Goal: Information Seeking & Learning: Check status

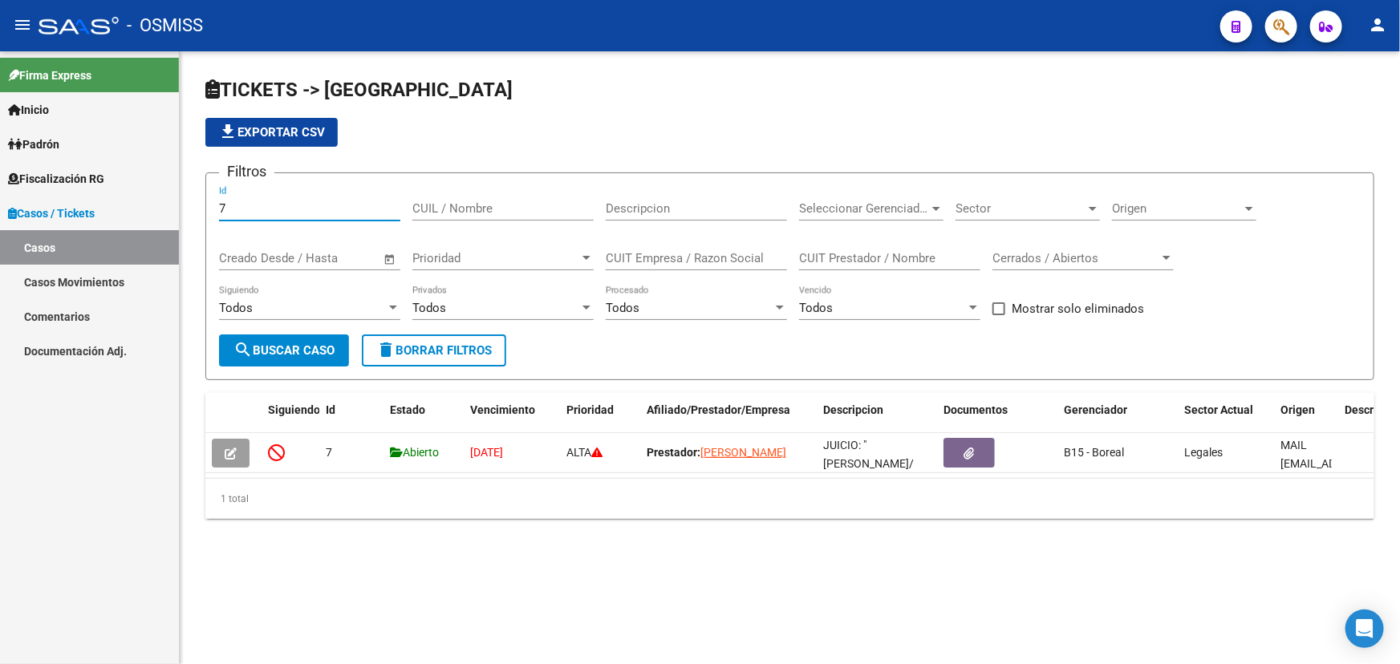
drag, startPoint x: 239, startPoint y: 209, endPoint x: 223, endPoint y: 214, distance: 17.0
click at [224, 214] on div "7 Id" at bounding box center [309, 203] width 181 height 34
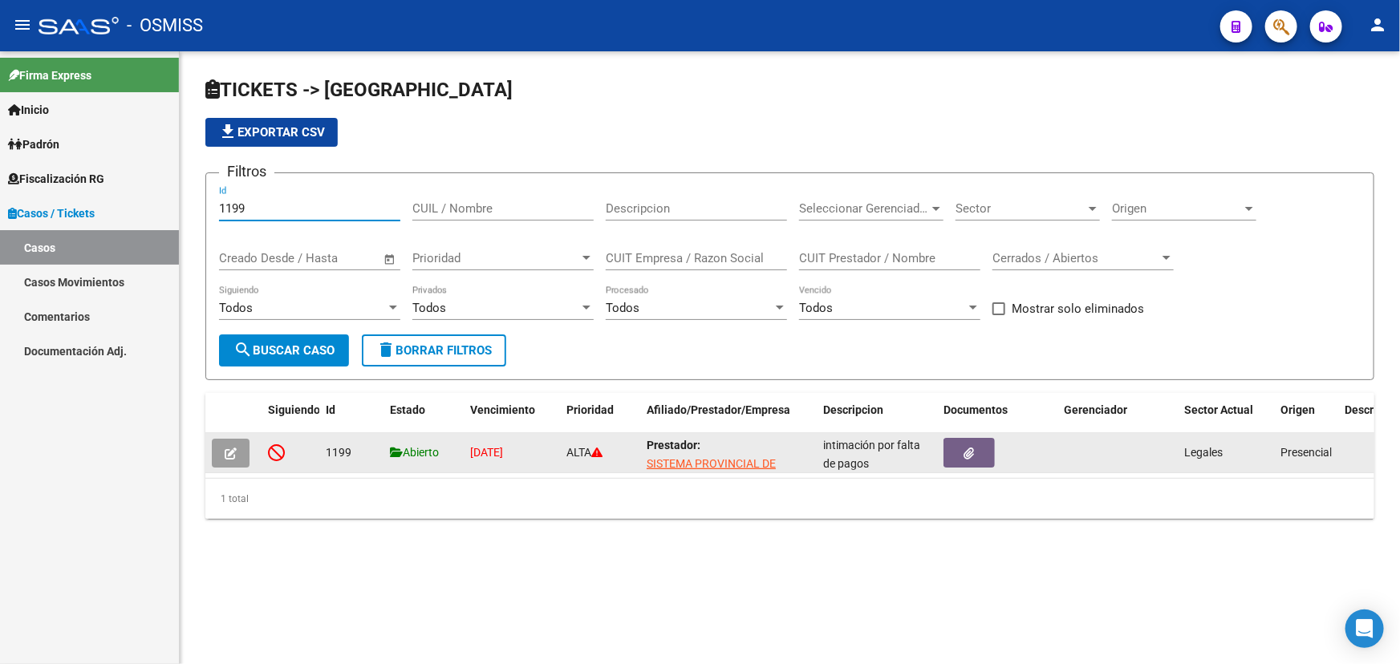
type input "1199"
click at [238, 445] on button "button" at bounding box center [231, 453] width 38 height 29
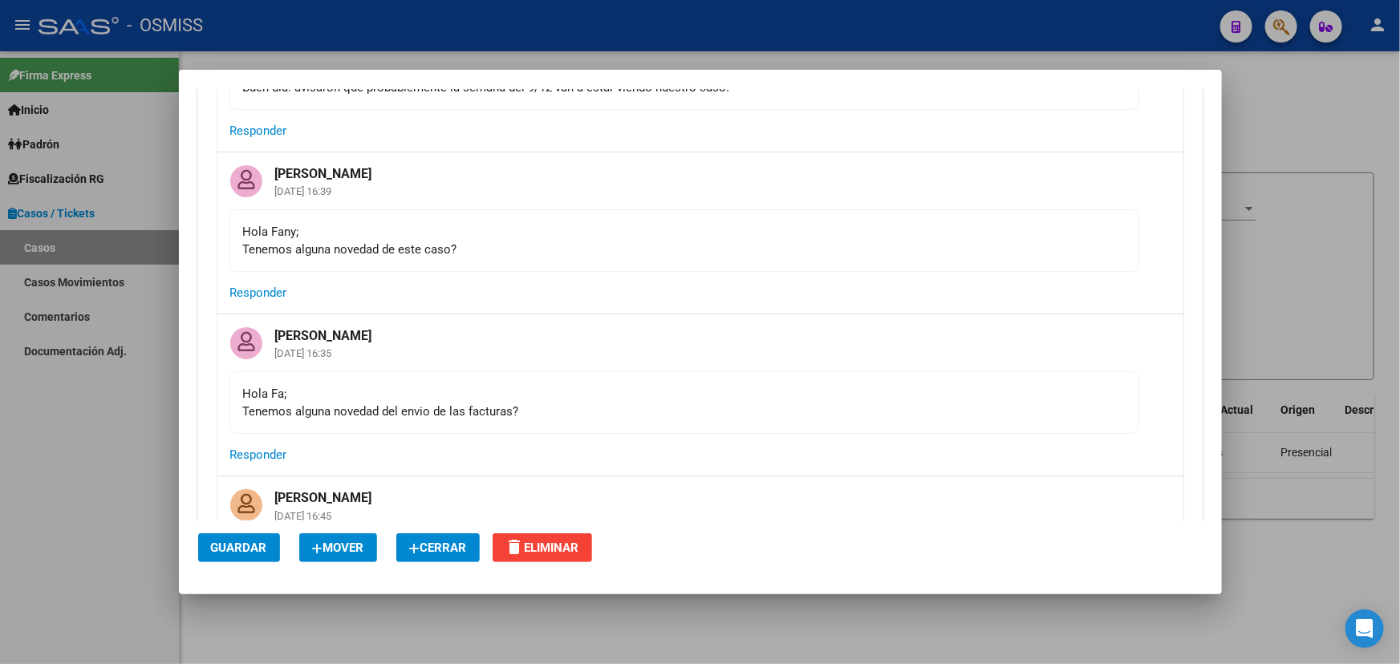
scroll to position [4127, 0]
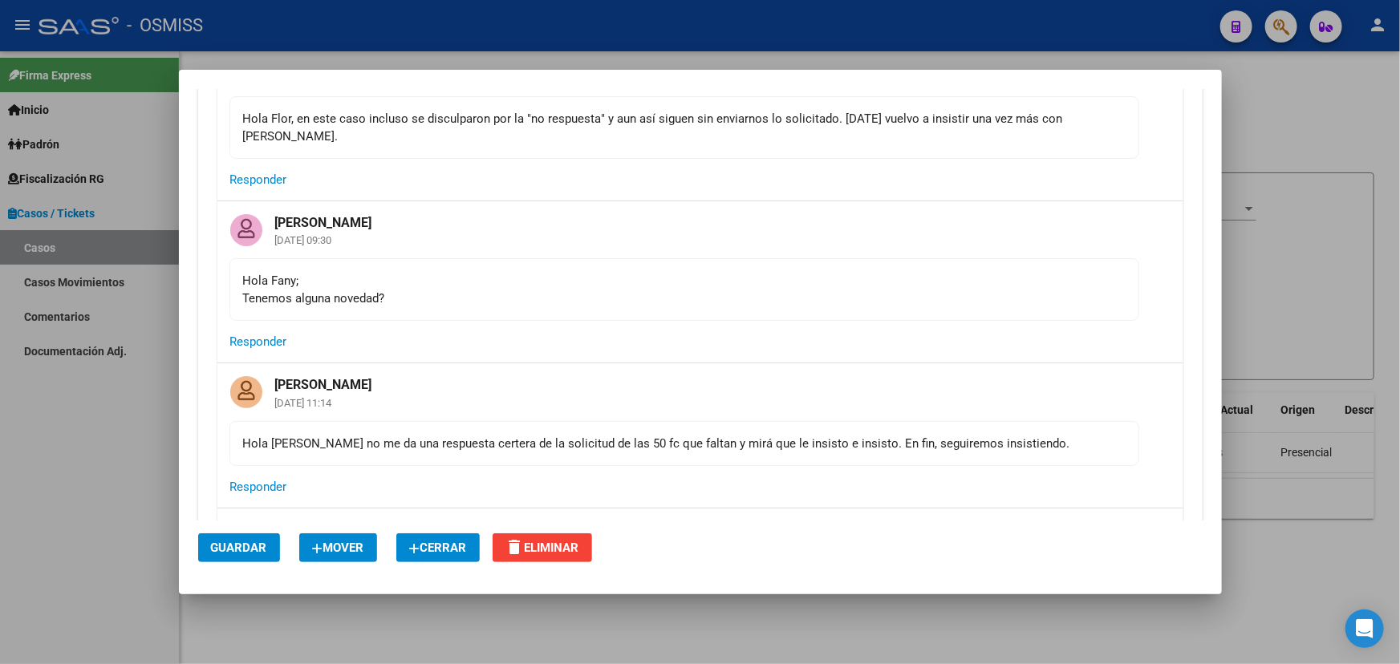
drag, startPoint x: 399, startPoint y: 125, endPoint x: 772, endPoint y: 134, distance: 373.1
click at [771, 134] on div "Hola Flor, en este caso incluso se disculparon por la "no respuesta" y aun así …" at bounding box center [684, 127] width 882 height 35
click at [772, 134] on div "Hola Flor, en este caso incluso se disculparon por la "no respuesta" y aun así …" at bounding box center [684, 127] width 882 height 35
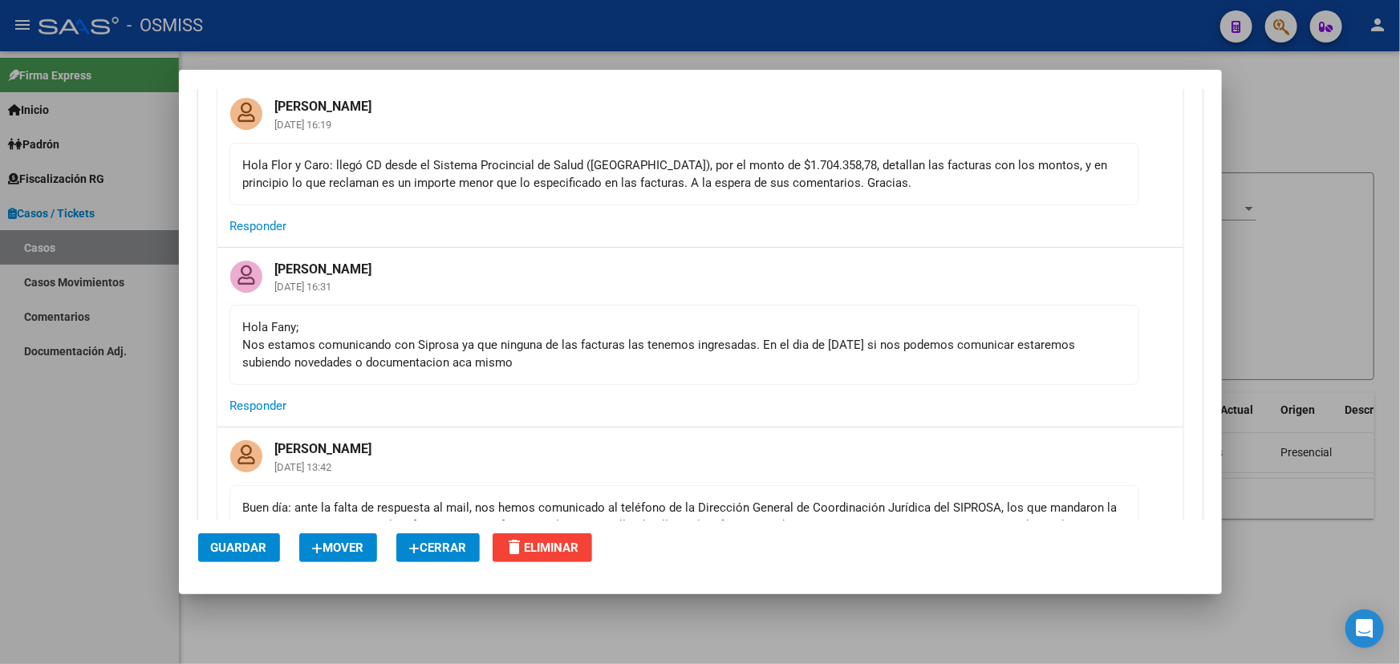
scroll to position [0, 0]
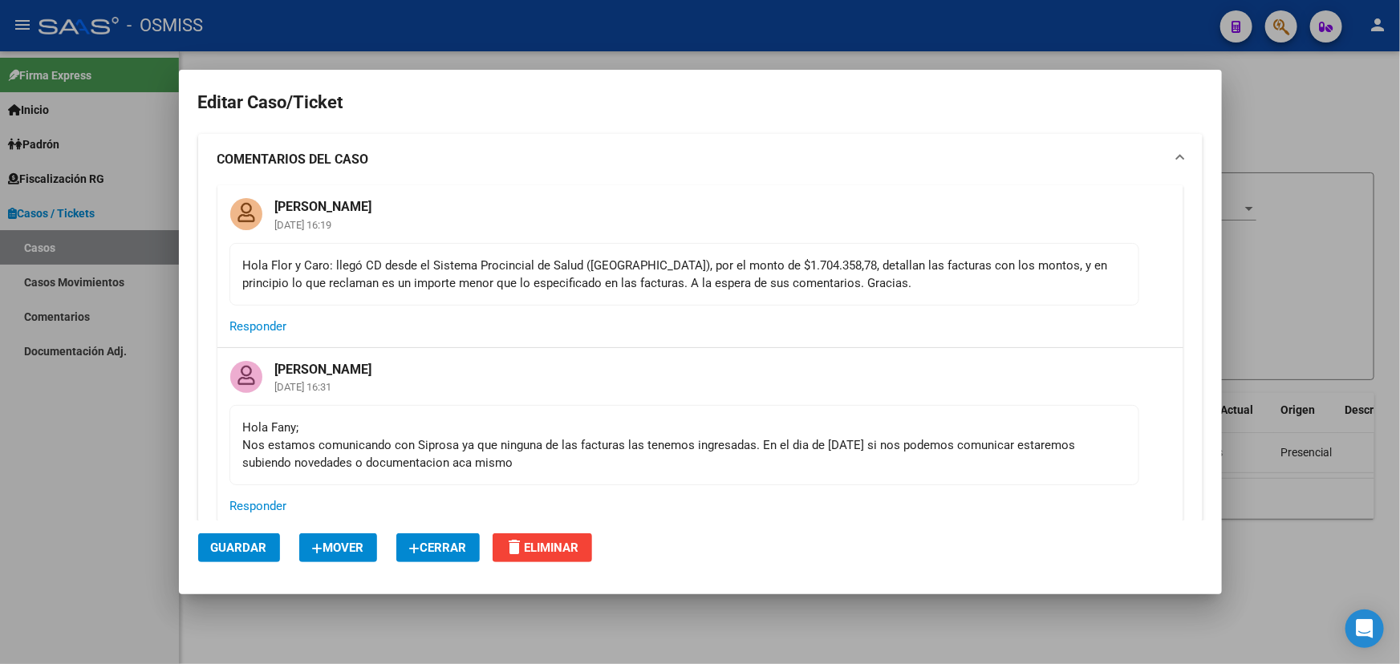
drag, startPoint x: 729, startPoint y: 281, endPoint x: 926, endPoint y: 246, distance: 200.3
click at [926, 247] on mat-card-content "Hola Flor y Caro: llegó CD desde el Sistema Procincial de Salud ([GEOGRAPHIC_DA…" at bounding box center [684, 274] width 910 height 63
click at [927, 246] on mat-card-content "Hola Flor y Caro: llegó CD desde el Sistema Procincial de Salud ([GEOGRAPHIC_DA…" at bounding box center [684, 274] width 910 height 63
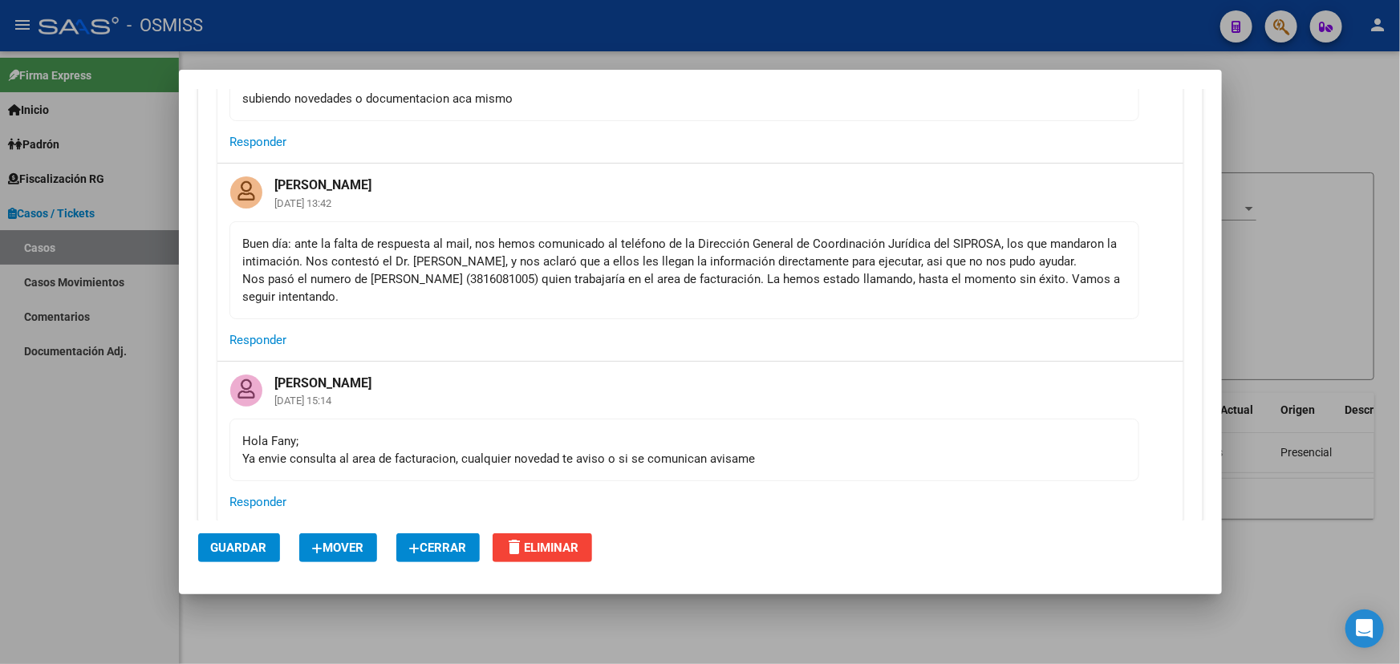
drag, startPoint x: 415, startPoint y: 228, endPoint x: 763, endPoint y: 229, distance: 348.1
click at [755, 225] on mat-card-content "Buen día: ante la falta de respuesta al mail, nos hemos comunicado al teléfono …" at bounding box center [684, 270] width 910 height 98
click at [839, 306] on mat-card-content "Buen día: ante la falta de respuesta al mail, nos hemos comunicado al teléfono …" at bounding box center [684, 270] width 910 height 98
drag, startPoint x: 366, startPoint y: 279, endPoint x: 719, endPoint y: 278, distance: 352.9
click at [666, 278] on div "Buen día: ante la falta de respuesta al mail, nos hemos comunicado al teléfono …" at bounding box center [684, 270] width 882 height 71
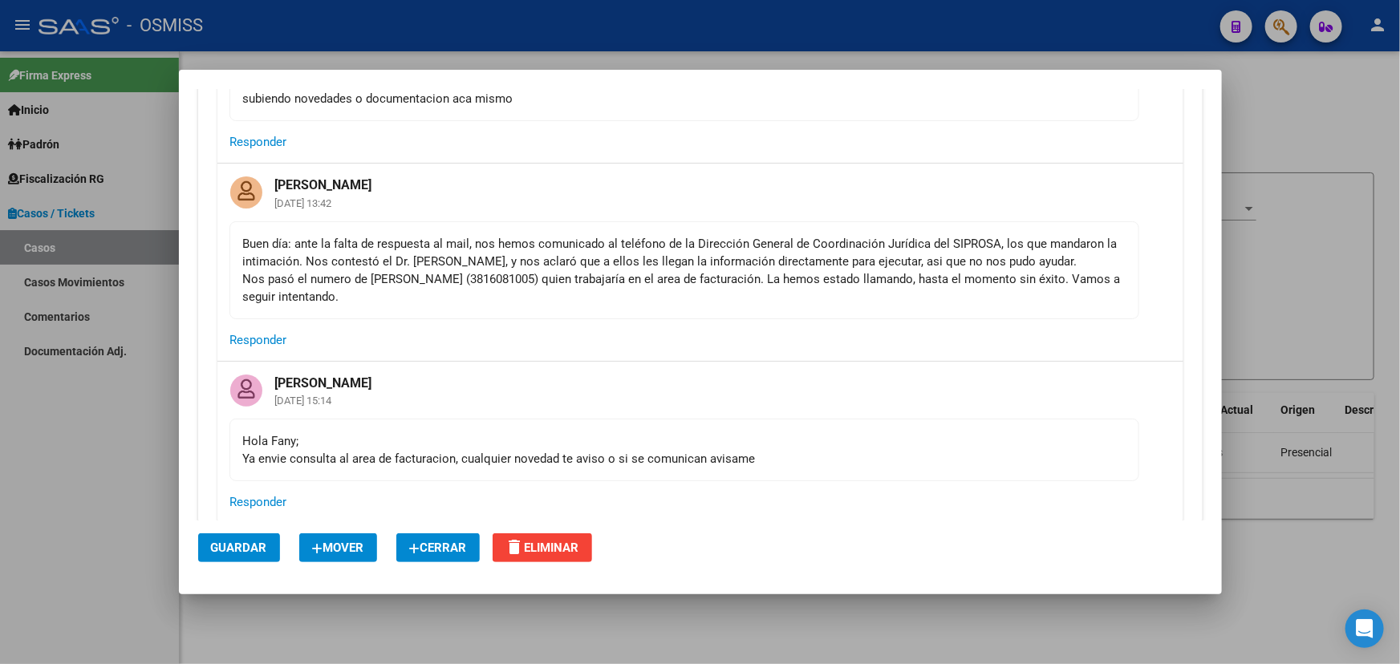
click at [735, 281] on div "Buen día: ante la falta de respuesta al mail, nos hemos comunicado al teléfono …" at bounding box center [684, 270] width 882 height 71
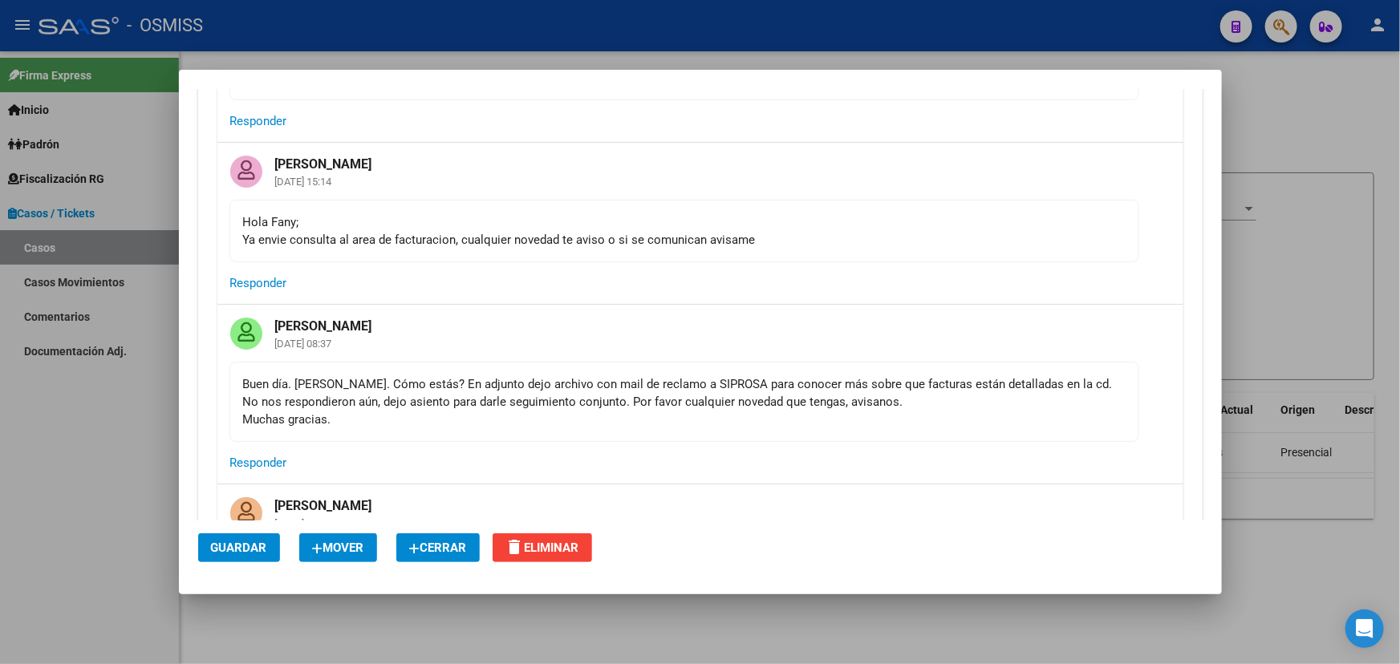
scroll to position [729, 0]
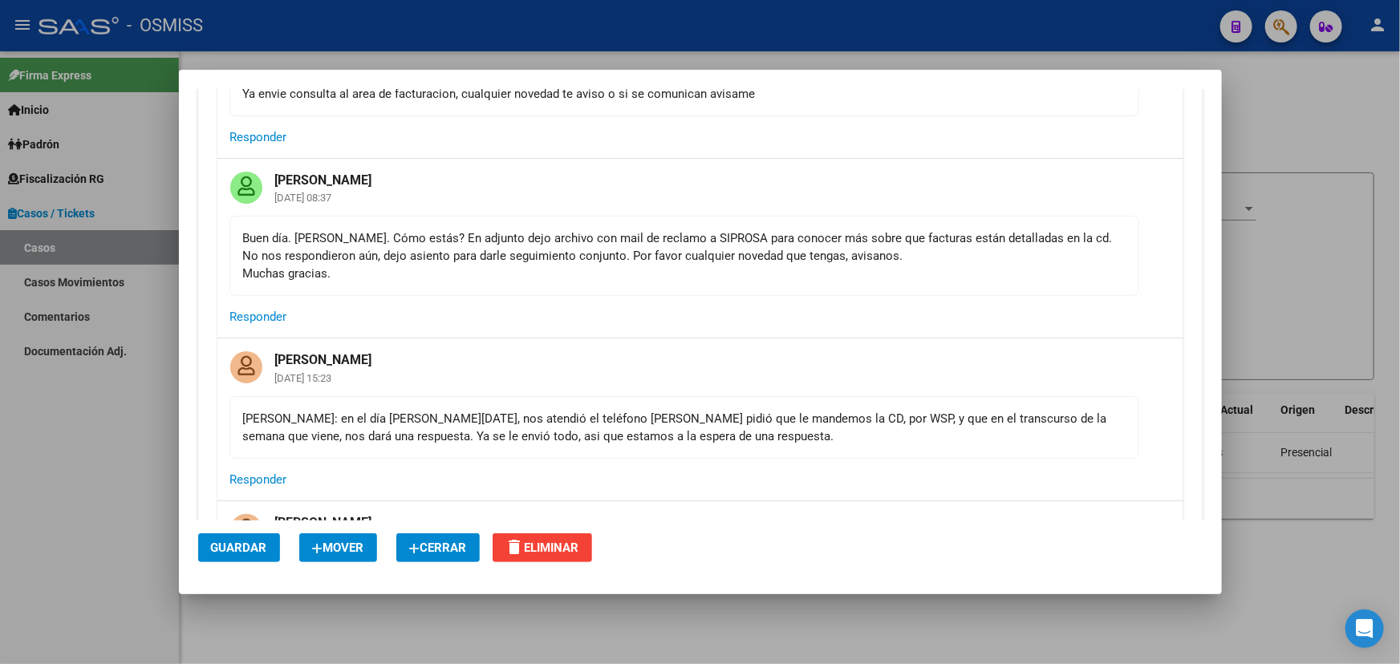
drag, startPoint x: 417, startPoint y: 255, endPoint x: 1047, endPoint y: 261, distance: 630.4
click at [1022, 249] on div "Buen día. [PERSON_NAME]. Cómo estás? En adjunto dejo archivo con mail de reclam…" at bounding box center [684, 255] width 882 height 53
click at [1096, 282] on mat-card-content "Buen día. [PERSON_NAME]. Cómo estás? En adjunto dejo archivo con mail de reclam…" at bounding box center [684, 256] width 910 height 80
drag, startPoint x: 428, startPoint y: 258, endPoint x: 626, endPoint y: 256, distance: 198.1
click at [579, 256] on div "Buen día. [PERSON_NAME]. Cómo estás? En adjunto dejo archivo con mail de reclam…" at bounding box center [684, 255] width 882 height 53
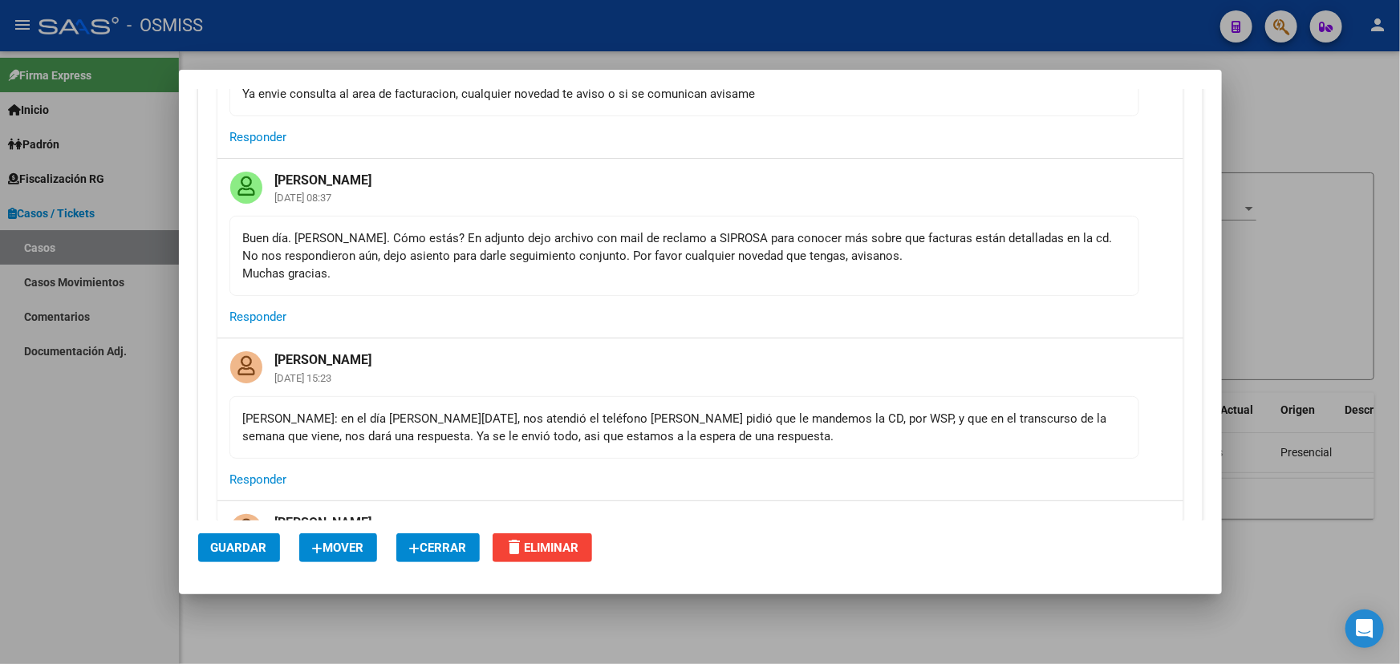
drag, startPoint x: 626, startPoint y: 256, endPoint x: 922, endPoint y: 223, distance: 297.8
click at [632, 257] on div "Buen día. [PERSON_NAME]. Cómo estás? En adjunto dejo archivo con mail de reclam…" at bounding box center [684, 255] width 882 height 53
drag, startPoint x: 901, startPoint y: 241, endPoint x: 620, endPoint y: 253, distance: 281.0
click at [434, 249] on div "Buen día. [PERSON_NAME]. Cómo estás? En adjunto dejo archivo con mail de reclam…" at bounding box center [684, 255] width 882 height 53
click at [726, 253] on div "Buen día. [PERSON_NAME]. Cómo estás? En adjunto dejo archivo con mail de reclam…" at bounding box center [684, 255] width 882 height 53
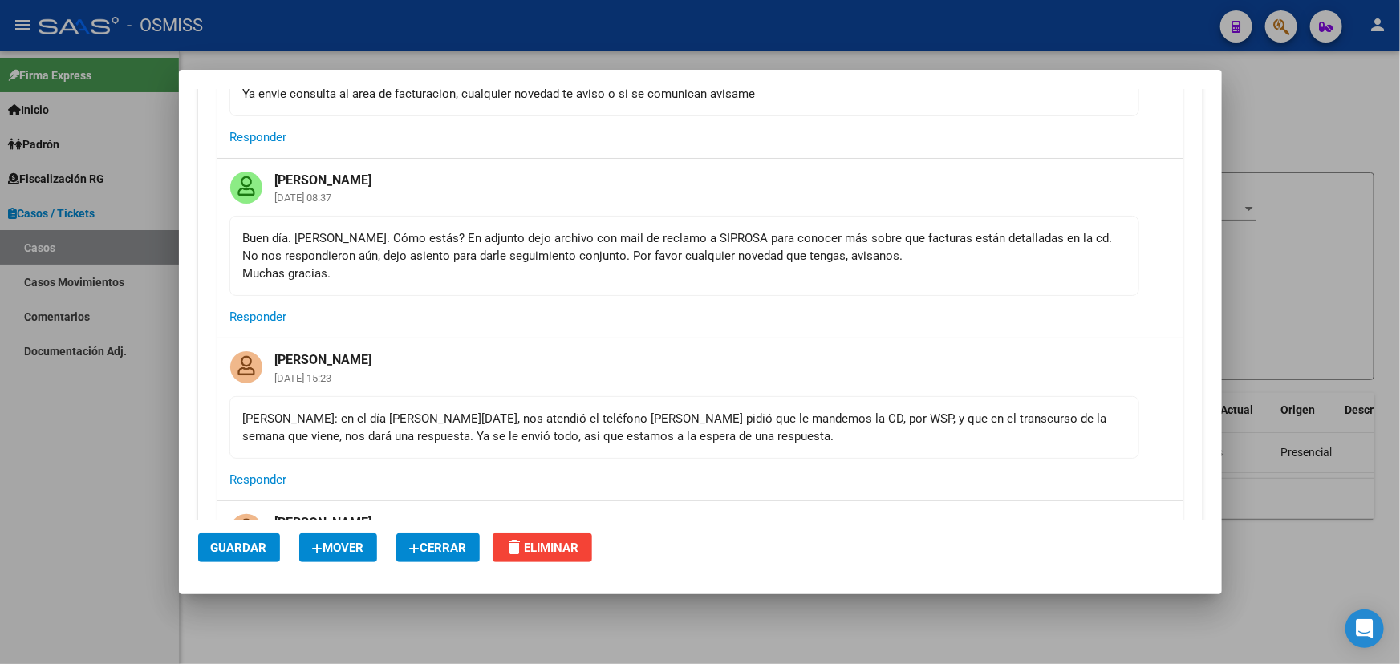
drag, startPoint x: 762, startPoint y: 236, endPoint x: 930, endPoint y: 246, distance: 168.8
click at [921, 242] on div "Buen día. [PERSON_NAME]. Cómo estás? En adjunto dejo archivo con mail de reclam…" at bounding box center [684, 255] width 882 height 53
click at [946, 265] on div "Buen día. [PERSON_NAME]. Cómo estás? En adjunto dejo archivo con mail de reclam…" at bounding box center [684, 255] width 882 height 53
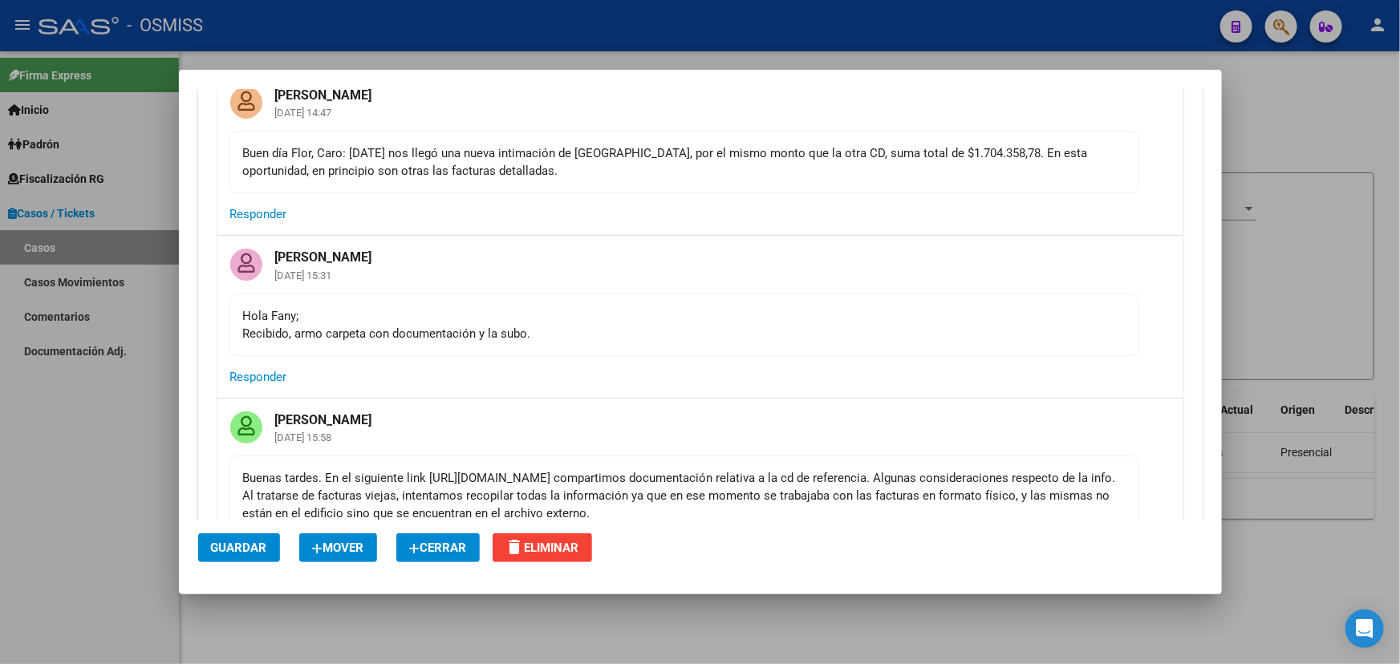
scroll to position [1166, 0]
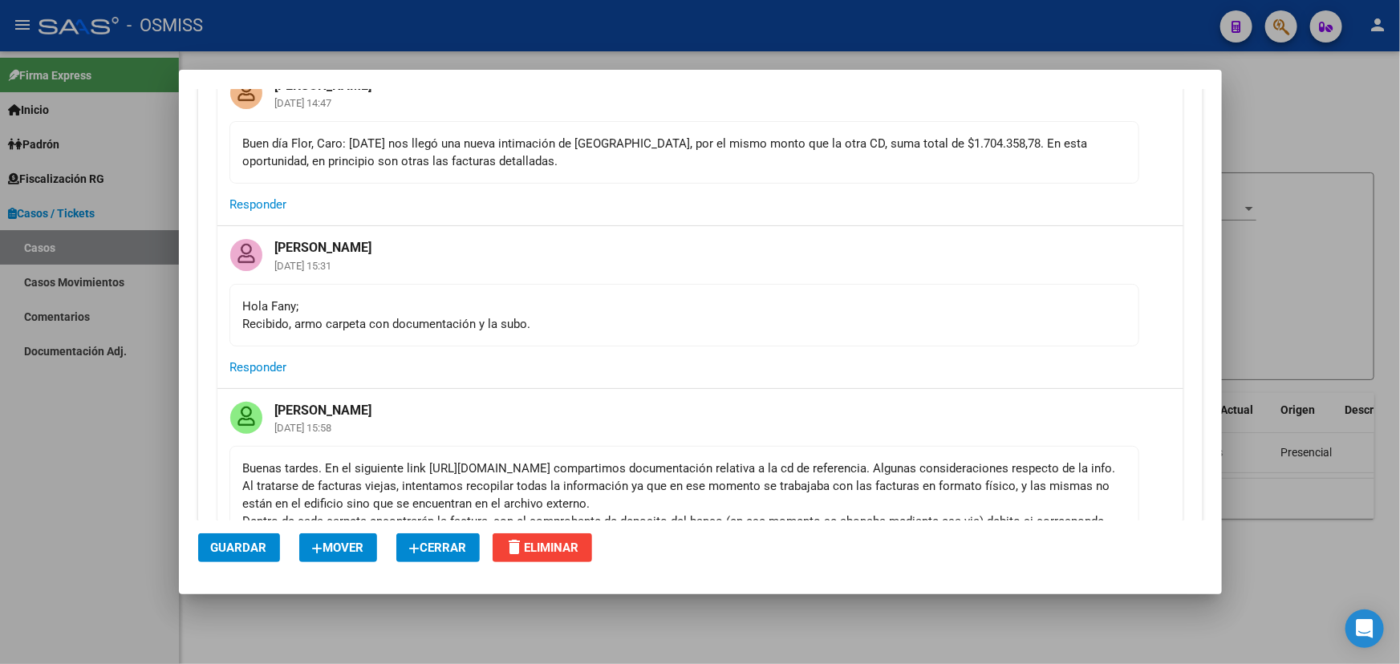
drag, startPoint x: 640, startPoint y: 152, endPoint x: 701, endPoint y: 152, distance: 61.0
click at [697, 152] on div "Buen día Flor, Caro: [DATE] nos llegó una nueva intimación de [GEOGRAPHIC_DATA]…" at bounding box center [684, 152] width 882 height 35
click at [830, 161] on div "Buen día Flor, Caro: [DATE] nos llegó una nueva intimación de [GEOGRAPHIC_DATA]…" at bounding box center [684, 152] width 882 height 35
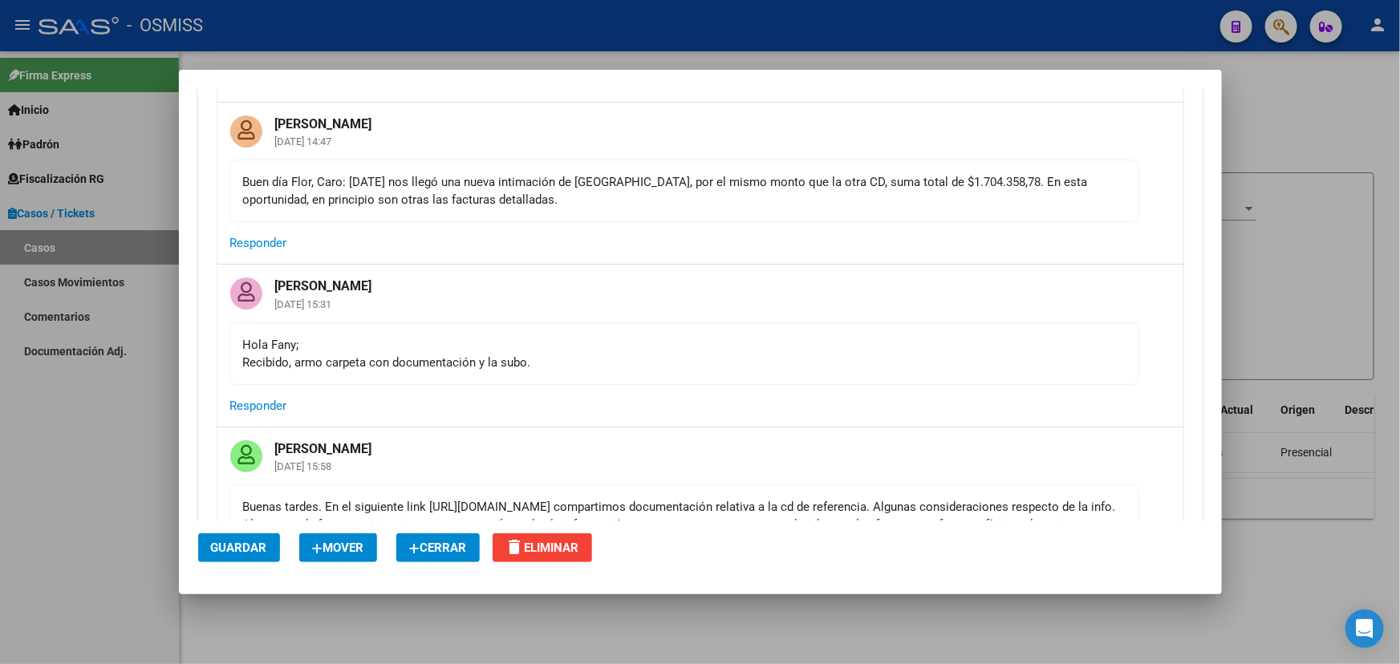
scroll to position [1093, 0]
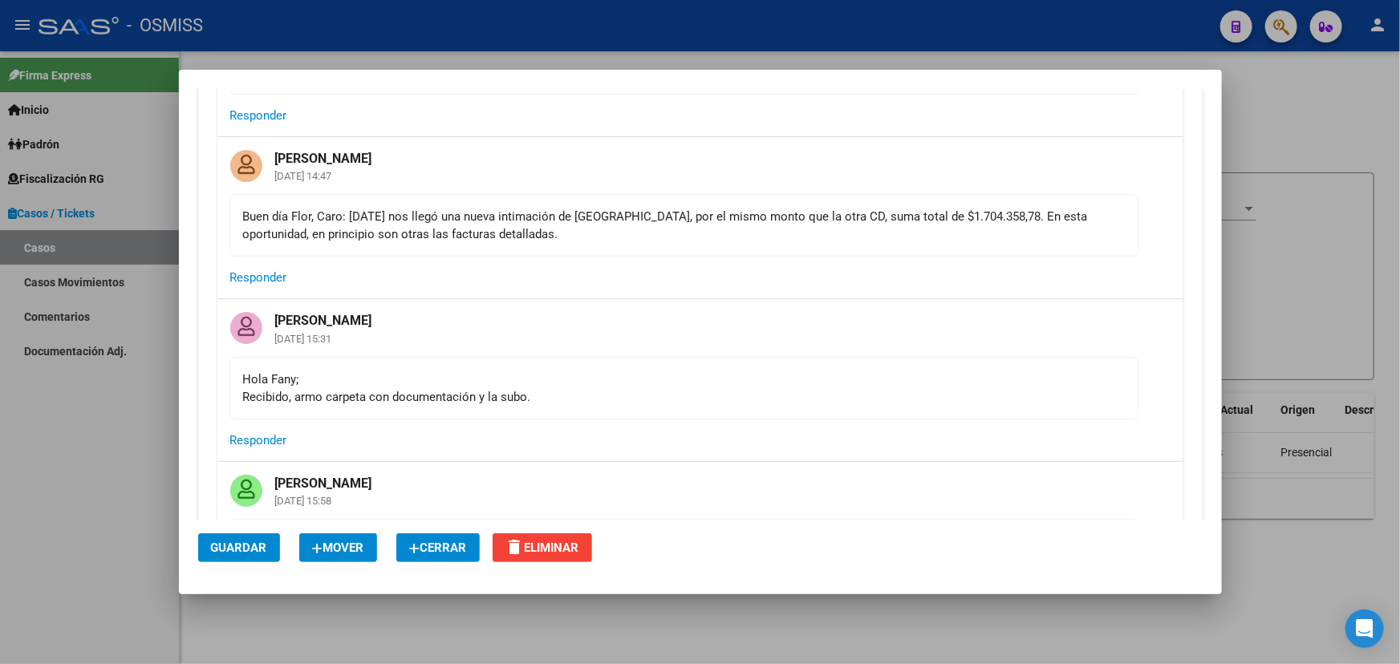
drag, startPoint x: 456, startPoint y: 207, endPoint x: 738, endPoint y: 233, distance: 283.6
click at [738, 233] on div "Buen día Flor, Caro: [DATE] nos llegó una nueva intimación de [GEOGRAPHIC_DATA]…" at bounding box center [684, 225] width 882 height 35
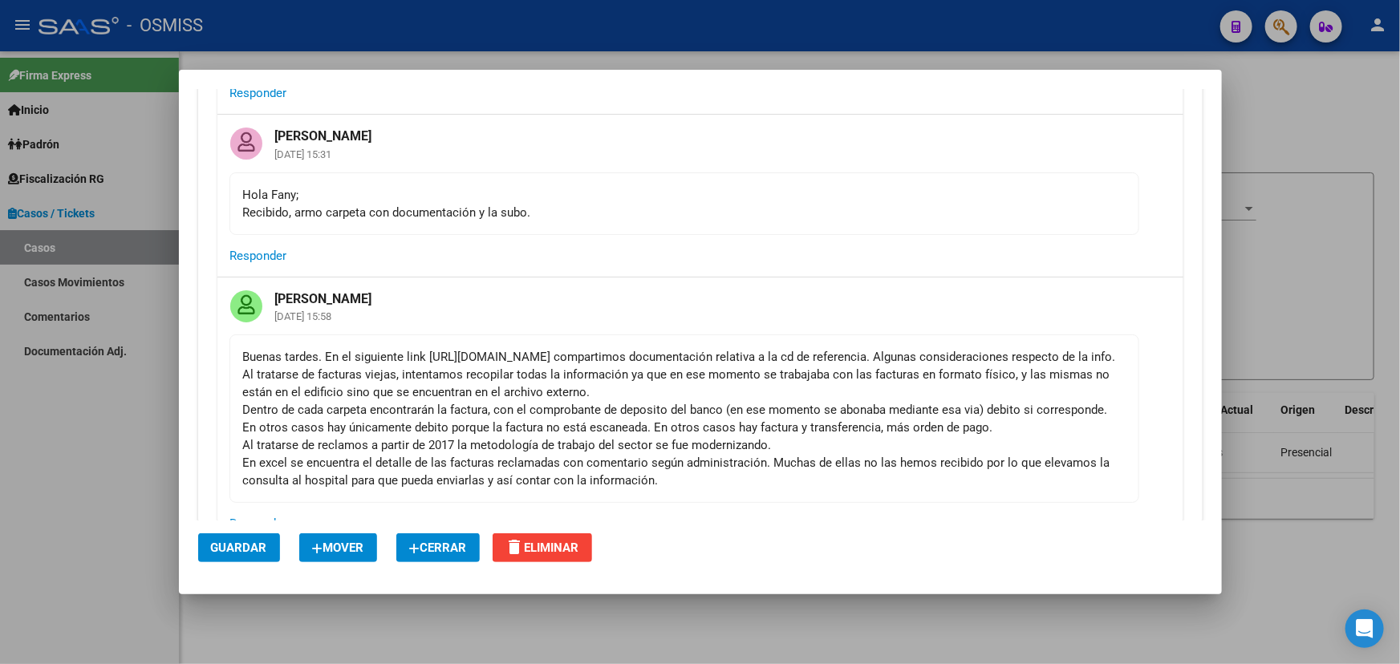
scroll to position [1385, 0]
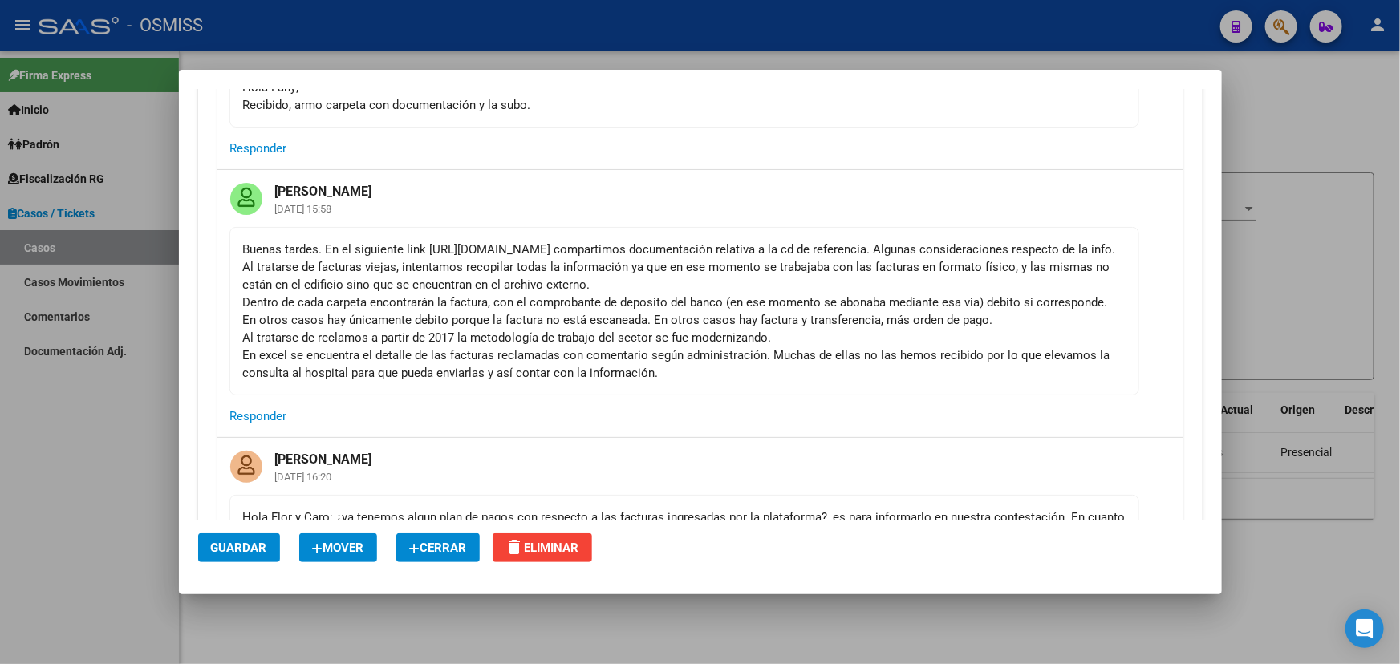
drag, startPoint x: 884, startPoint y: 241, endPoint x: 429, endPoint y: 244, distance: 454.8
click at [429, 244] on div "Buenas tardes. En el siguiente link [URL][DOMAIN_NAME] compartimos documentació…" at bounding box center [684, 311] width 882 height 141
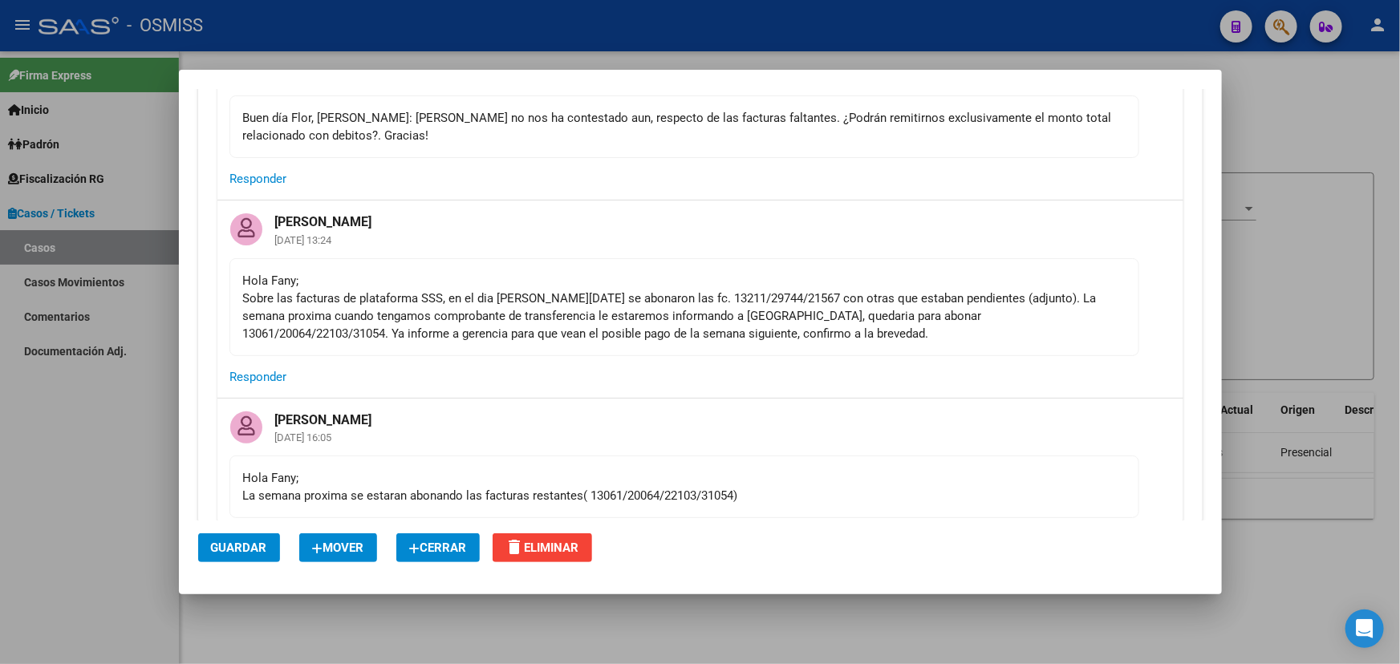
scroll to position [2333, 0]
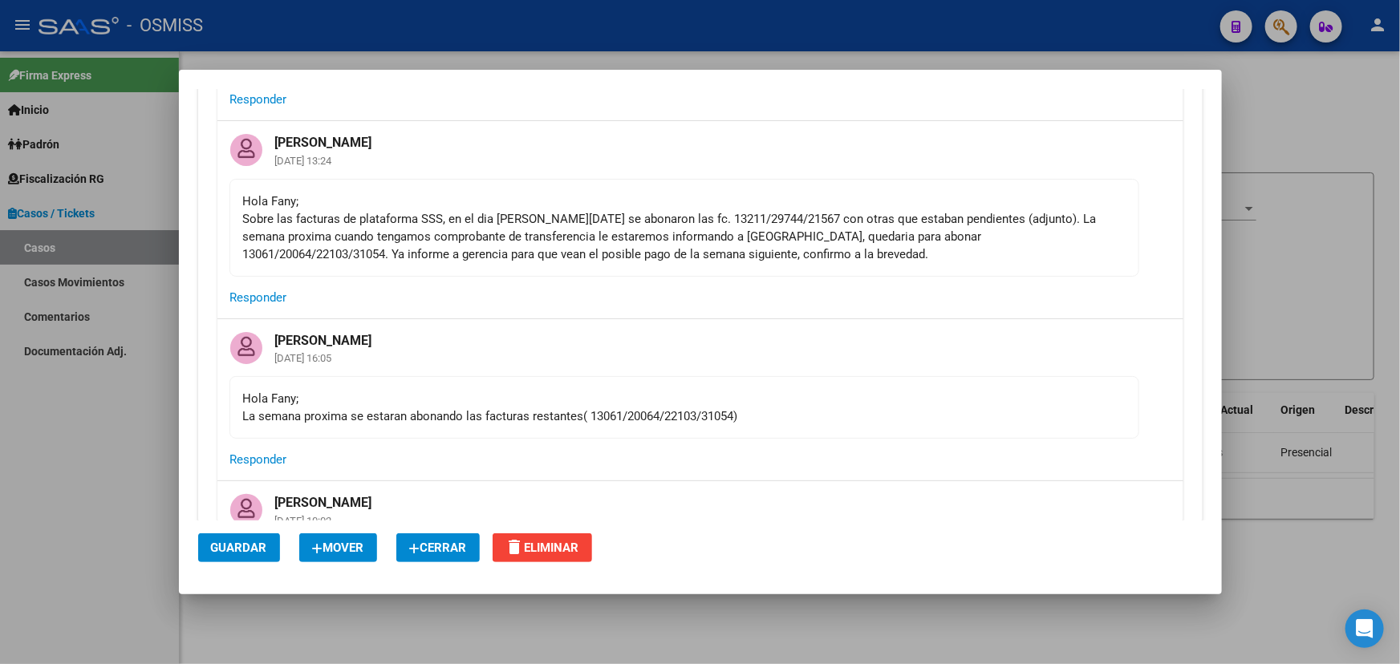
drag, startPoint x: 586, startPoint y: 233, endPoint x: 870, endPoint y: 257, distance: 284.9
click at [844, 232] on div "Hola [PERSON_NAME]; Sobre las facturas de plataforma SSS, en el dia [PERSON_NAM…" at bounding box center [684, 227] width 882 height 71
click at [902, 307] on mat-card-actions "Responder" at bounding box center [700, 298] width 966 height 42
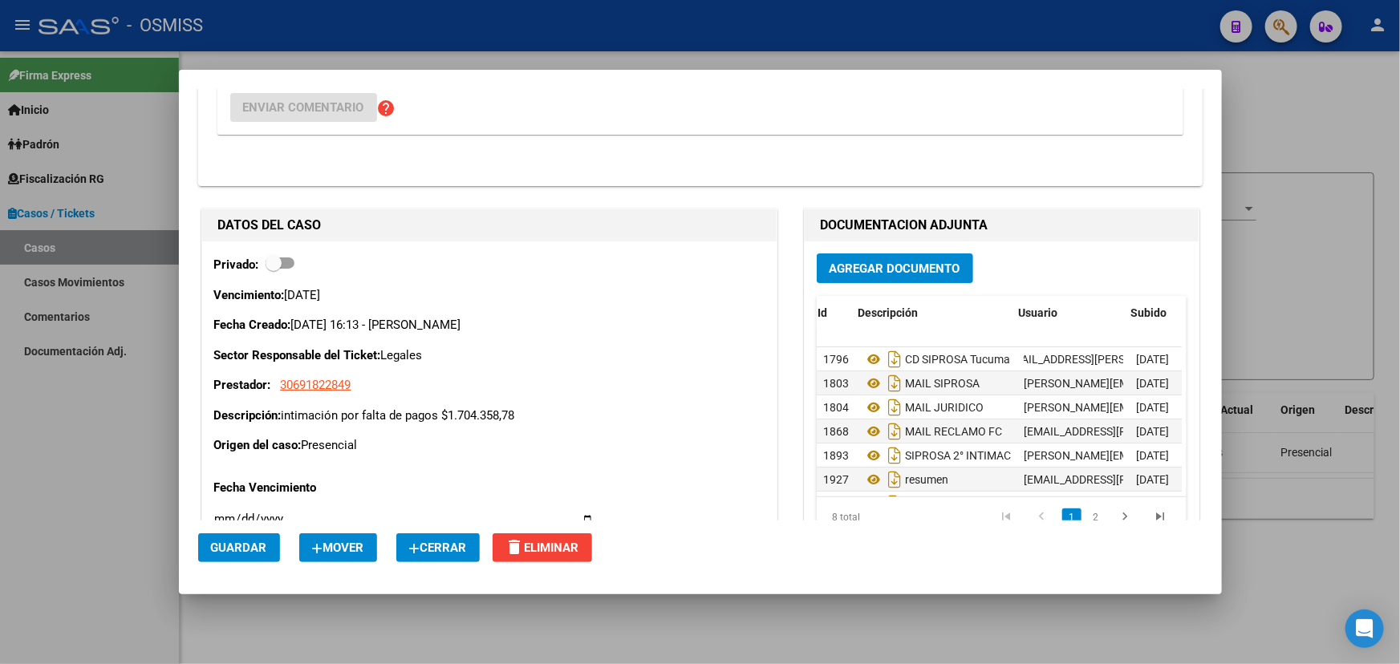
scroll to position [0, 119]
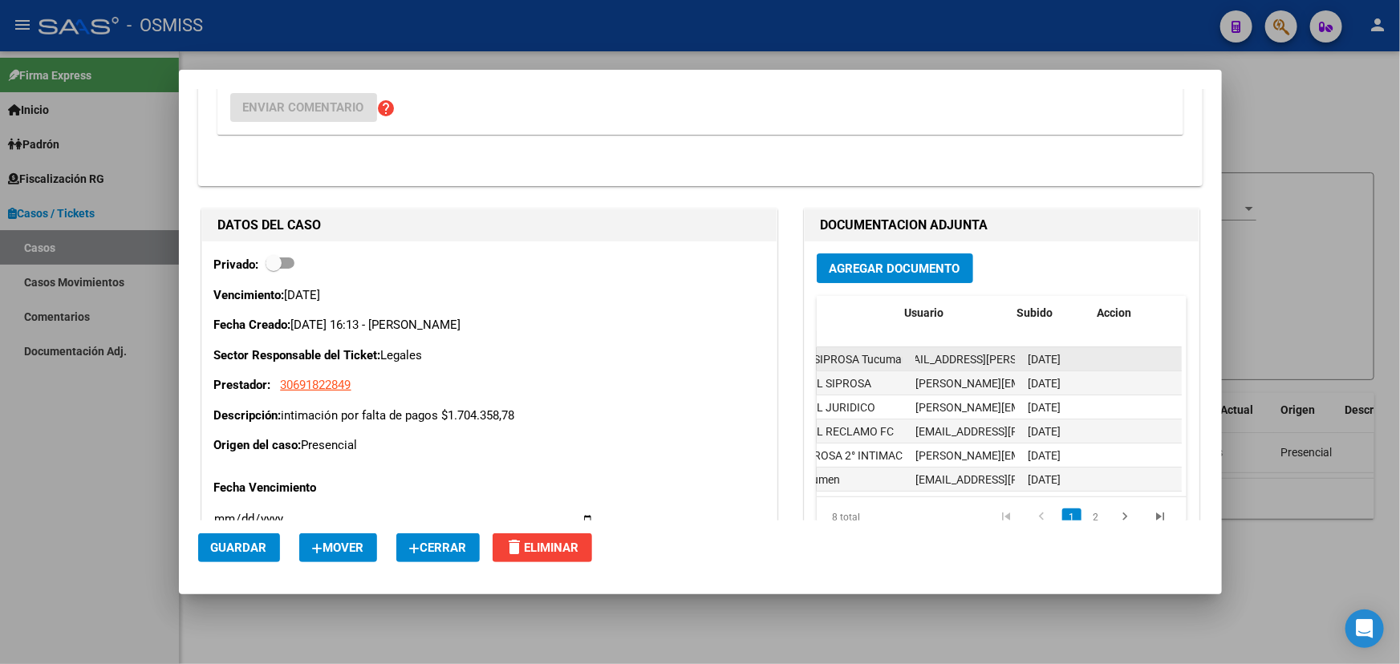
drag, startPoint x: 1015, startPoint y: 368, endPoint x: 1114, endPoint y: 363, distance: 99.6
click at [1114, 363] on div "1796 CD SIPROSA Tucuman [PERSON_NAME][EMAIL_ADDRESS][PERSON_NAME][DOMAIN_NAME] …" at bounding box center [944, 359] width 473 height 24
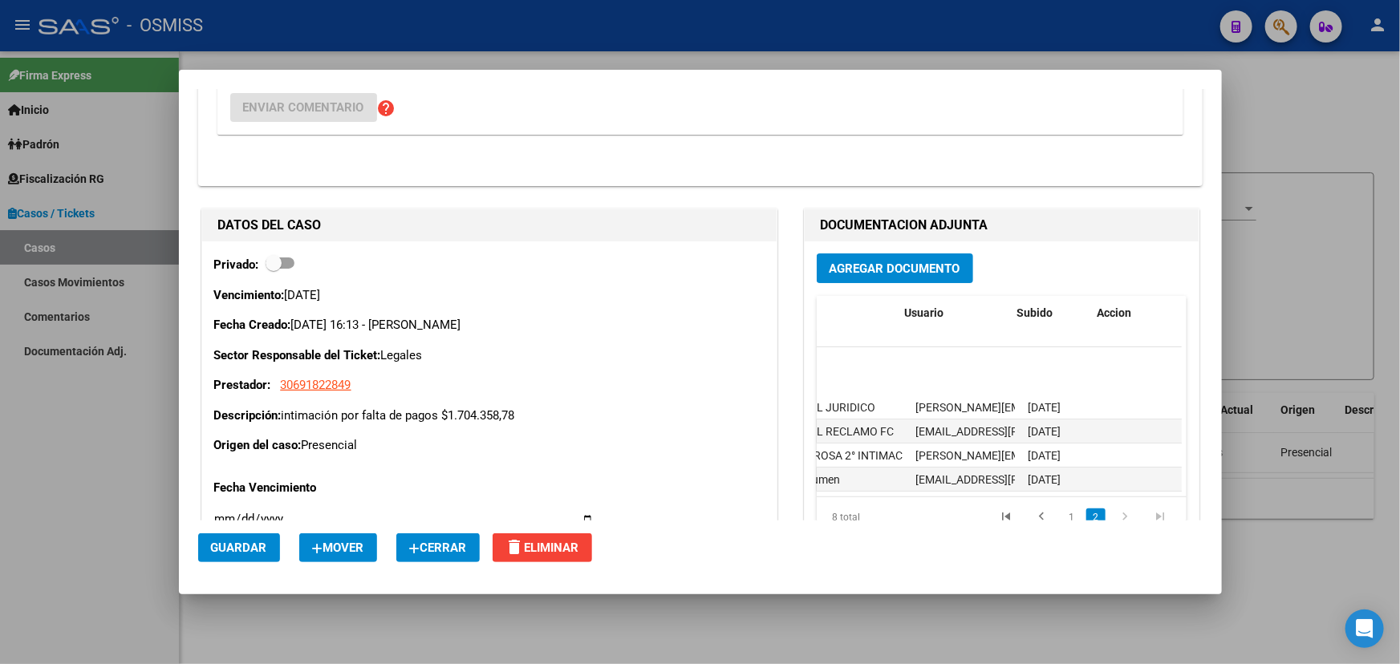
scroll to position [59, 119]
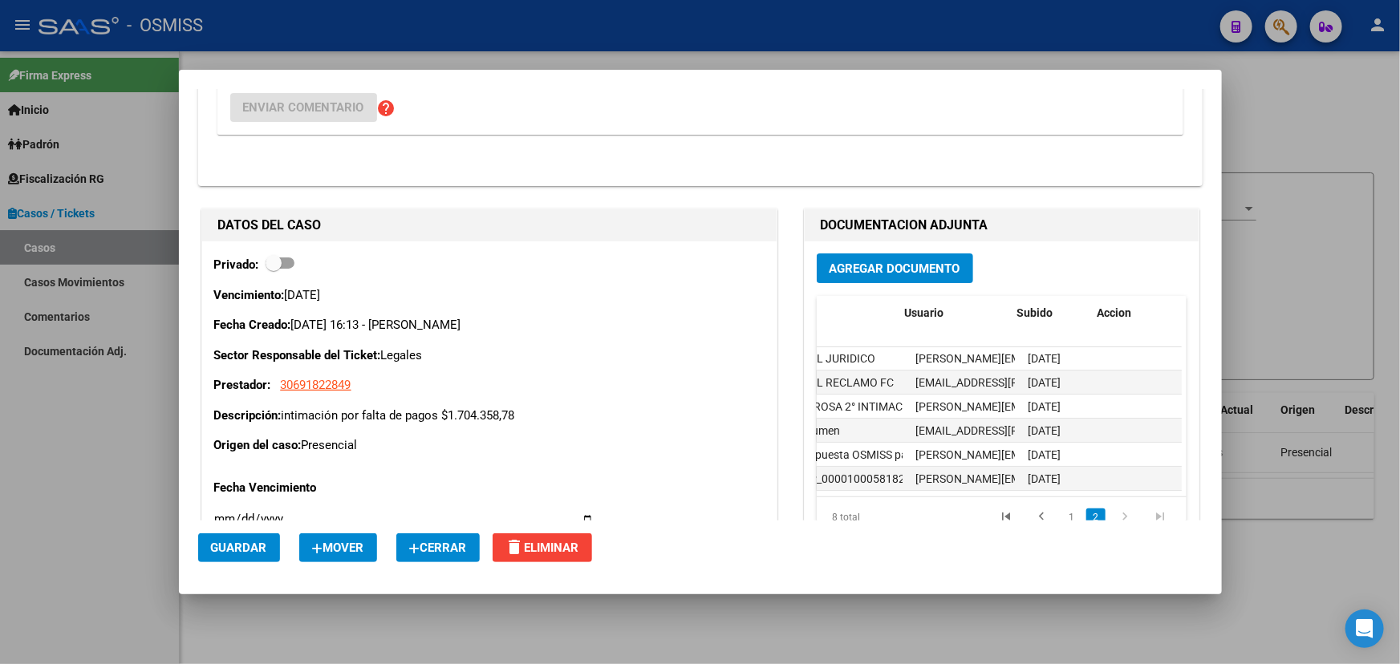
drag, startPoint x: 1007, startPoint y: 492, endPoint x: 929, endPoint y: 500, distance: 78.9
click at [929, 496] on datatable-body "1804 MAIL JURIDICO [PERSON_NAME][EMAIL_ADDRESS][PERSON_NAME][DOMAIN_NAME] - [PE…" at bounding box center [998, 421] width 365 height 149
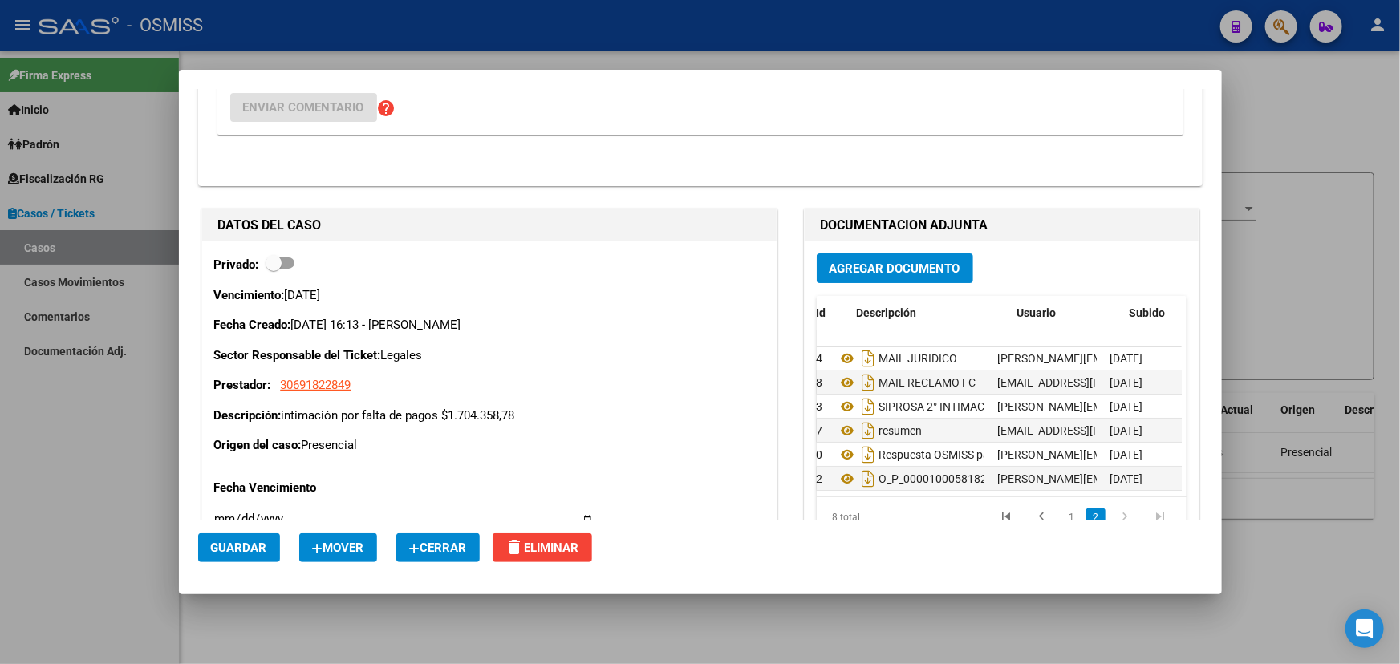
scroll to position [59, 0]
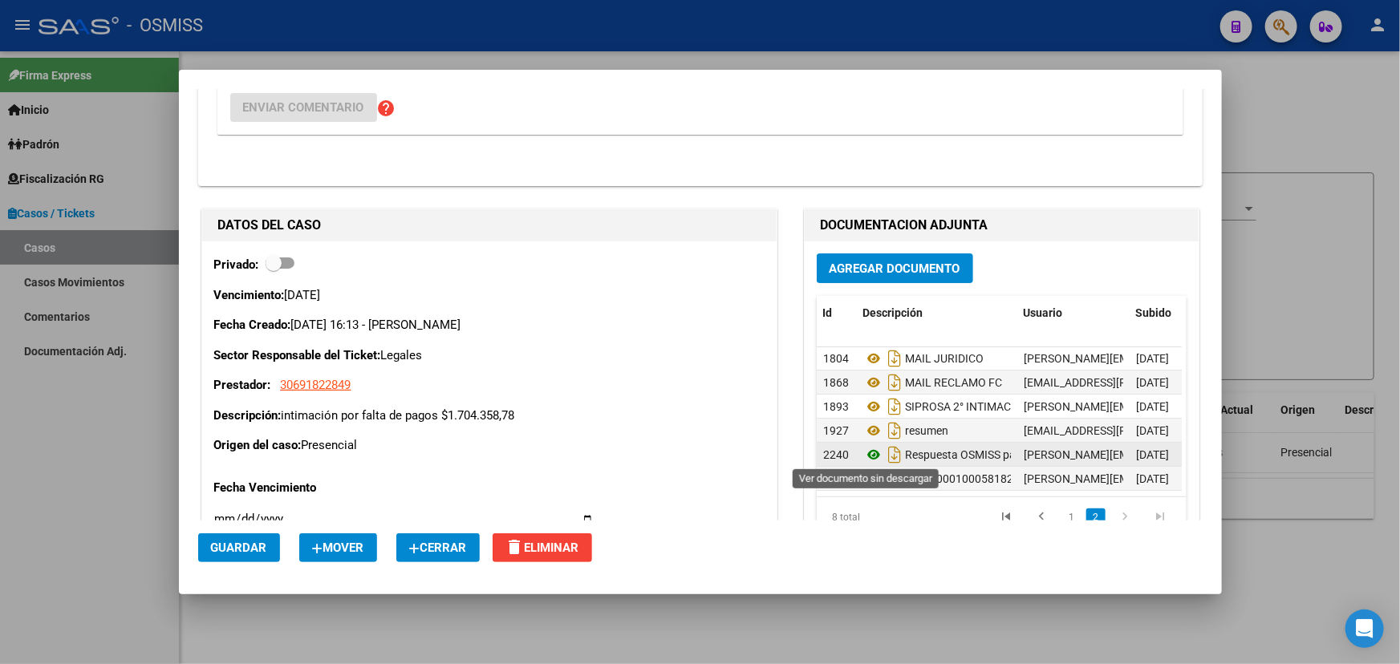
click at [868, 451] on icon at bounding box center [873, 454] width 21 height 19
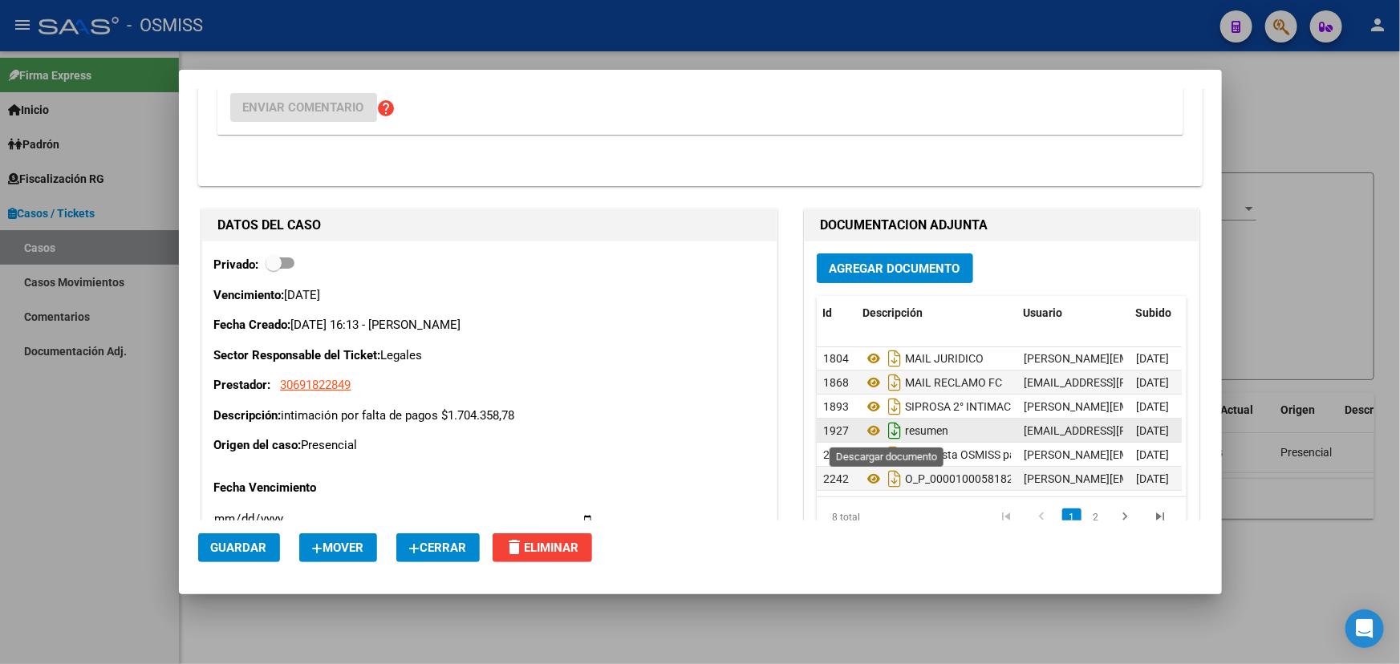
scroll to position [0, 0]
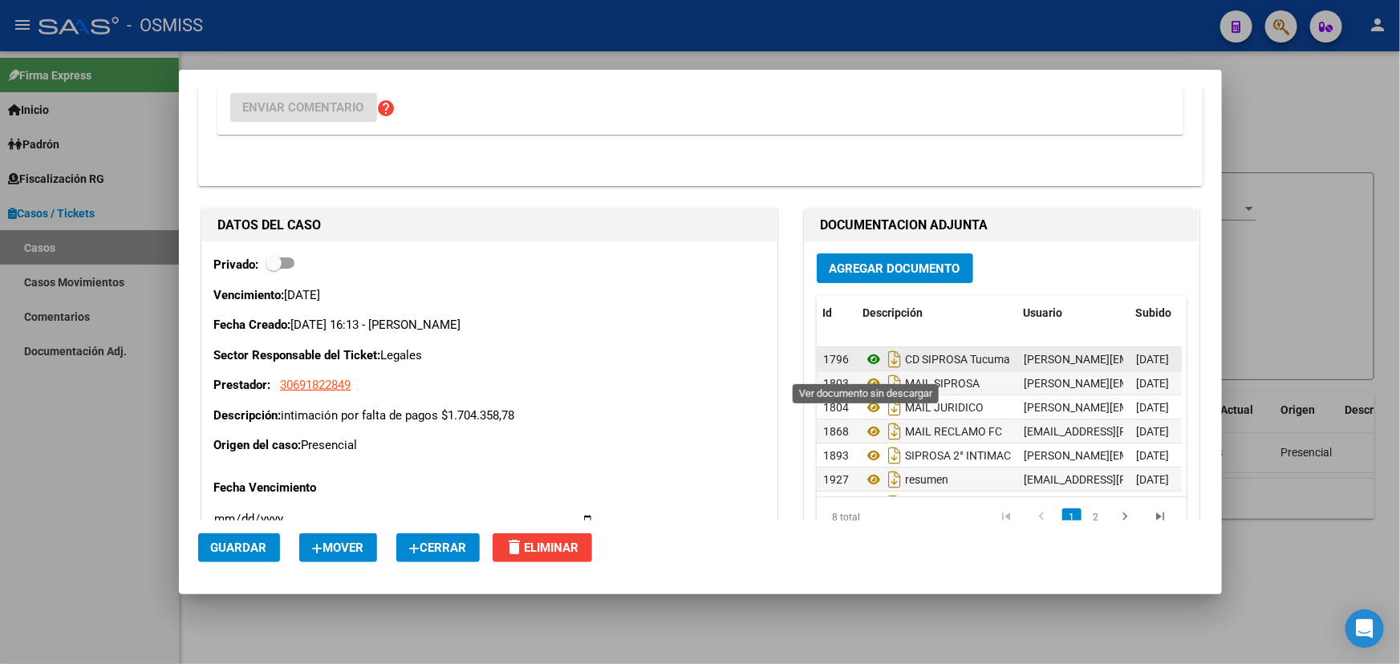
click at [871, 368] on icon at bounding box center [873, 359] width 21 height 19
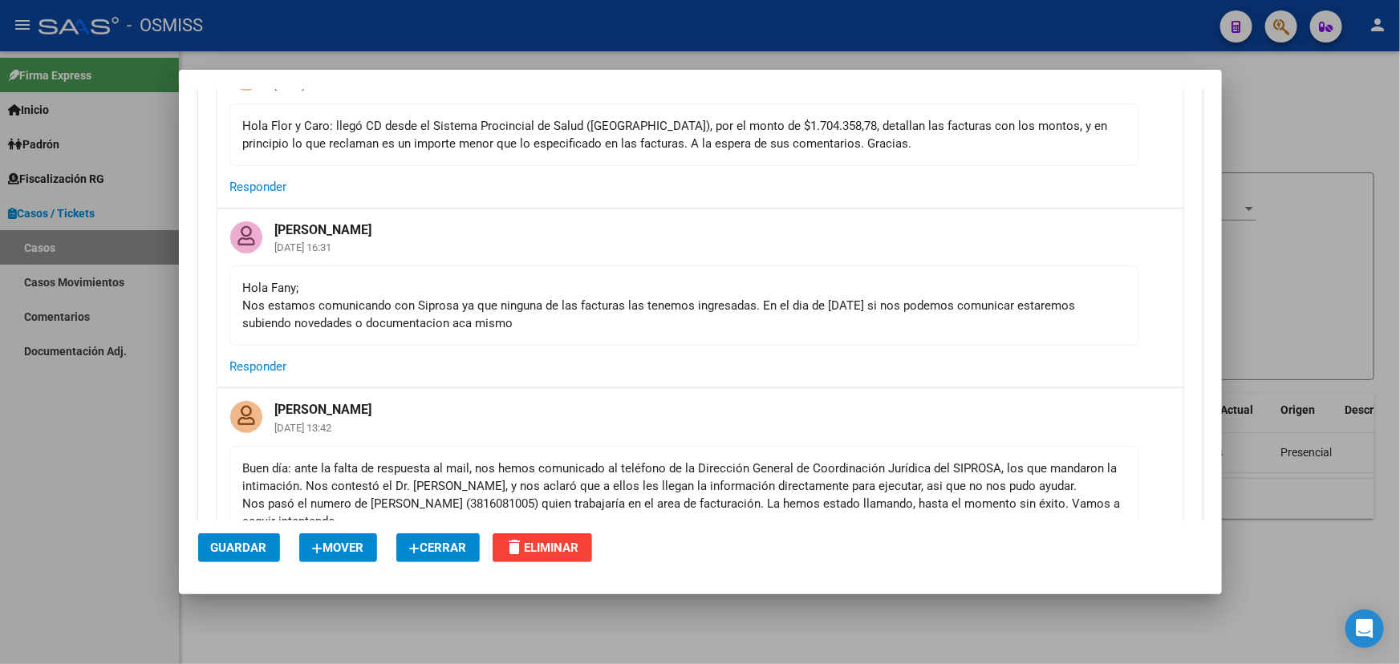
scroll to position [145, 0]
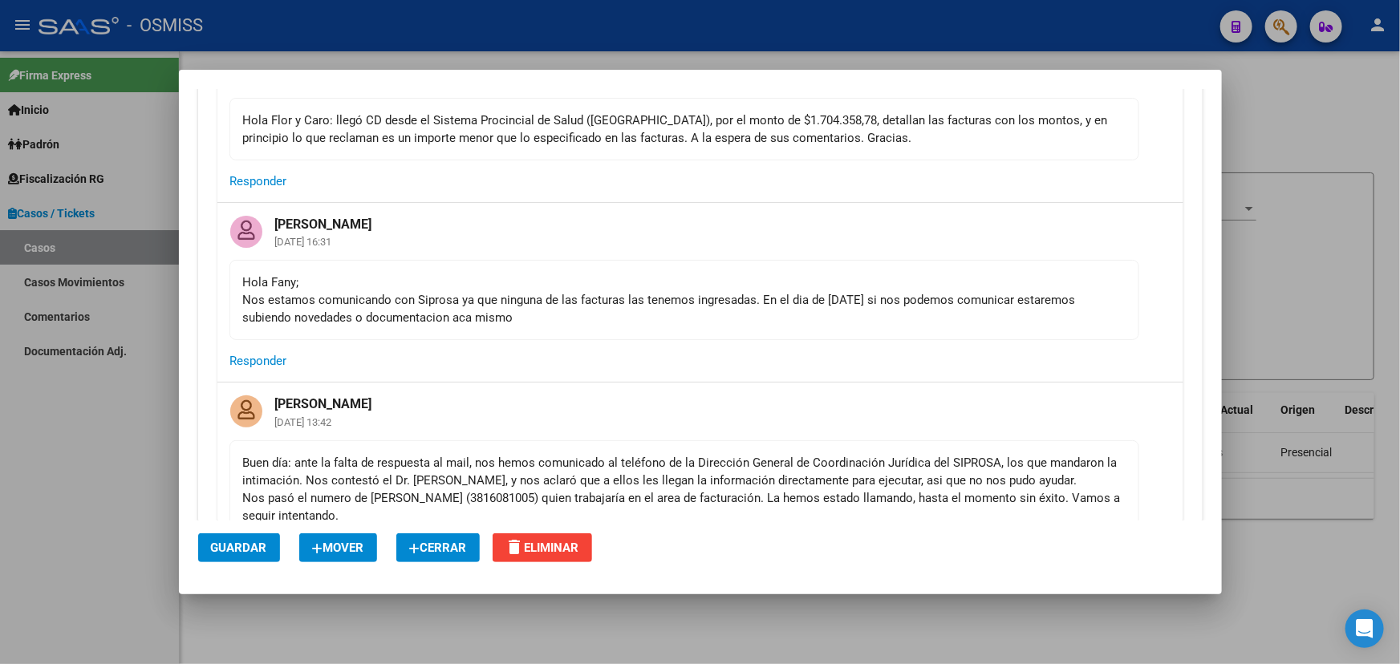
drag, startPoint x: 262, startPoint y: 289, endPoint x: 571, endPoint y: 298, distance: 308.9
click at [567, 298] on div "Hola [PERSON_NAME]; Nos estamos comunicando con Siprosa ya que ninguna de las f…" at bounding box center [684, 299] width 882 height 53
click at [725, 309] on div "Hola [PERSON_NAME]; Nos estamos comunicando con Siprosa ya que ninguna de las f…" at bounding box center [684, 299] width 882 height 53
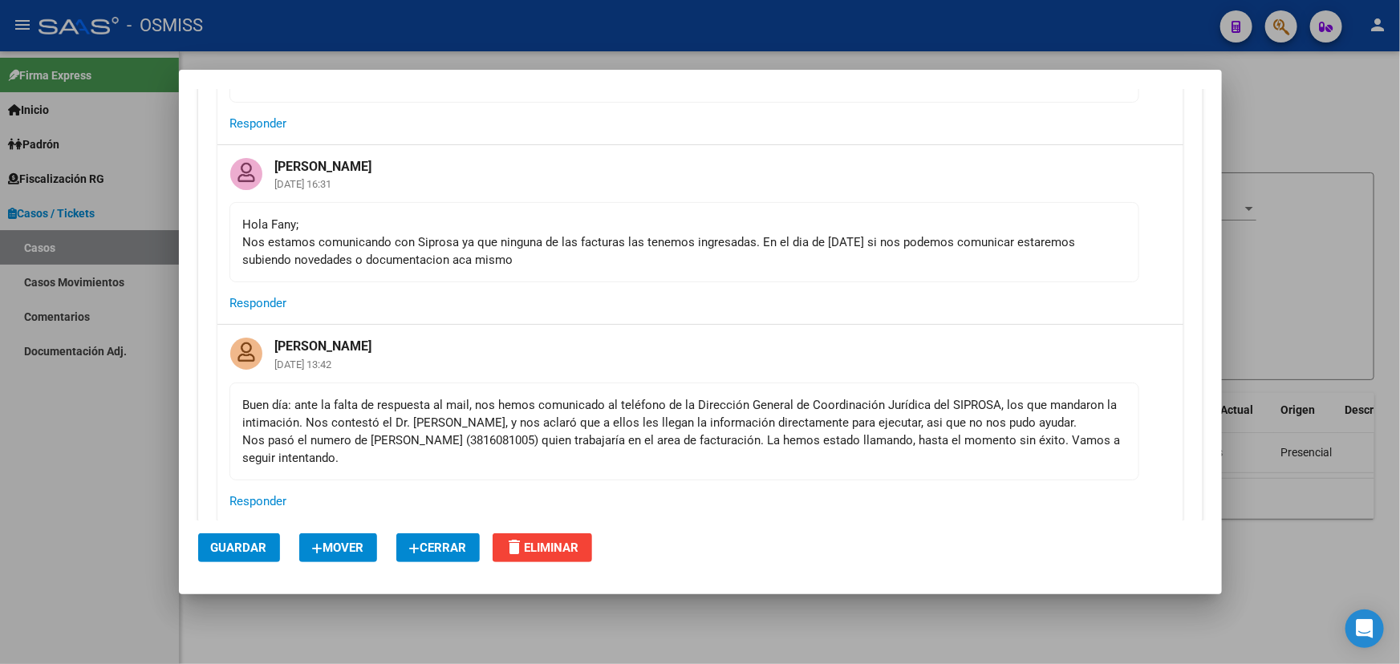
scroll to position [291, 0]
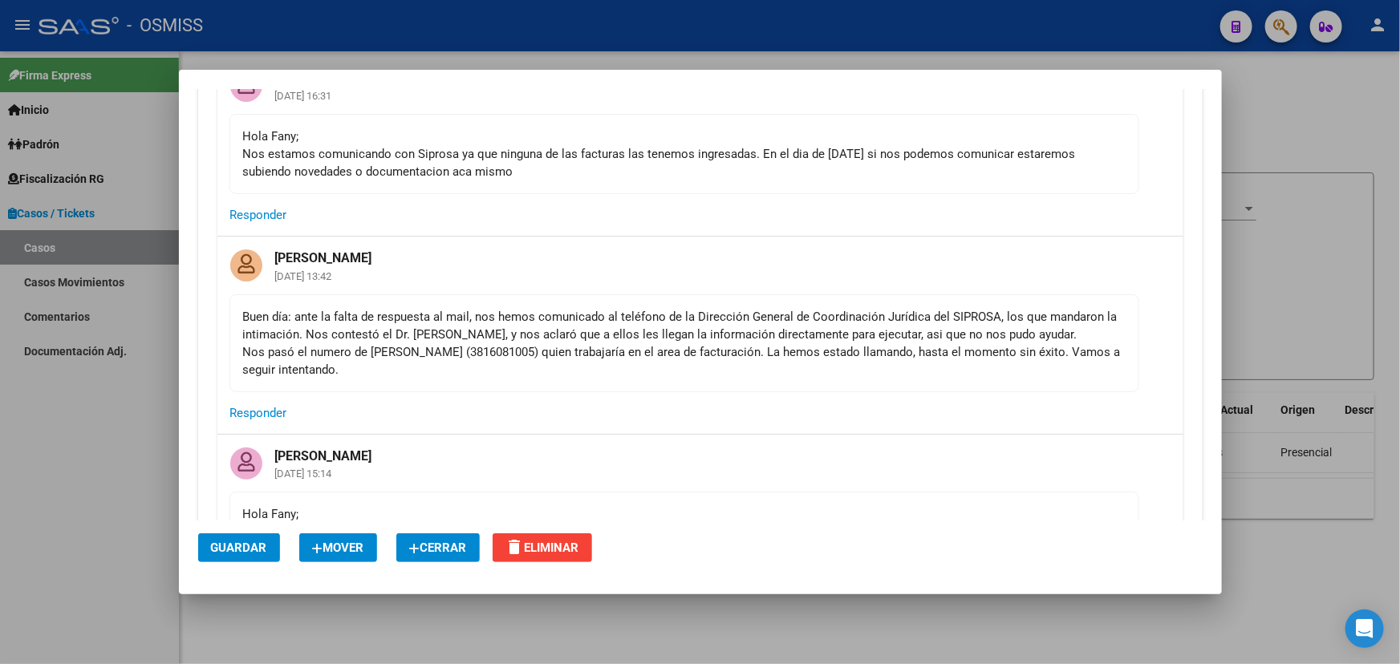
drag, startPoint x: 355, startPoint y: 322, endPoint x: 1047, endPoint y: 349, distance: 692.7
click at [1047, 349] on div "Buen día: ante la falta de respuesta al mail, nos hemos comunicado al teléfono …" at bounding box center [684, 343] width 882 height 71
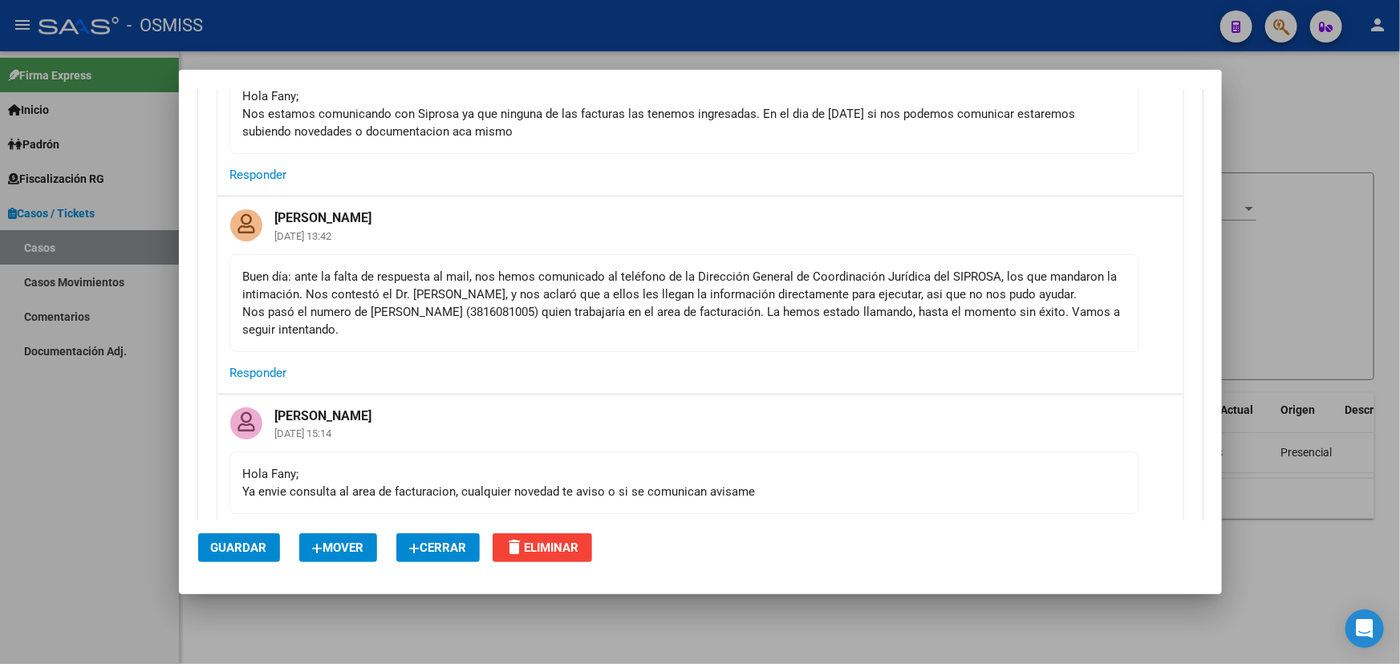
scroll to position [437, 0]
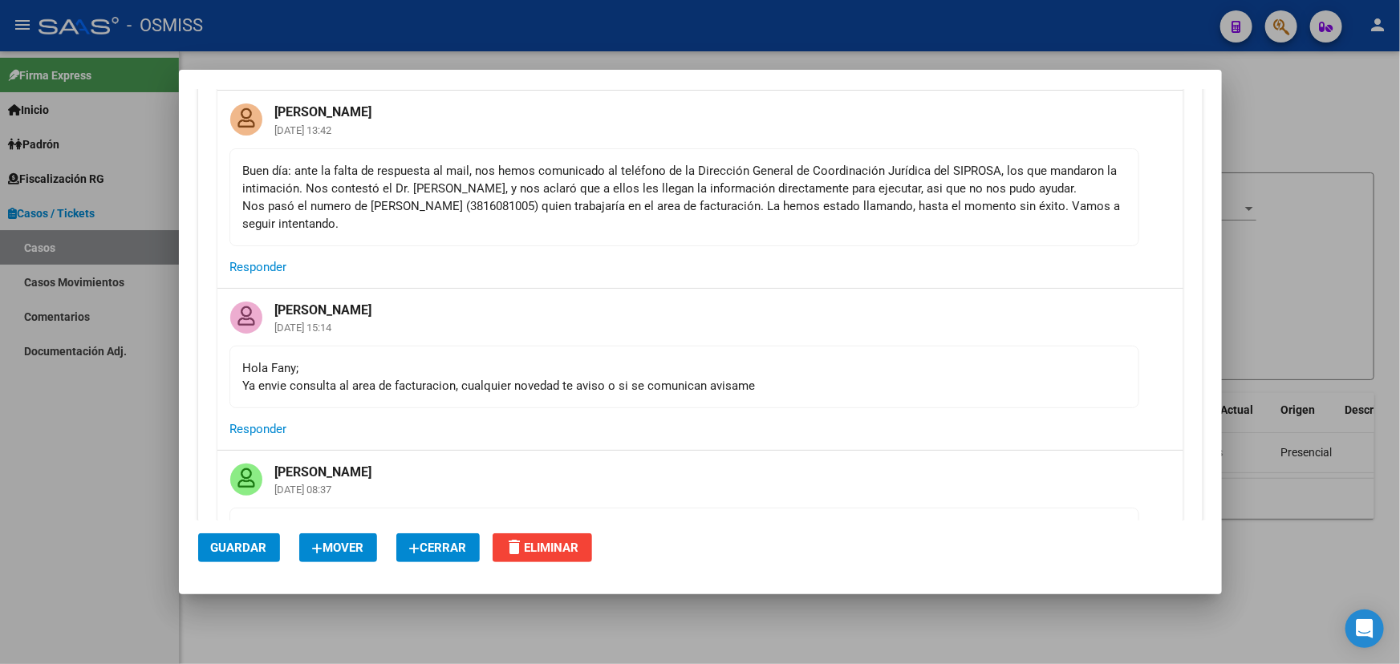
drag, startPoint x: 278, startPoint y: 381, endPoint x: 758, endPoint y: 398, distance: 480.7
click at [719, 397] on mat-card-content "Hola [PERSON_NAME]; Ya envie consulta al area de facturacion, cualquier novedad…" at bounding box center [684, 377] width 910 height 63
click at [784, 400] on mat-card-content "Hola [PERSON_NAME]; Ya envie consulta al area de facturacion, cualquier novedad…" at bounding box center [684, 377] width 910 height 63
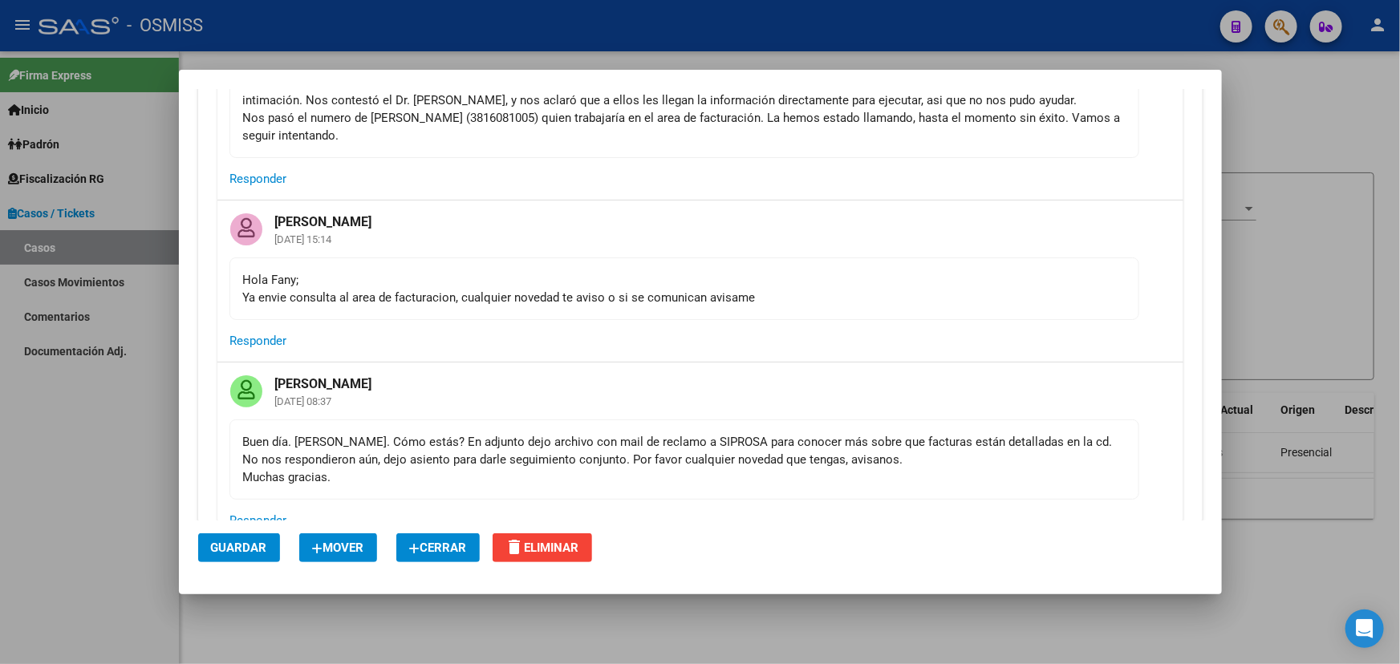
scroll to position [656, 0]
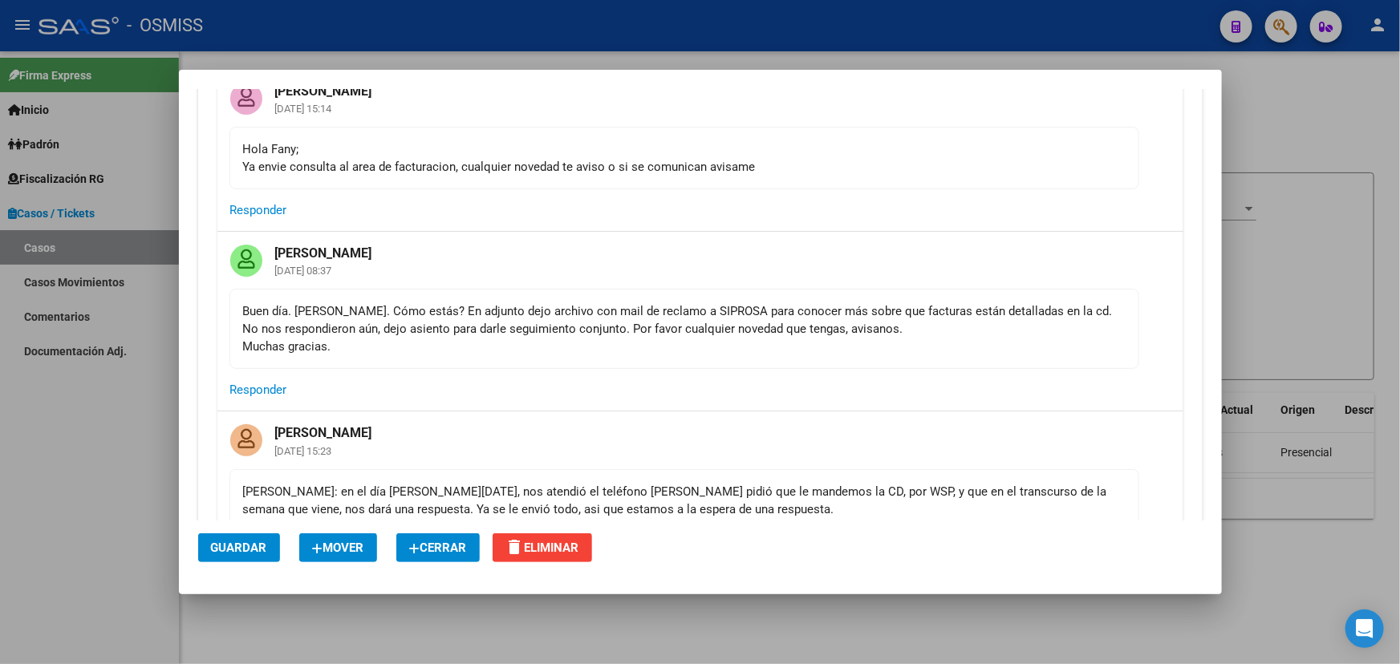
drag, startPoint x: 276, startPoint y: 307, endPoint x: 945, endPoint y: 310, distance: 668.9
click at [945, 310] on div "Buen día. [PERSON_NAME]. Cómo estás? En adjunto dejo archivo con mail de reclam…" at bounding box center [684, 328] width 882 height 53
click at [973, 311] on div "Buen día. [PERSON_NAME]. Cómo estás? En adjunto dejo archivo con mail de reclam…" at bounding box center [684, 328] width 882 height 53
drag, startPoint x: 437, startPoint y: 300, endPoint x: 462, endPoint y: 304, distance: 25.2
click at [462, 304] on mat-card-content "Buen día. [PERSON_NAME]. Cómo estás? En adjunto dejo archivo con mail de reclam…" at bounding box center [684, 329] width 910 height 80
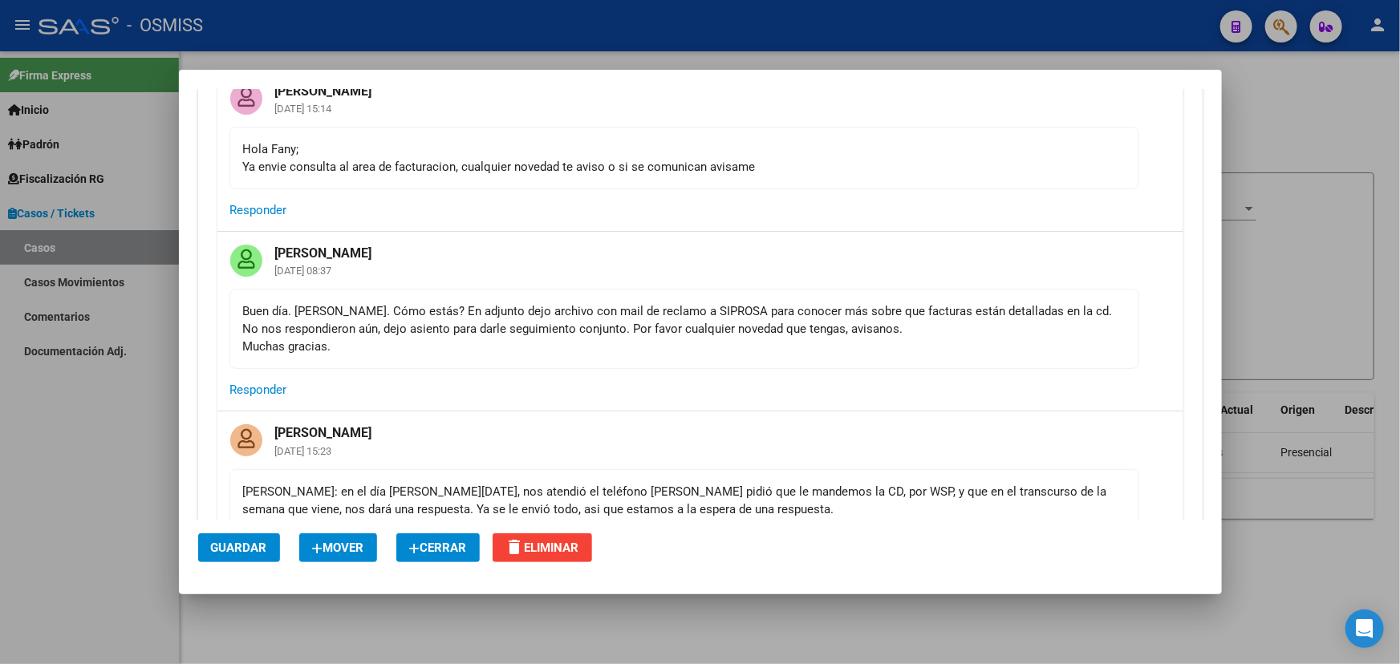
click at [622, 306] on div "Buen día. [PERSON_NAME]. Cómo estás? En adjunto dejo archivo con mail de reclam…" at bounding box center [684, 328] width 882 height 53
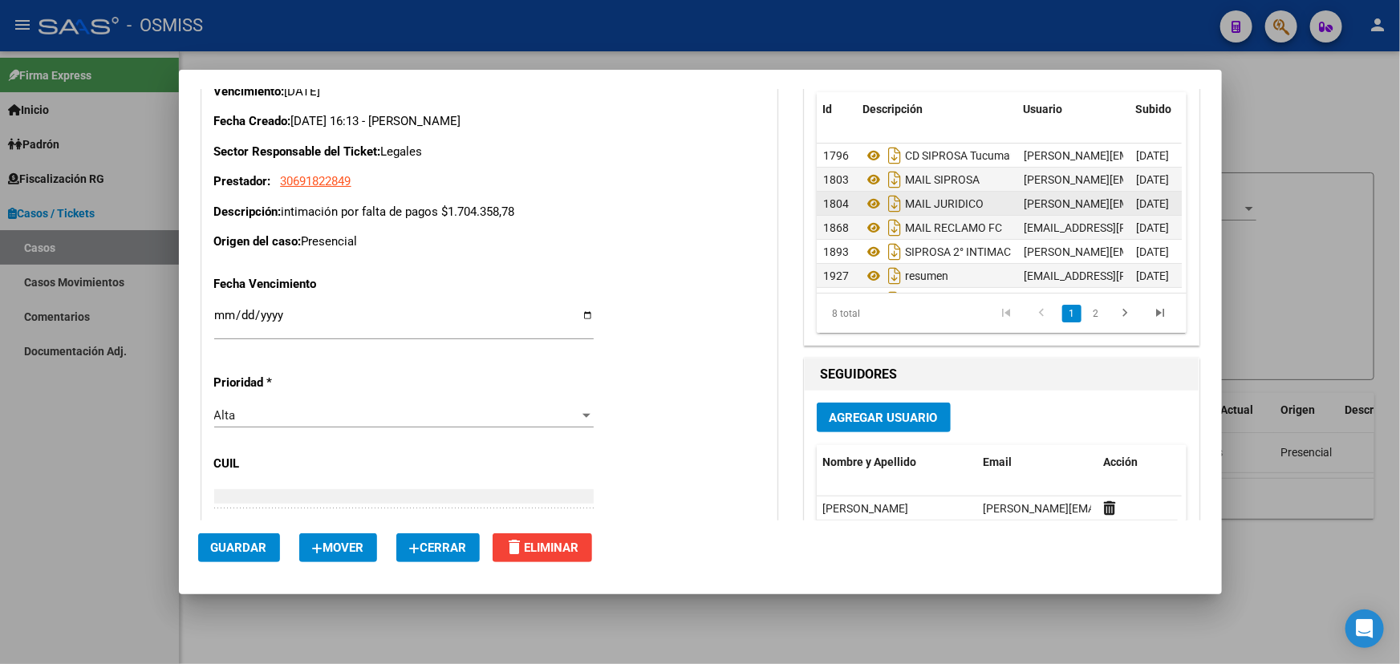
scroll to position [6329, 0]
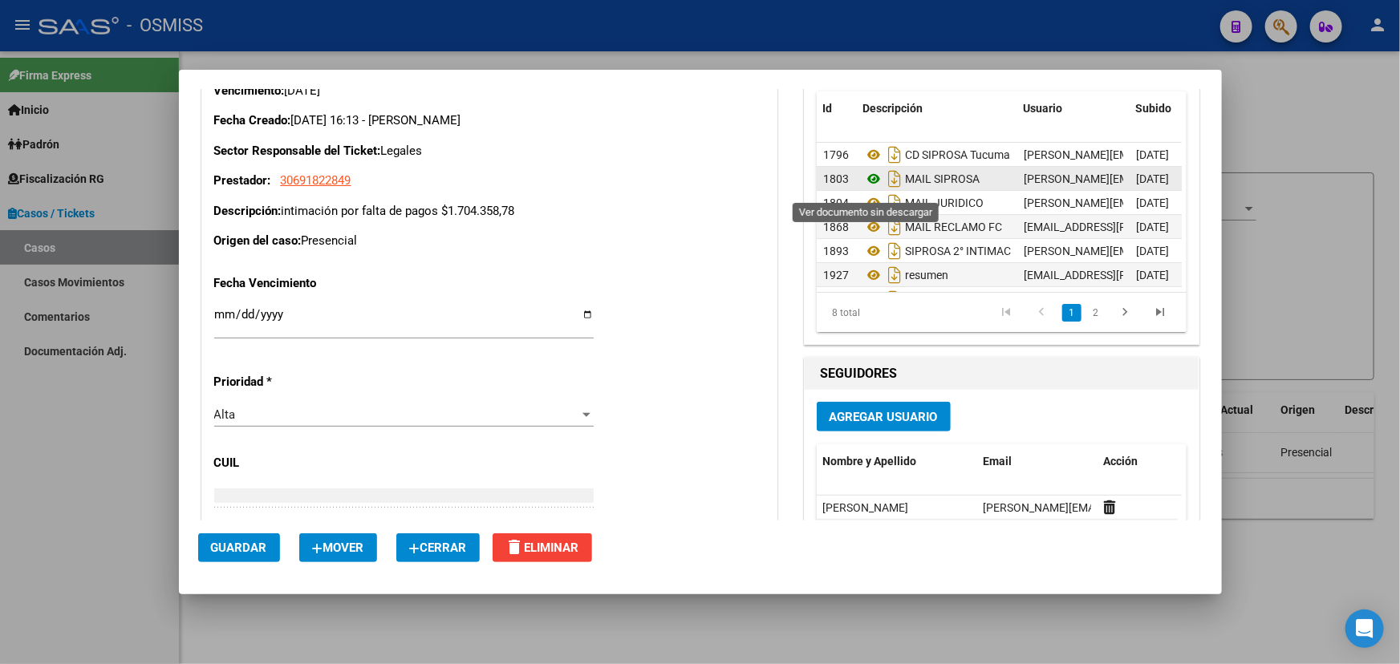
click at [869, 188] on icon at bounding box center [873, 178] width 21 height 19
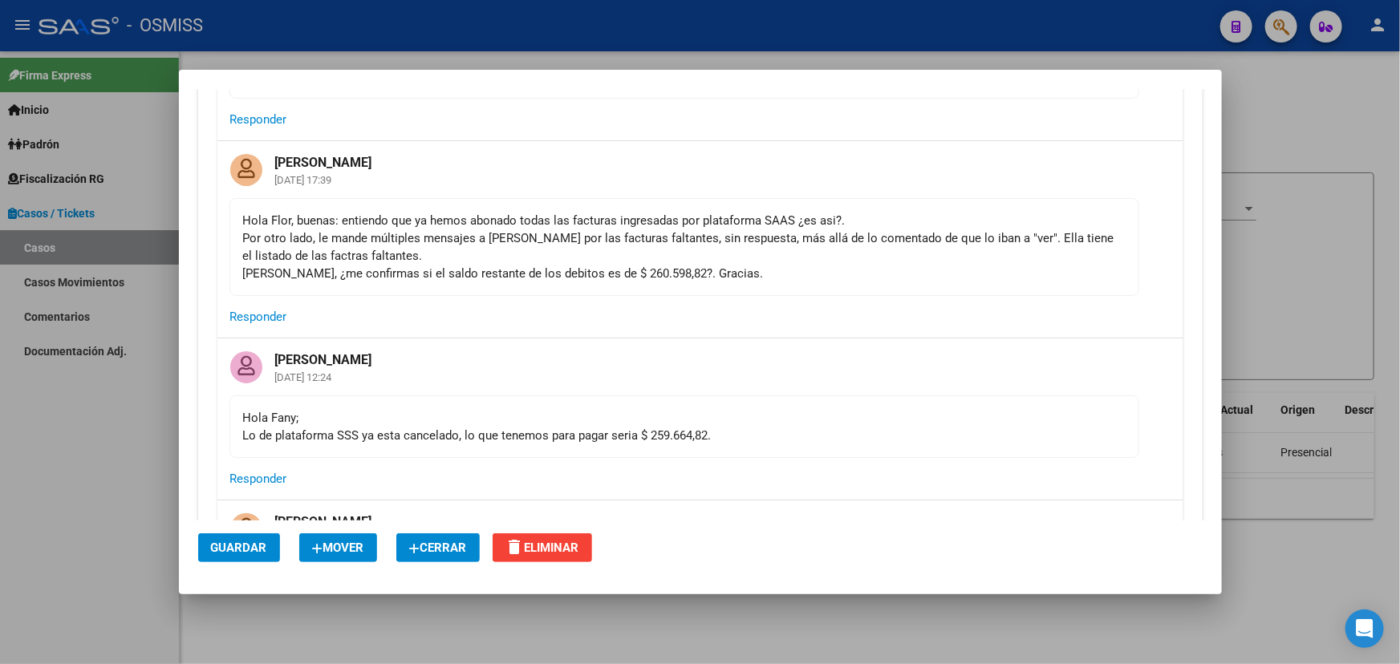
scroll to position [2976, 0]
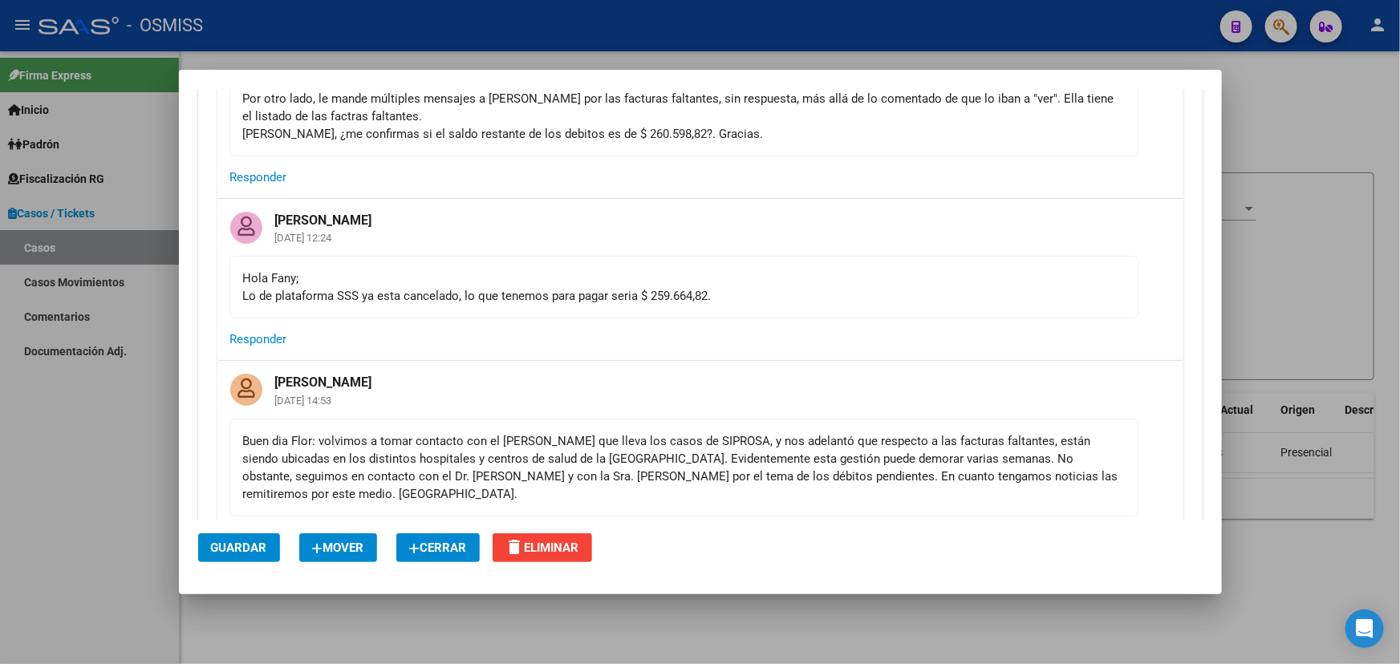
drag, startPoint x: 242, startPoint y: 301, endPoint x: 685, endPoint y: 335, distance: 444.1
click at [685, 335] on div "[PERSON_NAME] [DATE] 12:24 Hola [PERSON_NAME]; Lo de plataforma SSS ya esta can…" at bounding box center [700, 279] width 966 height 161
click at [829, 338] on mat-card-actions "Responder" at bounding box center [700, 339] width 966 height 42
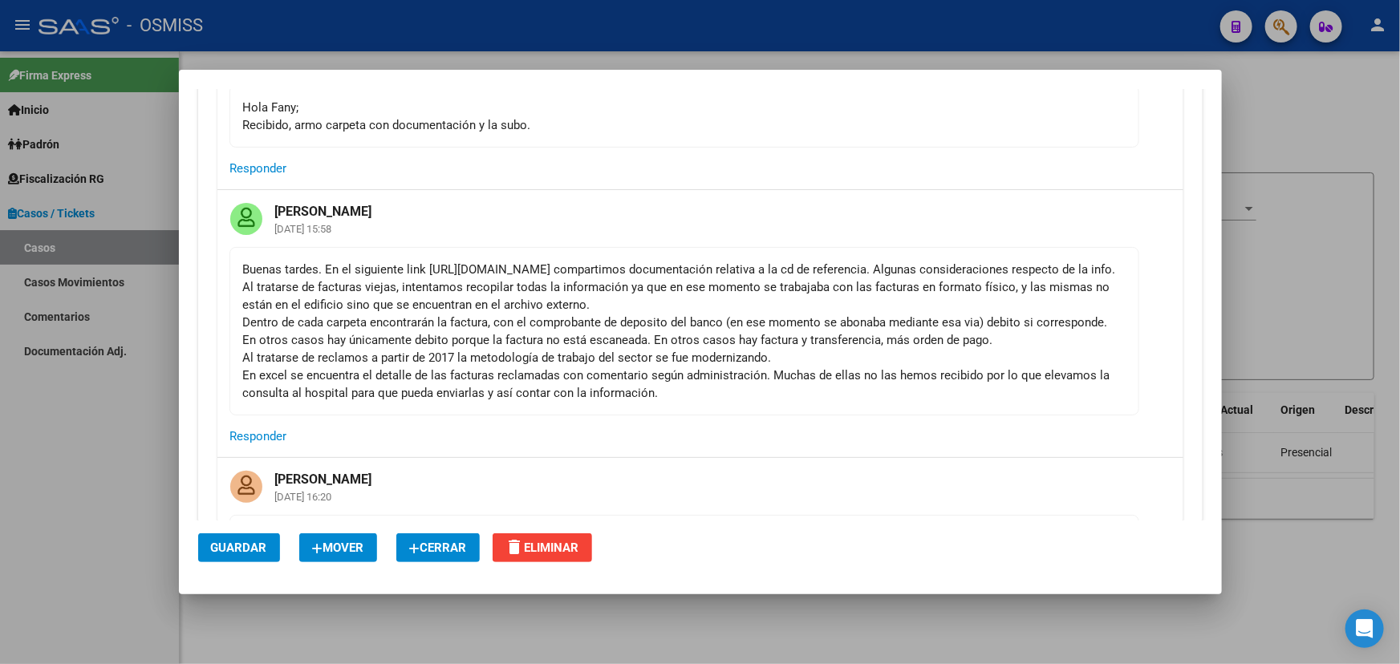
scroll to position [1371, 0]
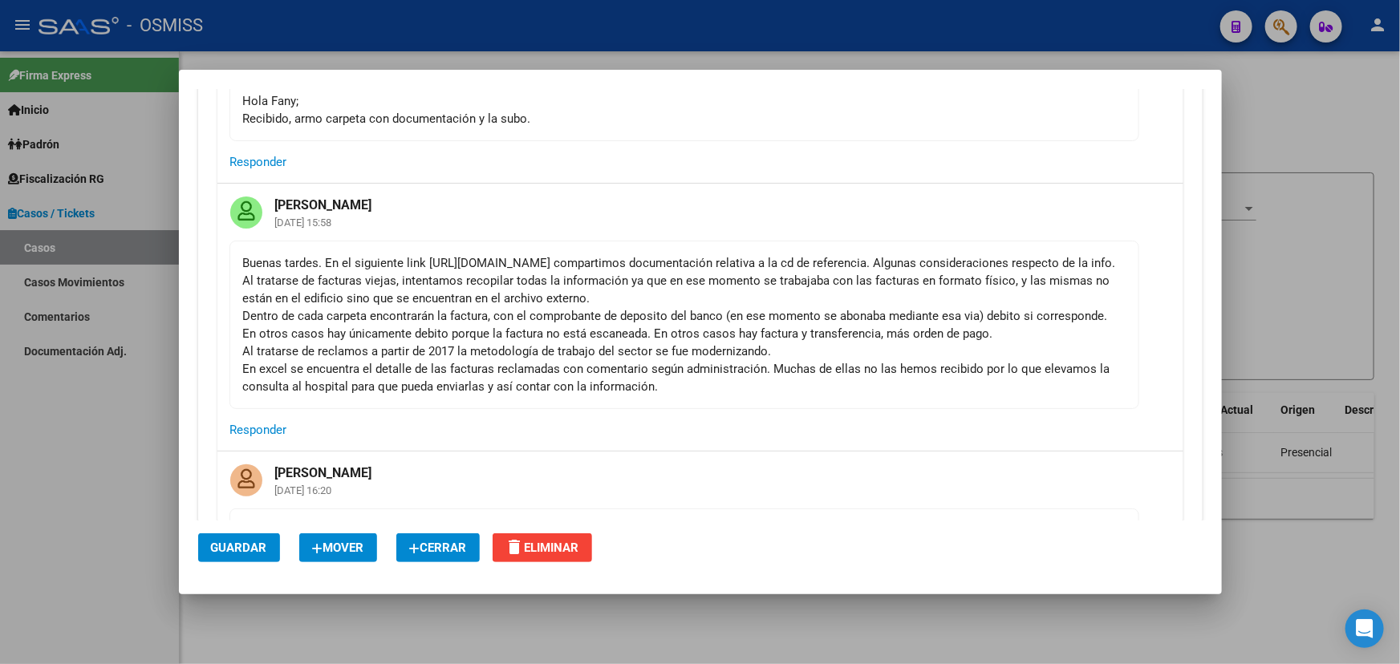
drag, startPoint x: 493, startPoint y: 299, endPoint x: 1047, endPoint y: 400, distance: 563.3
click at [1047, 395] on div "Buenas tardes. En el siguiente link [URL][DOMAIN_NAME] compartimos documentació…" at bounding box center [684, 324] width 882 height 141
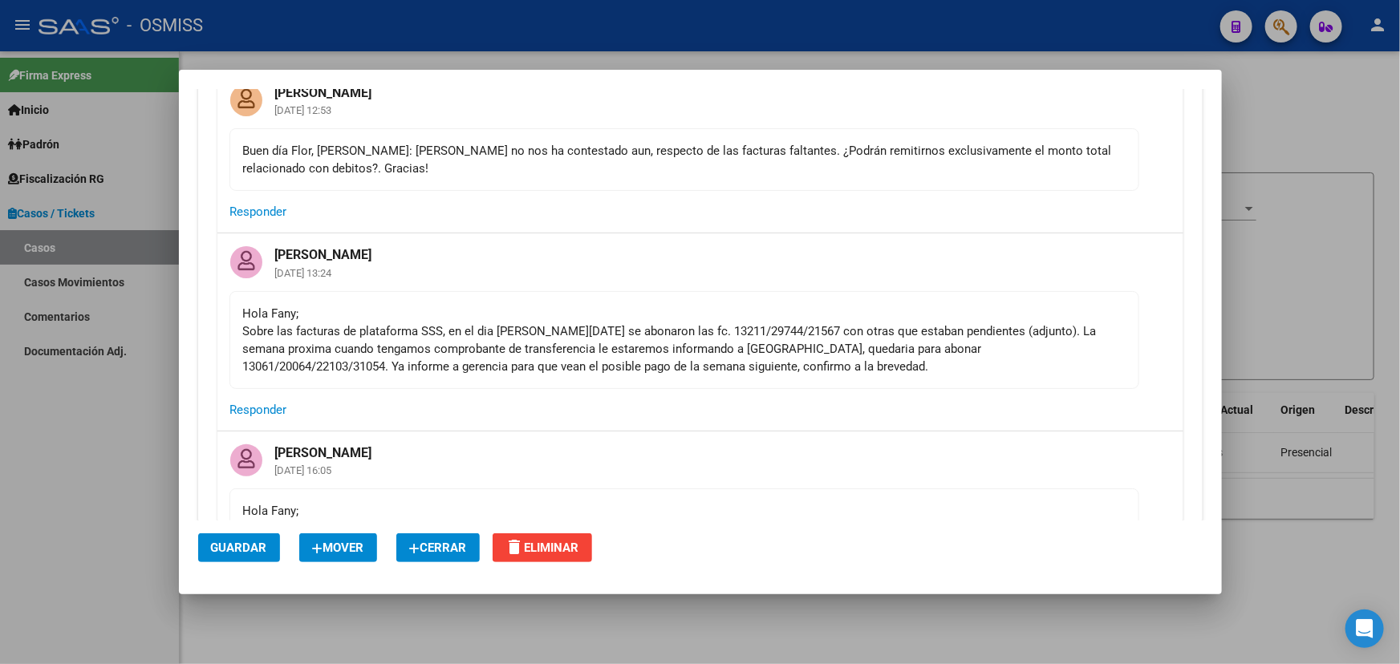
scroll to position [2246, 0]
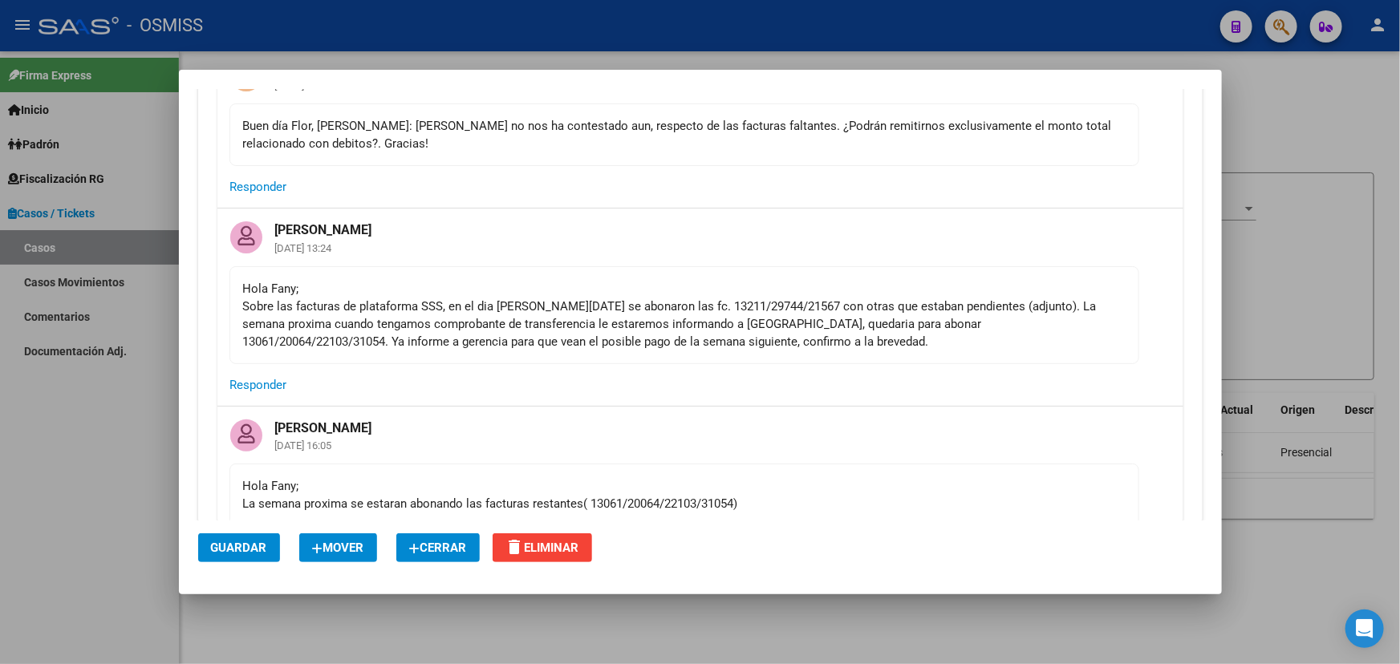
drag, startPoint x: 280, startPoint y: 352, endPoint x: 593, endPoint y: 344, distance: 312.9
click at [557, 346] on div "Hola [PERSON_NAME]; Sobre las facturas de plataforma SSS, en el dia [PERSON_NAM…" at bounding box center [684, 315] width 882 height 71
click at [618, 342] on div "Hola [PERSON_NAME]; Sobre las facturas de plataforma SSS, en el dia [PERSON_NAM…" at bounding box center [684, 315] width 882 height 71
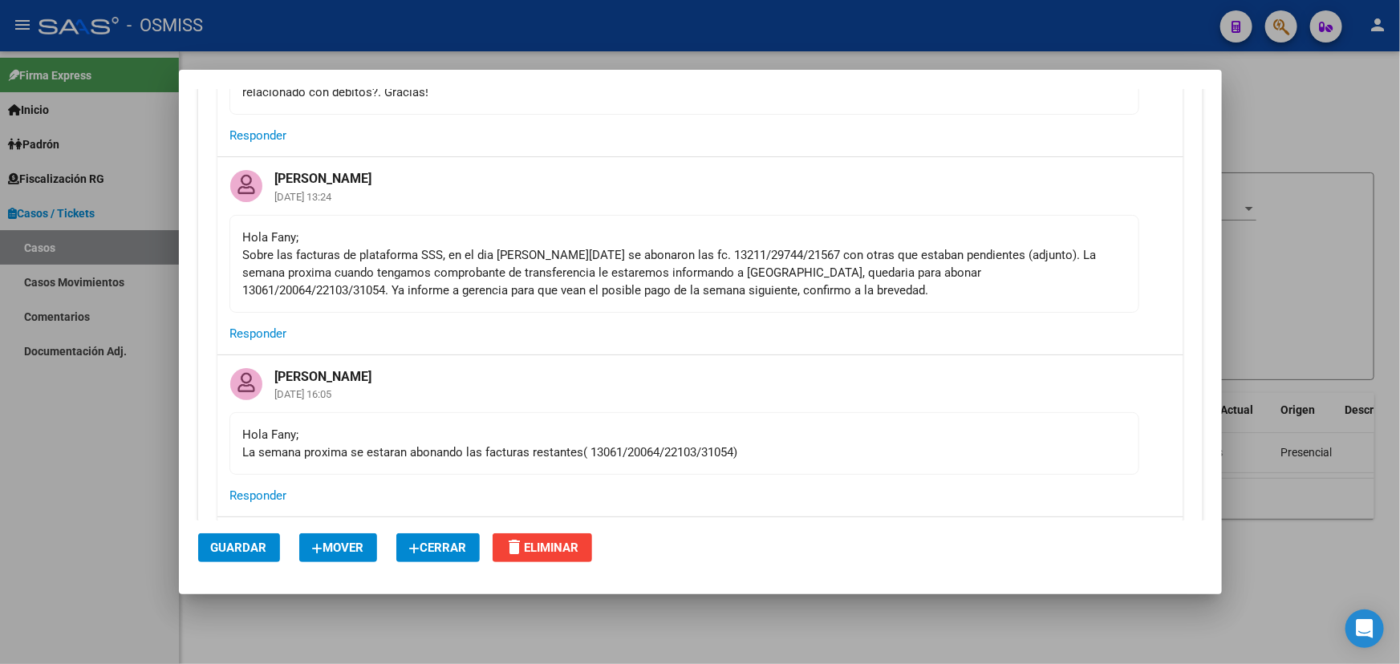
scroll to position [2319, 0]
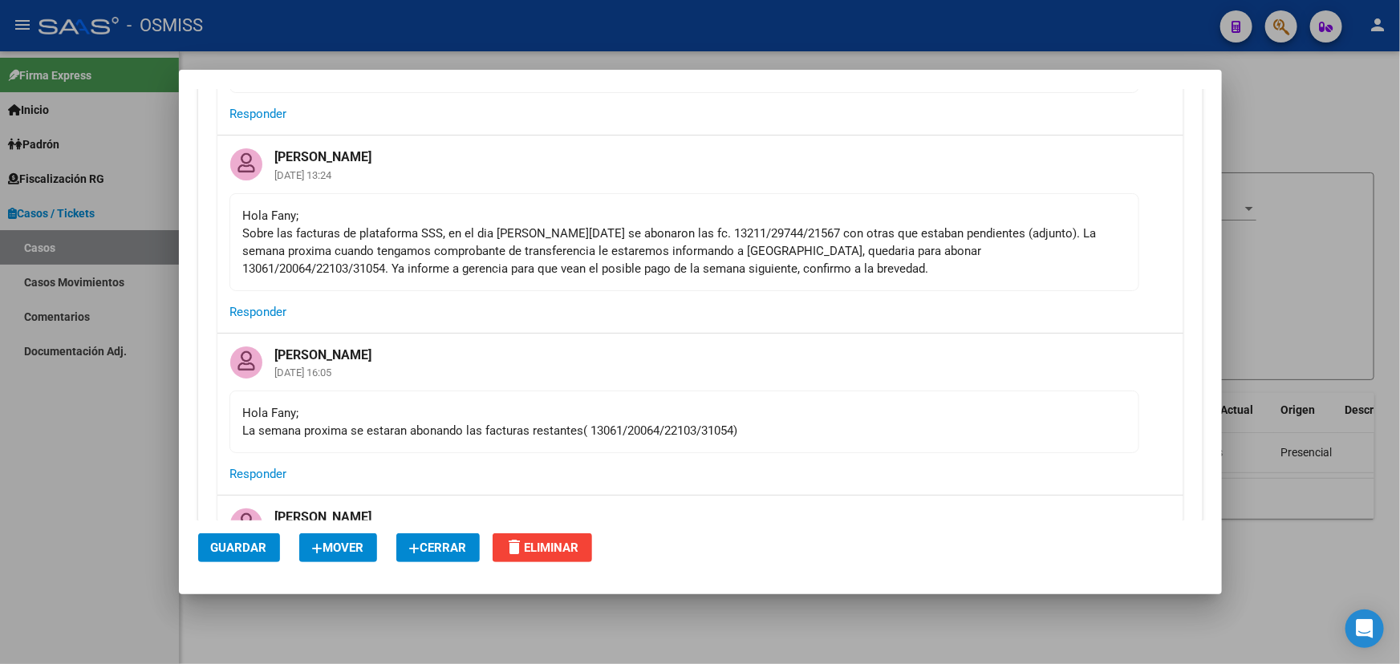
drag, startPoint x: 471, startPoint y: 430, endPoint x: 647, endPoint y: 441, distance: 176.8
click at [626, 434] on div "Hola [PERSON_NAME]; La semana proxima se estaran abonando las facturas restante…" at bounding box center [684, 421] width 882 height 35
click at [680, 440] on div "Hola [PERSON_NAME]; La semana proxima se estaran abonando las facturas restante…" at bounding box center [684, 421] width 882 height 35
drag, startPoint x: 638, startPoint y: 448, endPoint x: 659, endPoint y: 448, distance: 21.7
click at [659, 440] on div "Hola [PERSON_NAME]; La semana proxima se estaran abonando las facturas restante…" at bounding box center [684, 421] width 882 height 35
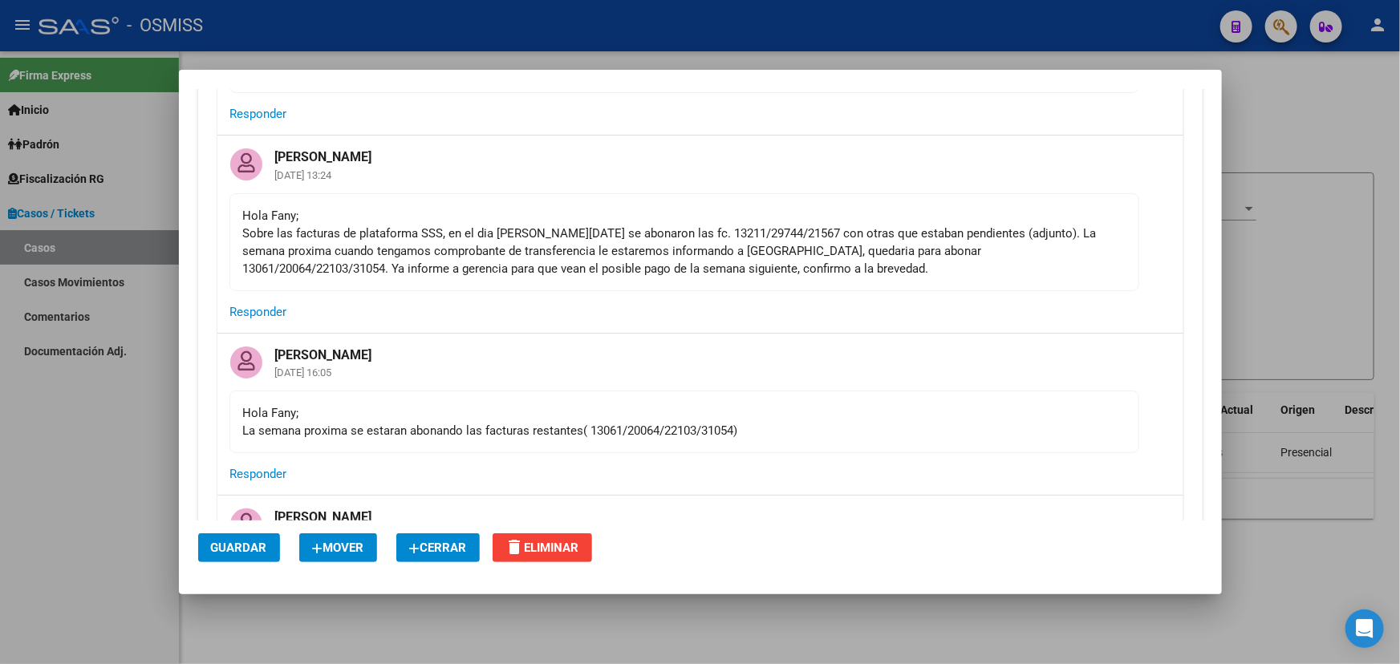
click at [696, 440] on div "Hola [PERSON_NAME]; La semana proxima se estaran abonando las facturas restante…" at bounding box center [684, 421] width 882 height 35
drag, startPoint x: 665, startPoint y: 445, endPoint x: 713, endPoint y: 448, distance: 48.2
click at [695, 440] on div "Hola [PERSON_NAME]; La semana proxima se estaran abonando las facturas restante…" at bounding box center [684, 421] width 882 height 35
click at [716, 440] on div "Hola [PERSON_NAME]; La semana proxima se estaran abonando las facturas restante…" at bounding box center [684, 421] width 882 height 35
click at [702, 440] on div "Hola [PERSON_NAME]; La semana proxima se estaran abonando las facturas restante…" at bounding box center [684, 421] width 882 height 35
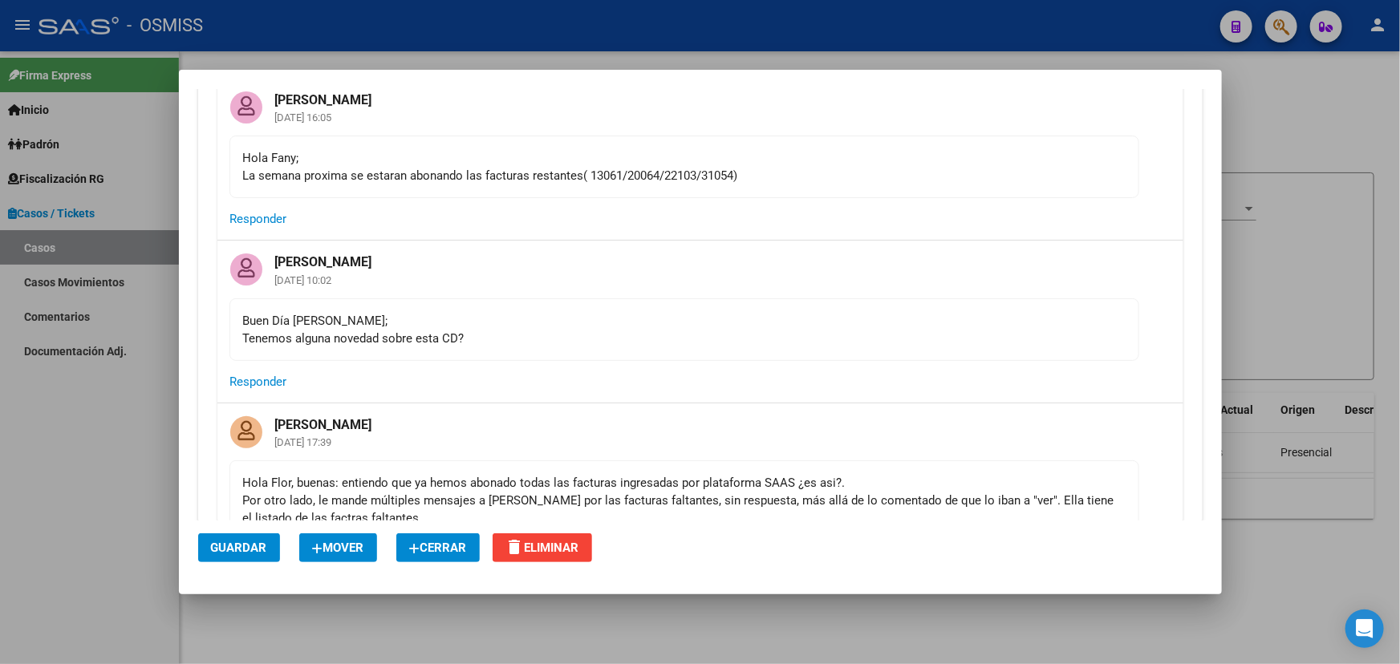
scroll to position [2684, 0]
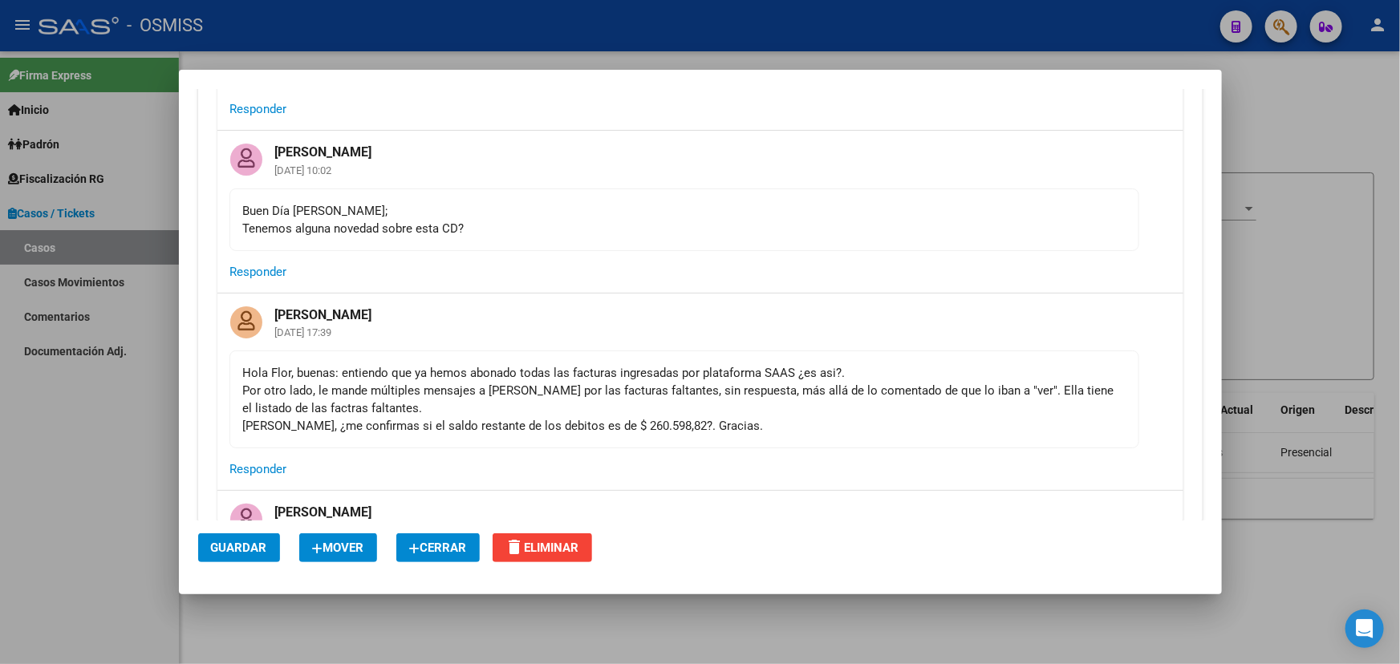
drag, startPoint x: 240, startPoint y: 388, endPoint x: 866, endPoint y: 380, distance: 626.4
click at [866, 380] on mat-card-content "Hola Flor, buenas: entiendo que ya hemos abonado todas las facturas ingresadas …" at bounding box center [684, 399] width 910 height 98
drag, startPoint x: 390, startPoint y: 409, endPoint x: 829, endPoint y: 405, distance: 438.7
click at [829, 405] on div "Hola Flor, buenas: entiendo que ya hemos abonado todas las facturas ingresadas …" at bounding box center [684, 399] width 882 height 71
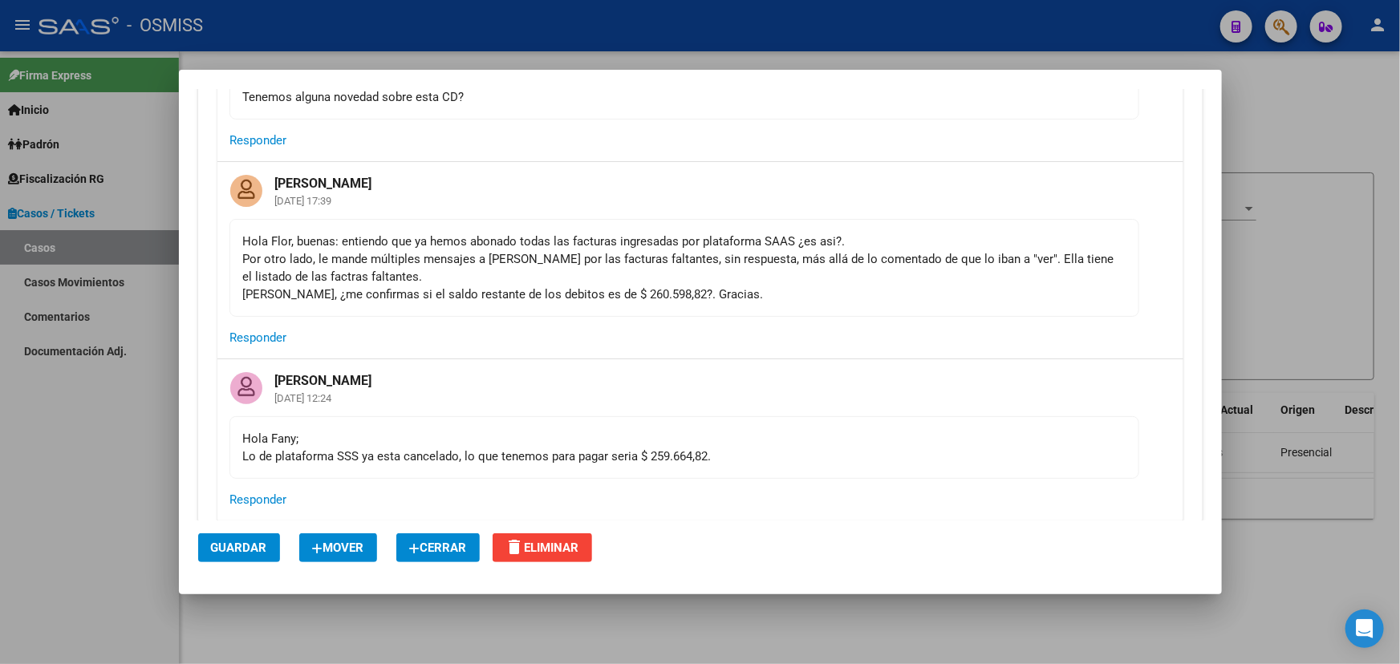
scroll to position [2830, 0]
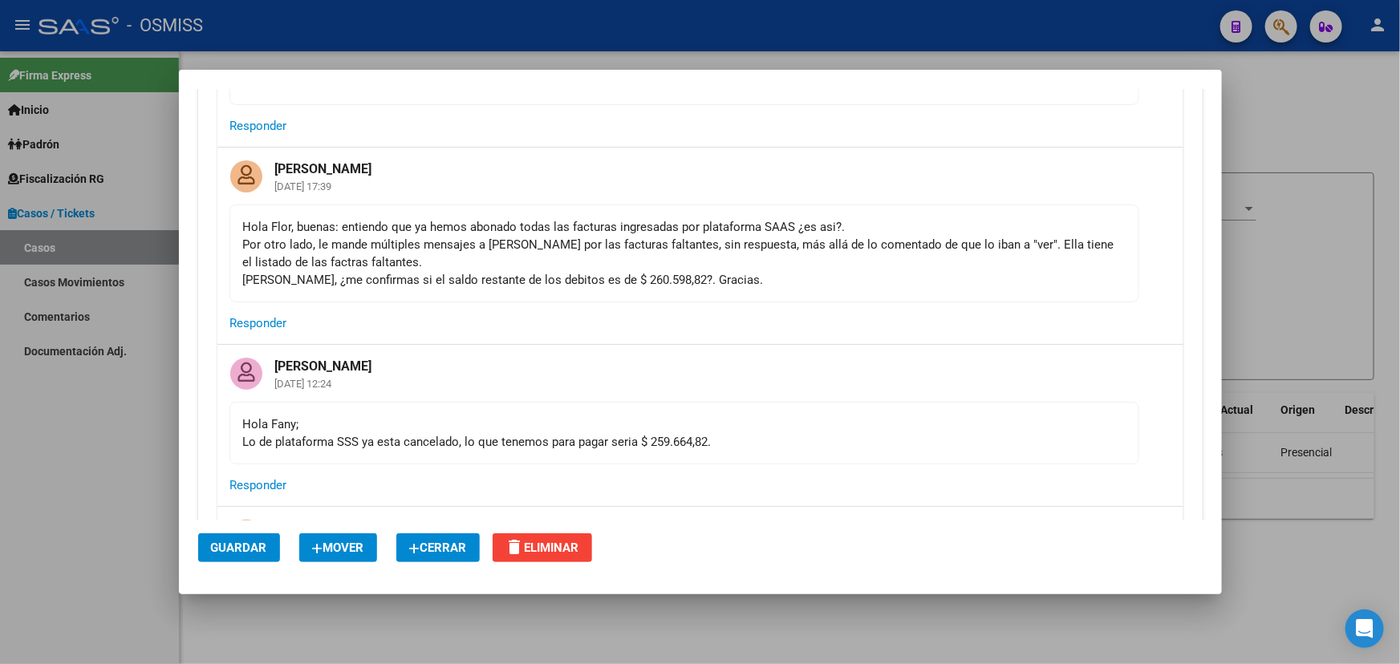
drag, startPoint x: 294, startPoint y: 290, endPoint x: 749, endPoint y: 294, distance: 454.8
click at [689, 289] on div "Hola Flor, buenas: entiendo que ya hemos abonado todas las facturas ingresadas …" at bounding box center [684, 253] width 882 height 71
click at [821, 289] on div "Hola Flor, buenas: entiendo que ya hemos abonado todas las facturas ingresadas …" at bounding box center [684, 253] width 882 height 71
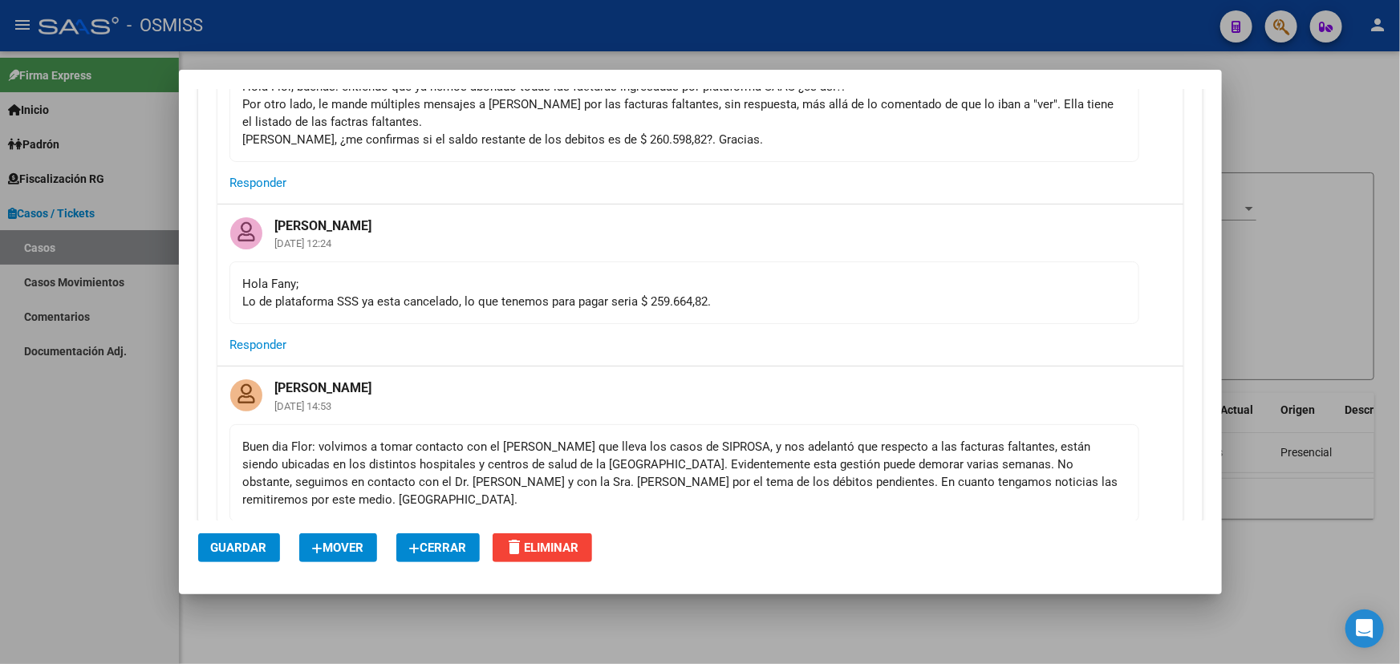
scroll to position [3121, 0]
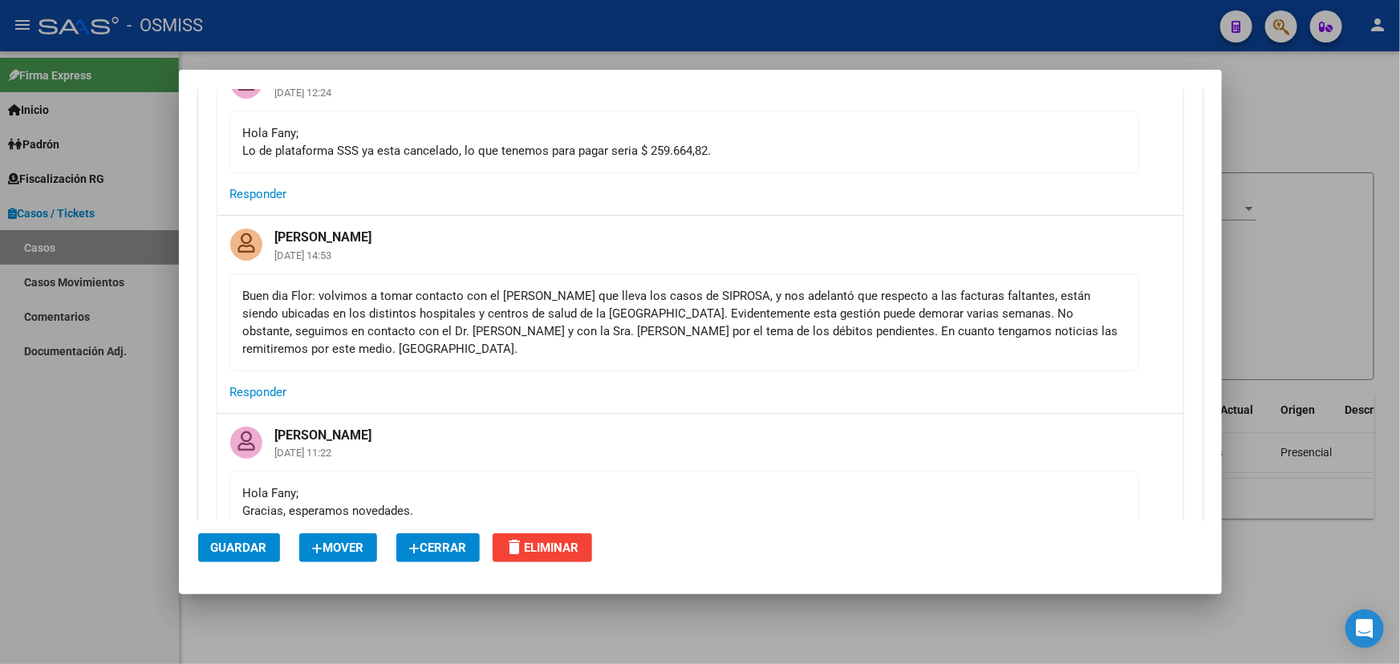
drag, startPoint x: 294, startPoint y: 320, endPoint x: 779, endPoint y: 371, distance: 487.1
click at [778, 371] on mat-card-content "Buen dia Flor: volvimos a tomar contacto con el [PERSON_NAME] que lleva los cas…" at bounding box center [684, 322] width 910 height 98
click at [779, 371] on mat-card-content "Buen dia Flor: volvimos a tomar contacto con el [PERSON_NAME] que lleva los cas…" at bounding box center [684, 322] width 910 height 98
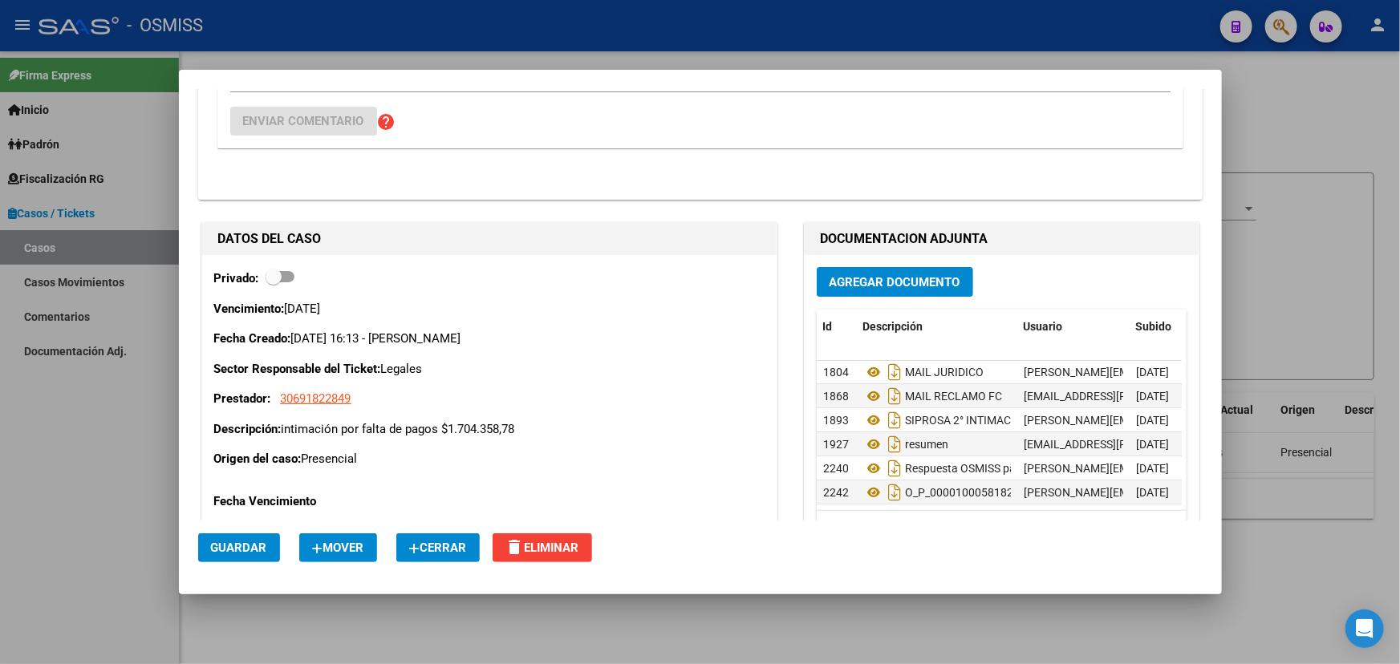
scroll to position [5673, 0]
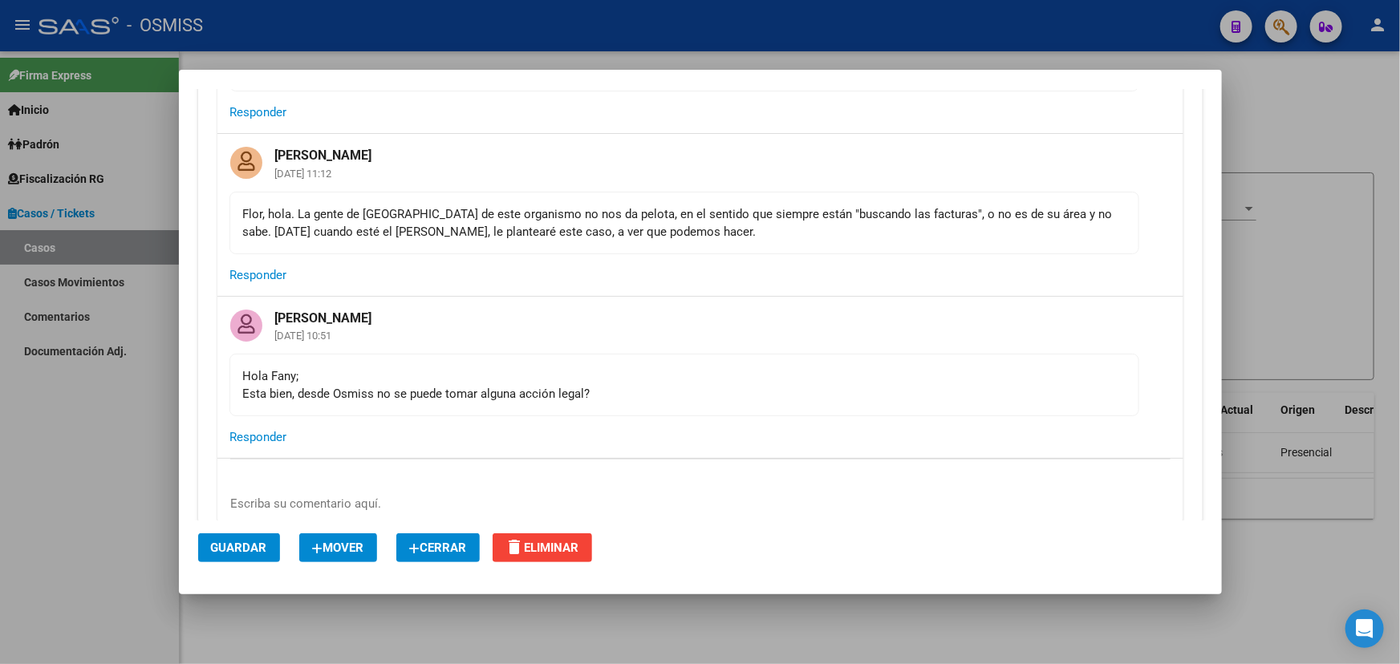
drag, startPoint x: 463, startPoint y: 401, endPoint x: 626, endPoint y: 417, distance: 163.6
click at [621, 416] on mat-card-content "Hola [PERSON_NAME]; Esta bien, desde Osmiss no se puede tomar alguna acción leg…" at bounding box center [684, 385] width 910 height 63
click at [714, 403] on div "Hola [PERSON_NAME]; Esta bien, desde Osmiss no se puede tomar alguna acción leg…" at bounding box center [684, 384] width 882 height 35
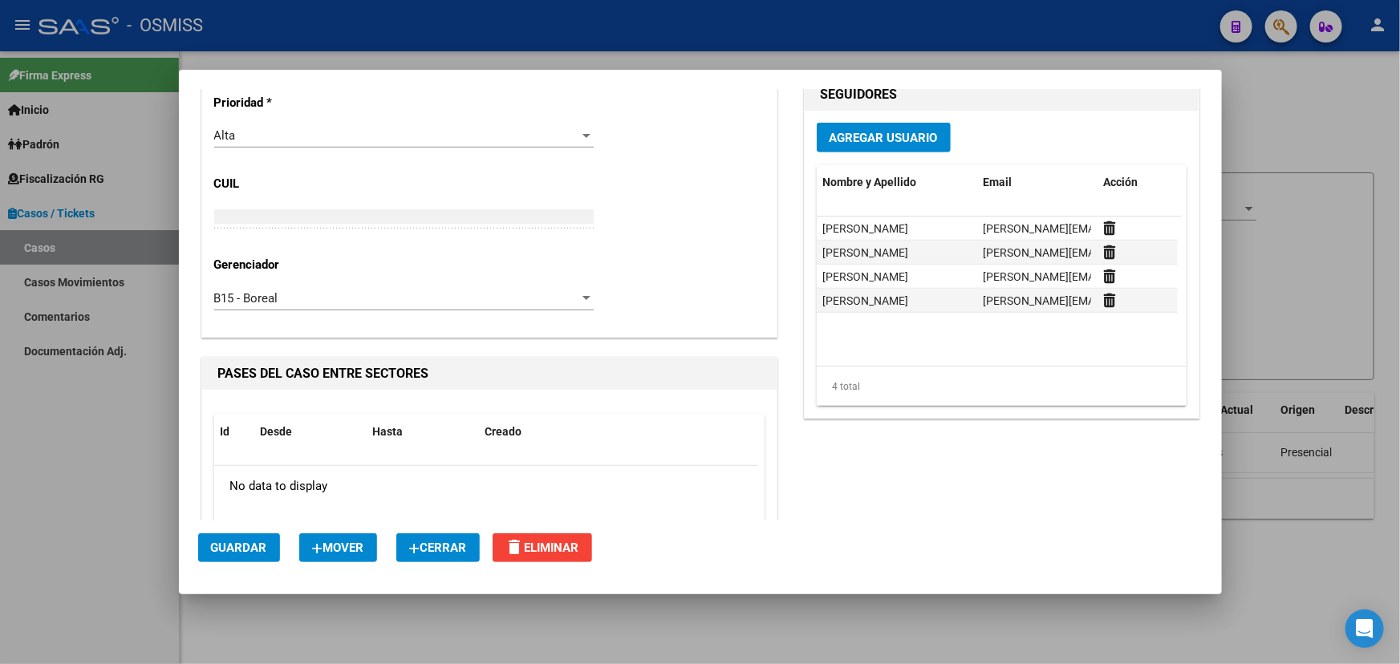
scroll to position [6621, 0]
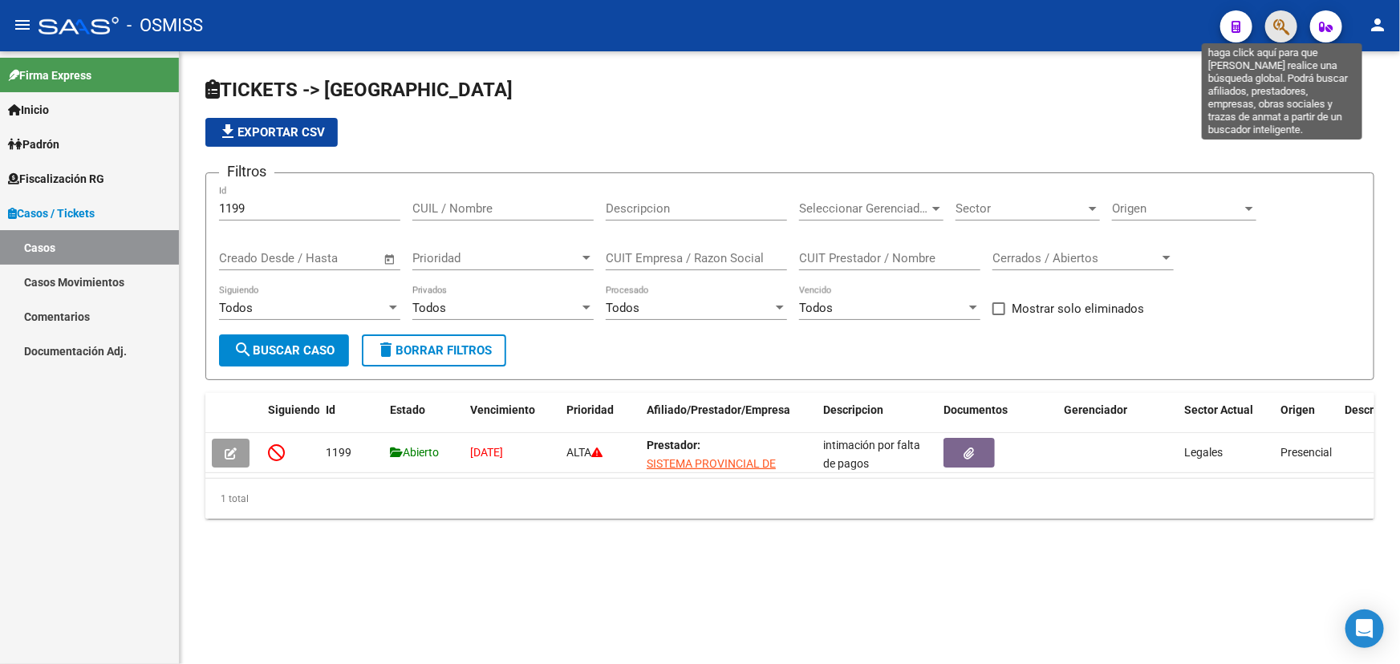
click at [1279, 24] on icon "button" at bounding box center [1281, 27] width 16 height 18
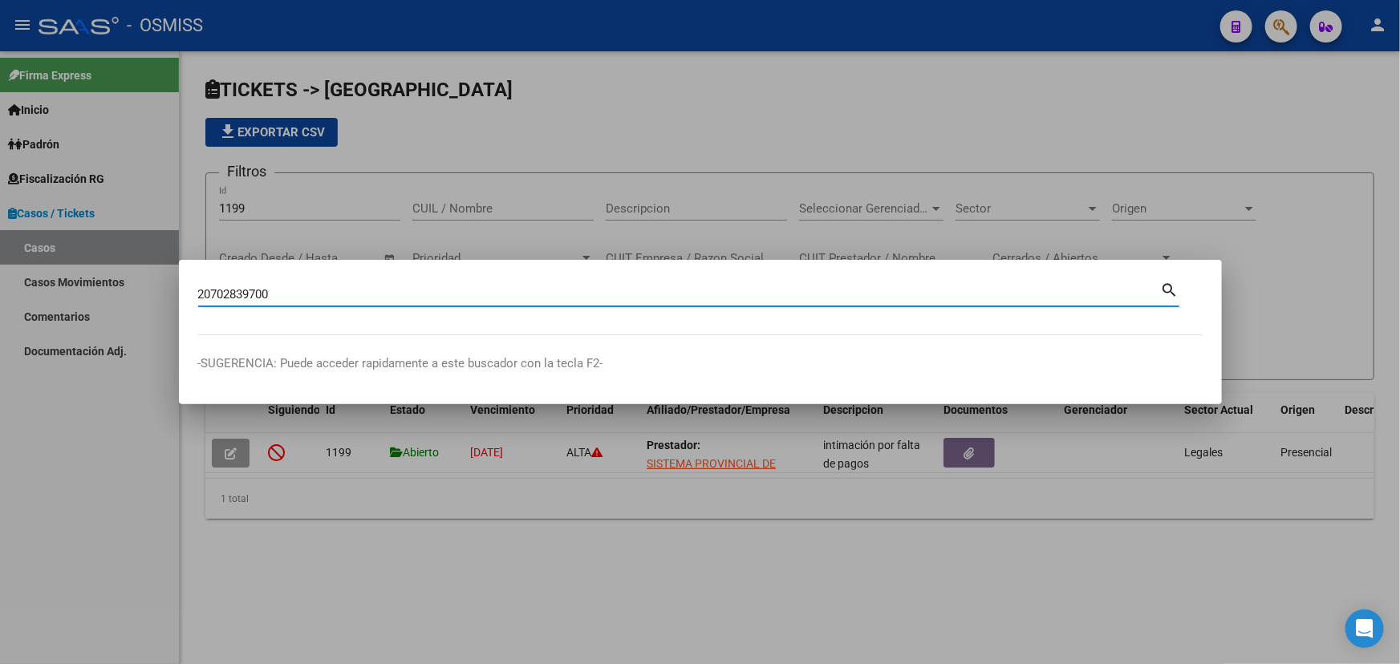
type input "20702839700"
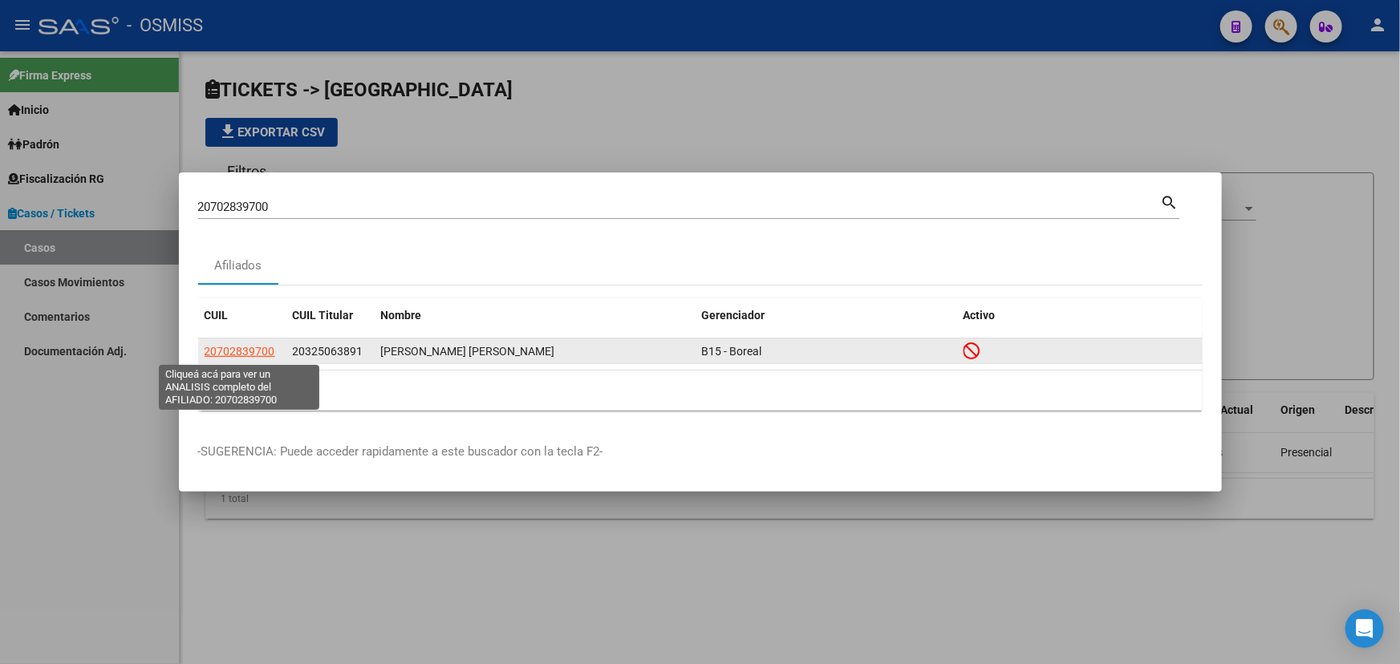
click at [229, 347] on span "20702839700" at bounding box center [240, 351] width 71 height 13
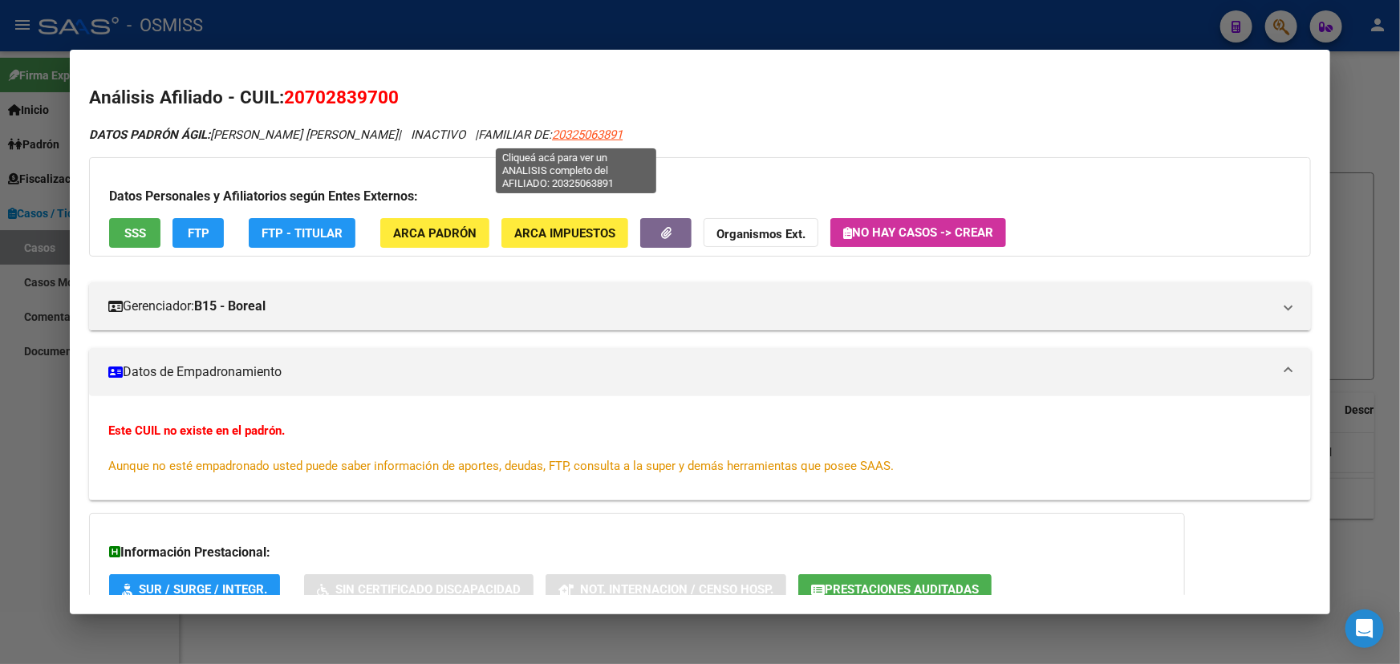
click at [569, 134] on span "20325063891" at bounding box center [587, 135] width 71 height 14
type textarea "20325063891"
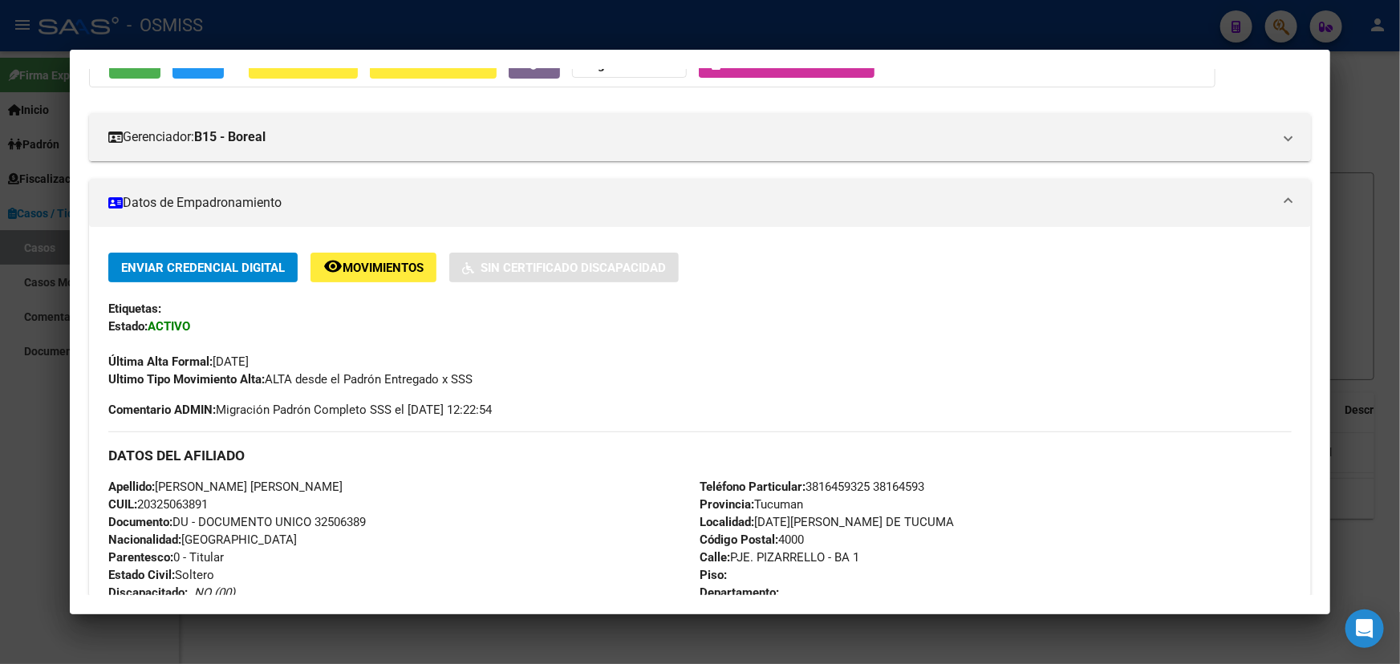
scroll to position [0, 0]
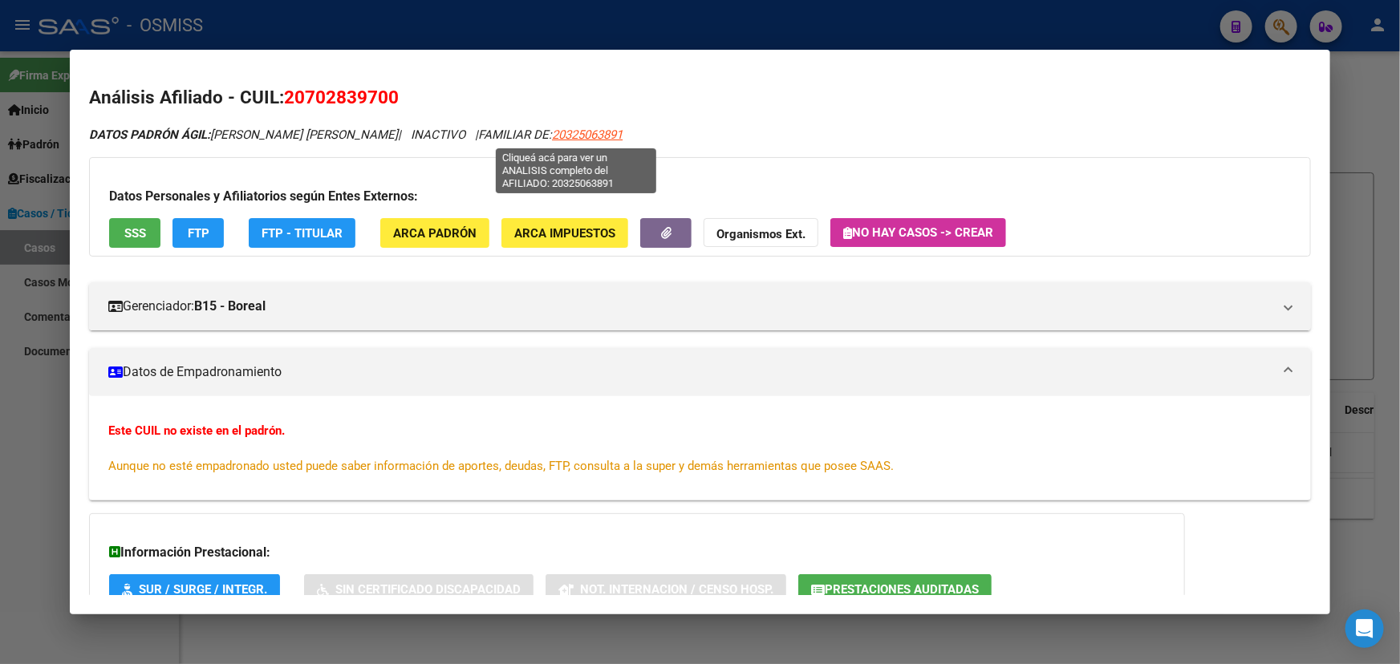
click at [557, 134] on span "20325063891" at bounding box center [587, 135] width 71 height 14
drag, startPoint x: 618, startPoint y: 132, endPoint x: 540, endPoint y: 136, distance: 77.9
click at [541, 136] on div "DATOS PADRÓN ÁGIL: [PERSON_NAME] [PERSON_NAME] | INACTIVO | FAMILIAR DE: 203250…" at bounding box center [700, 135] width 1222 height 18
copy span "20325063891"
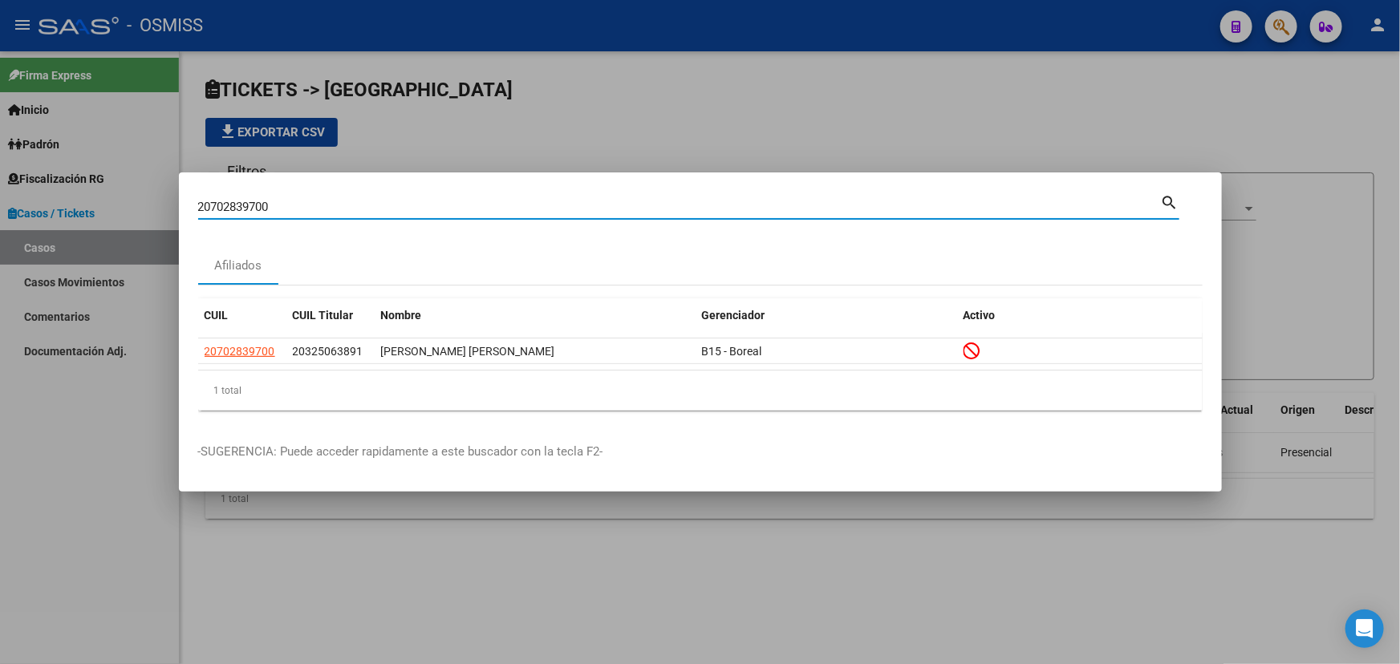
drag, startPoint x: 291, startPoint y: 211, endPoint x: 0, endPoint y: 185, distance: 292.3
click at [0, 195] on div "20702839700 Buscar (apellido, dni, cuil, nro traspaso, cuit, obra social) searc…" at bounding box center [700, 332] width 1400 height 664
paste input "27583305764"
type input "27583305764"
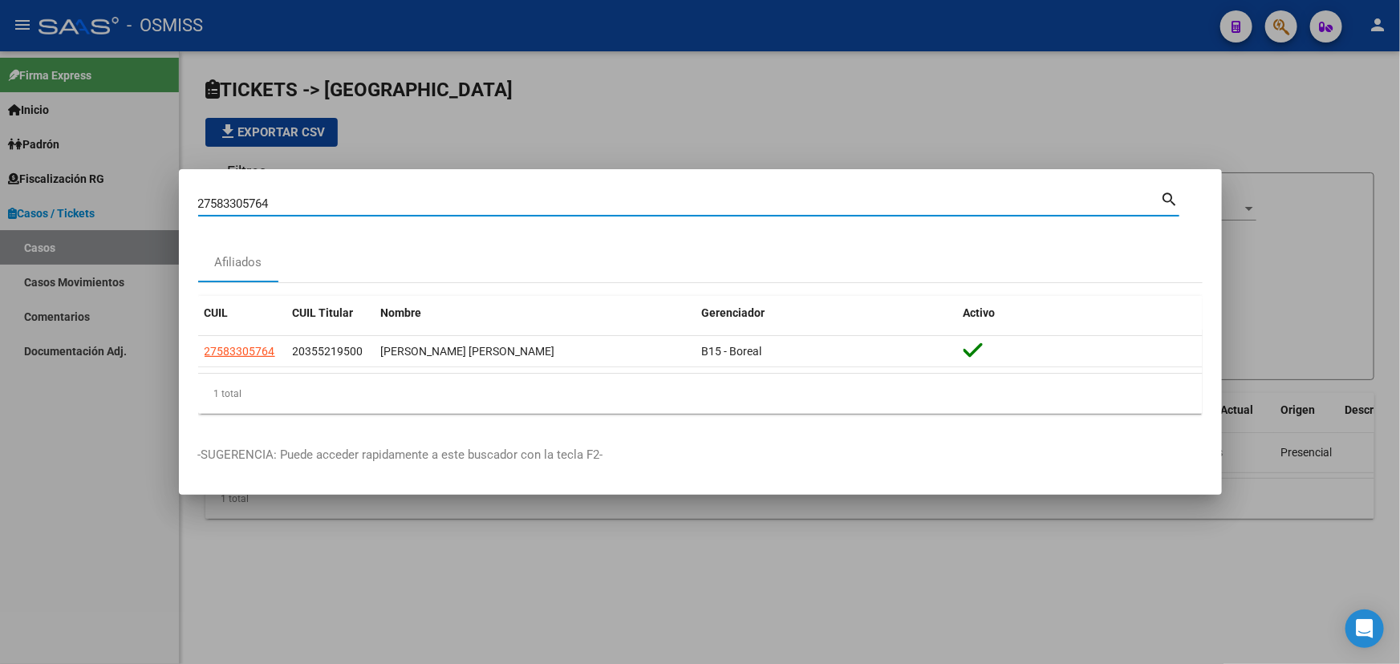
drag, startPoint x: 317, startPoint y: 204, endPoint x: 103, endPoint y: 201, distance: 214.2
click at [103, 201] on div "27583305764 Buscar (apellido, dni, cuil, nro traspaso, cuit, obra social) searc…" at bounding box center [700, 332] width 1400 height 664
paste input "70283970"
type input "70283970"
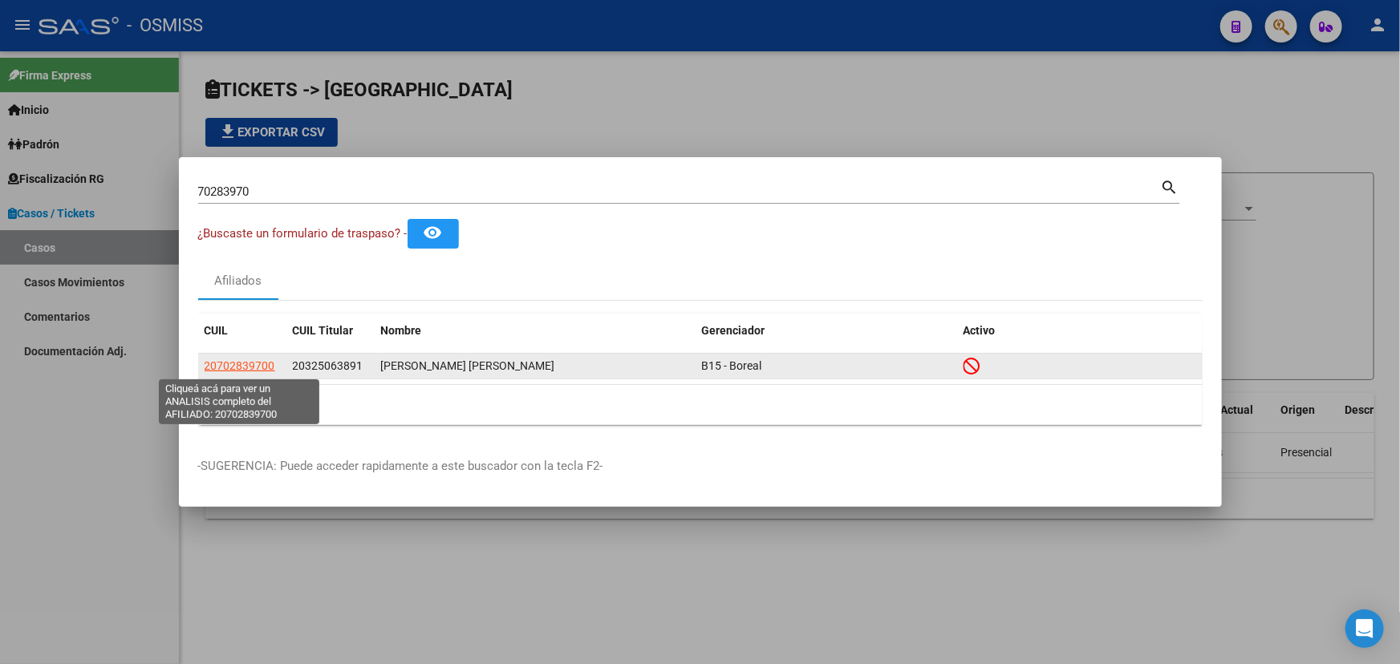
click at [242, 365] on span "20702839700" at bounding box center [240, 365] width 71 height 13
type textarea "20702839700"
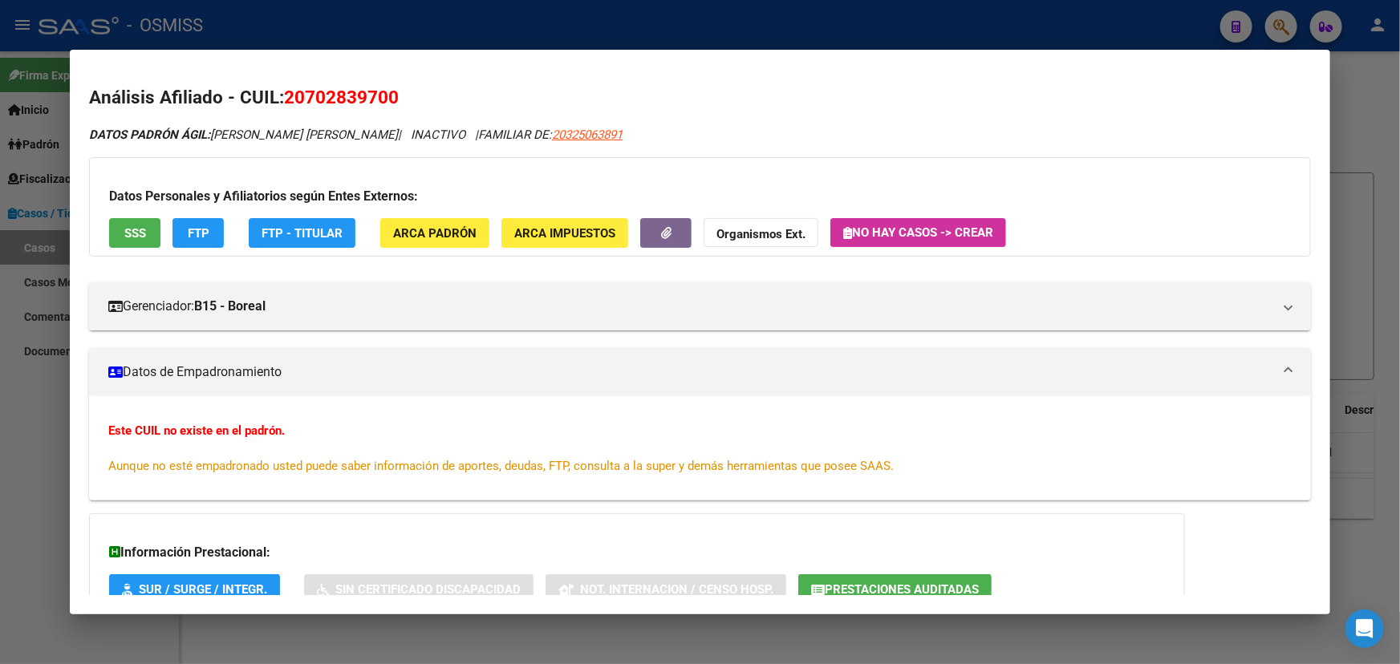
drag, startPoint x: 279, startPoint y: 128, endPoint x: 514, endPoint y: 137, distance: 235.2
click at [479, 140] on icon "DATOS PADRÓN ÁGIL: [PERSON_NAME] [PERSON_NAME] | INACTIVO | FAMILIAR DE: 203250…" at bounding box center [355, 135] width 533 height 14
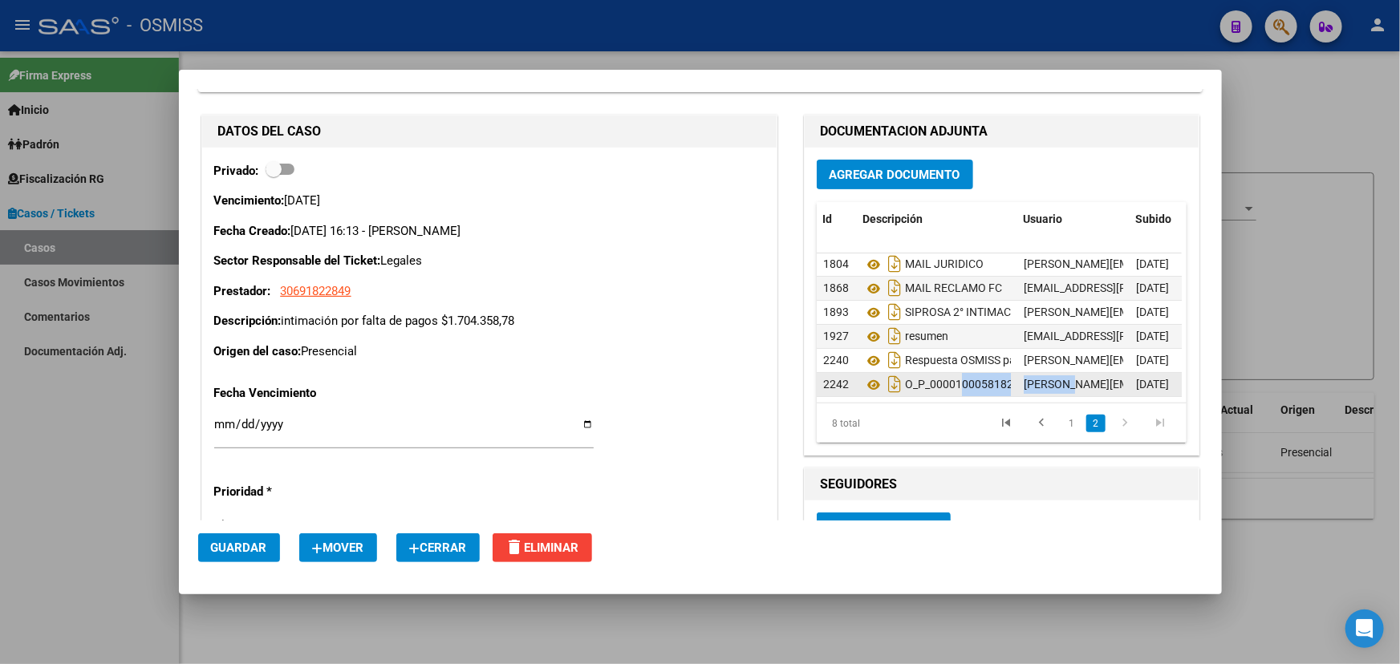
drag, startPoint x: 955, startPoint y: 377, endPoint x: 1051, endPoint y: 391, distance: 96.5
click at [1051, 391] on div "2242 O_P_0000100058182 florencia.vicens@osmiss.org.ar - Florencia Vicens 17/10/…" at bounding box center [1052, 385] width 473 height 24
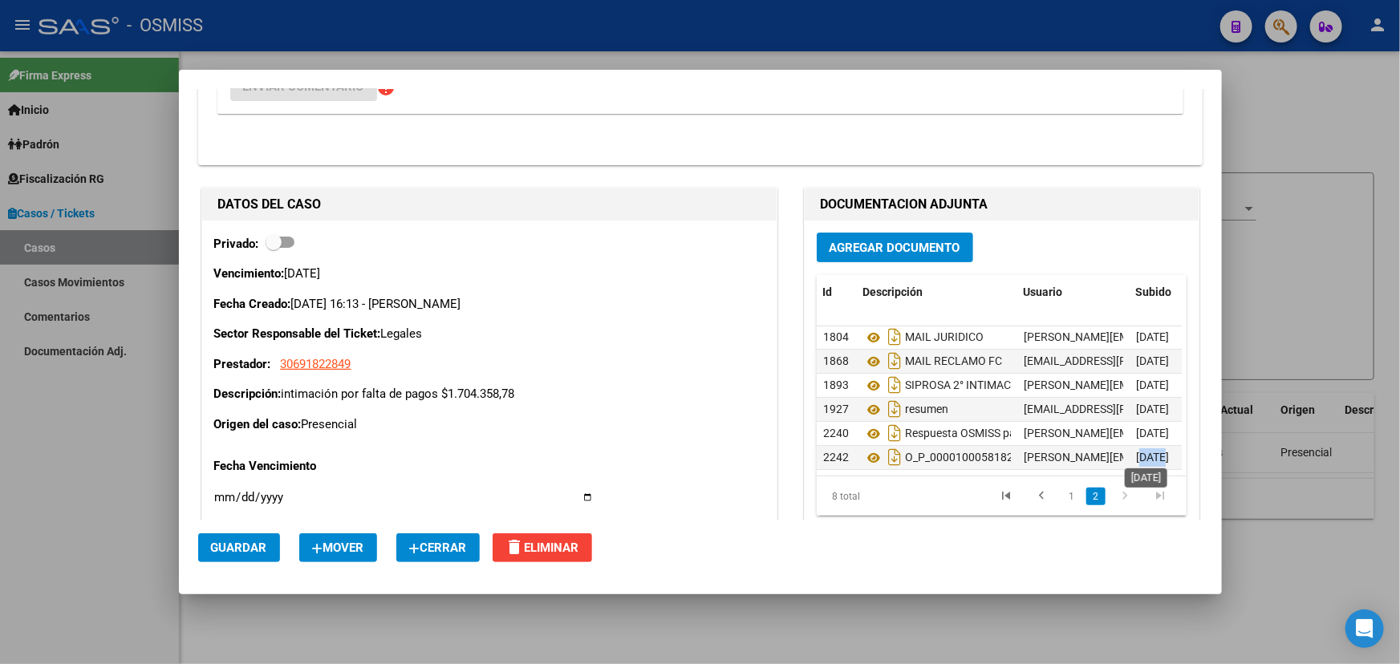
scroll to position [59, 119]
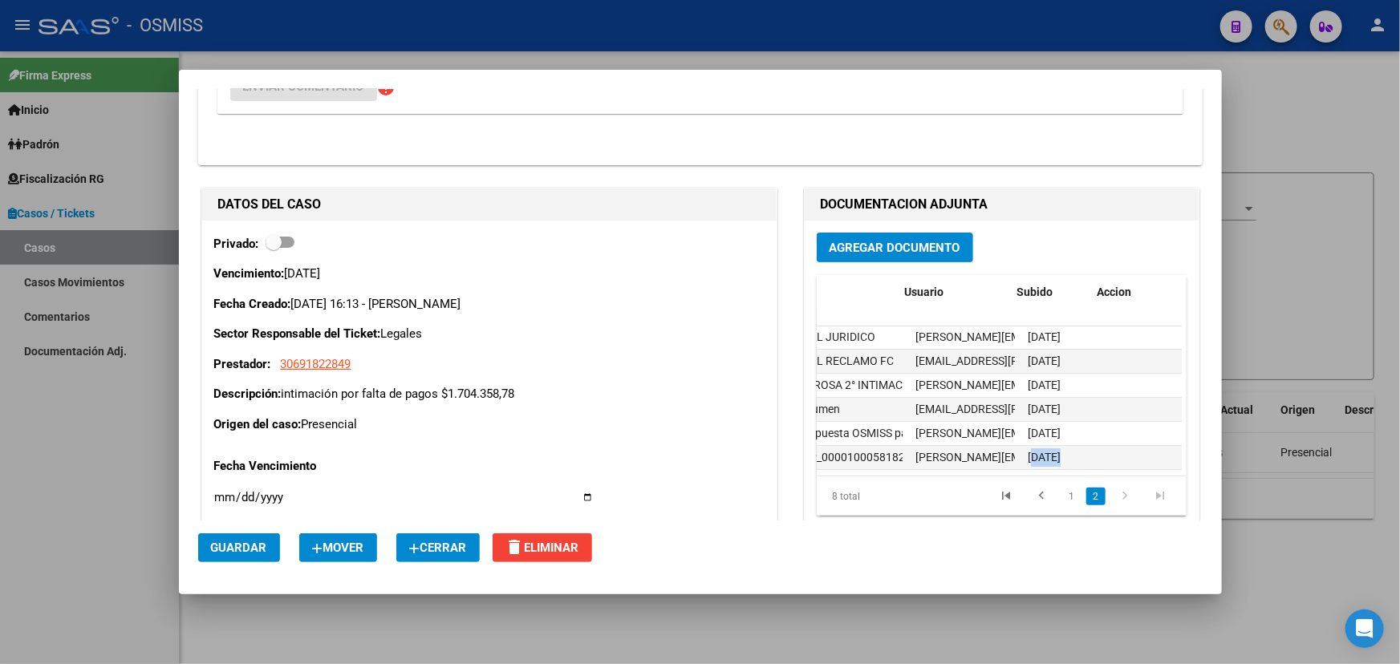
drag, startPoint x: 1133, startPoint y: 452, endPoint x: 1173, endPoint y: 459, distance: 40.6
click at [1173, 459] on datatable-body "1804 MAIL JURIDICO [PERSON_NAME][EMAIL_ADDRESS][PERSON_NAME][DOMAIN_NAME] - [PE…" at bounding box center [998, 400] width 365 height 149
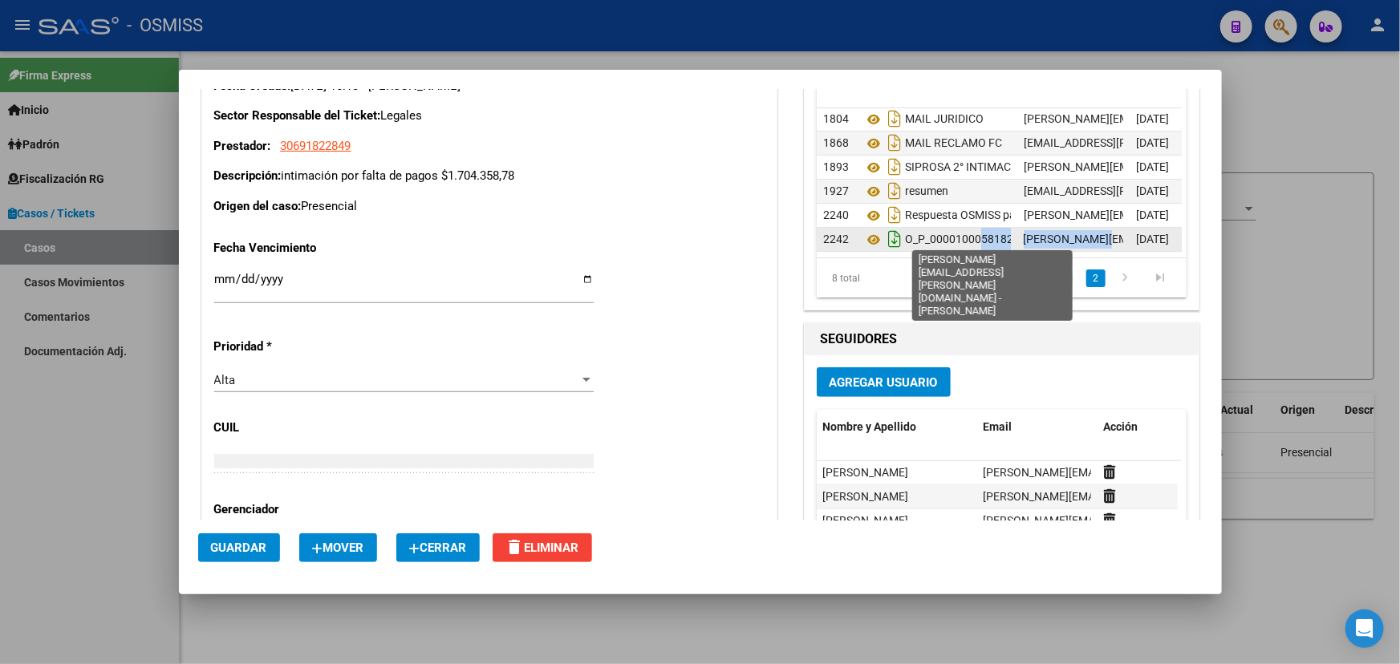
scroll to position [0, 0]
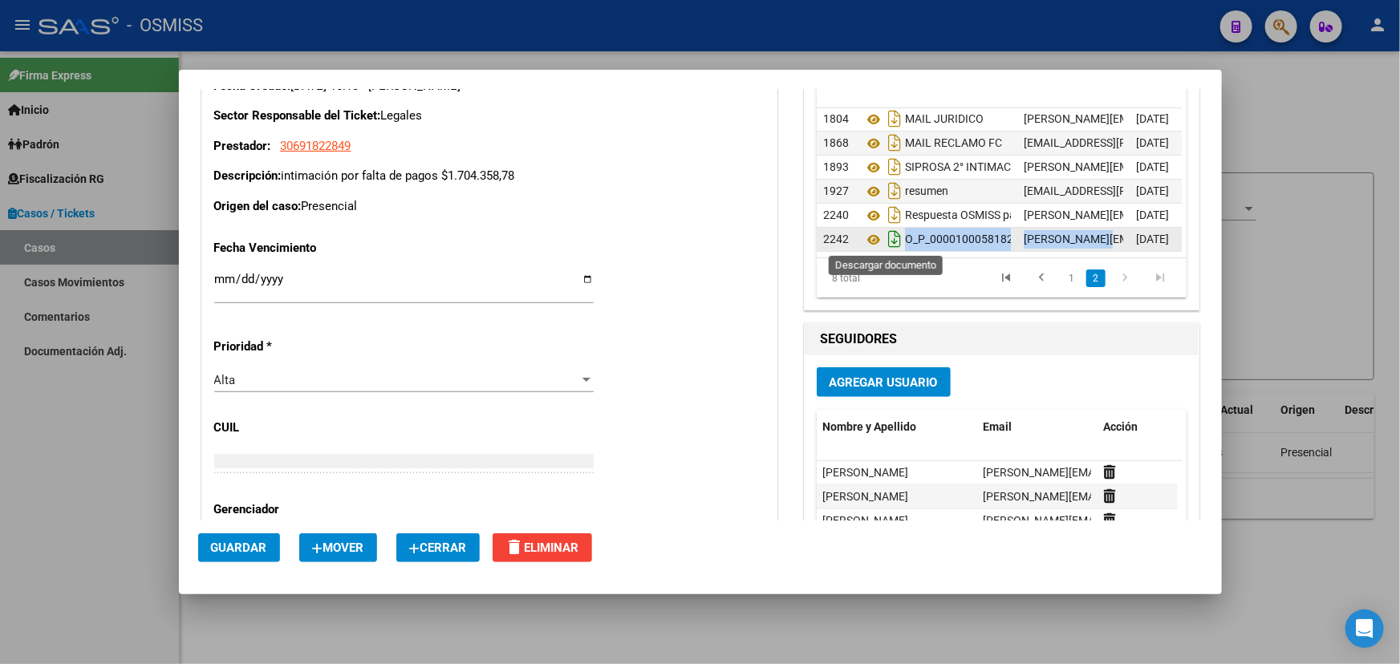
drag, startPoint x: 1078, startPoint y: 237, endPoint x: 880, endPoint y: 247, distance: 198.3
click at [880, 247] on div "2242 O_P_0000100058182 florencia.vicens@osmiss.org.ar - Florencia Vicens 17/10/…" at bounding box center [1052, 240] width 473 height 24
click at [955, 239] on span "O_P_0000100058182" at bounding box center [959, 239] width 108 height 13
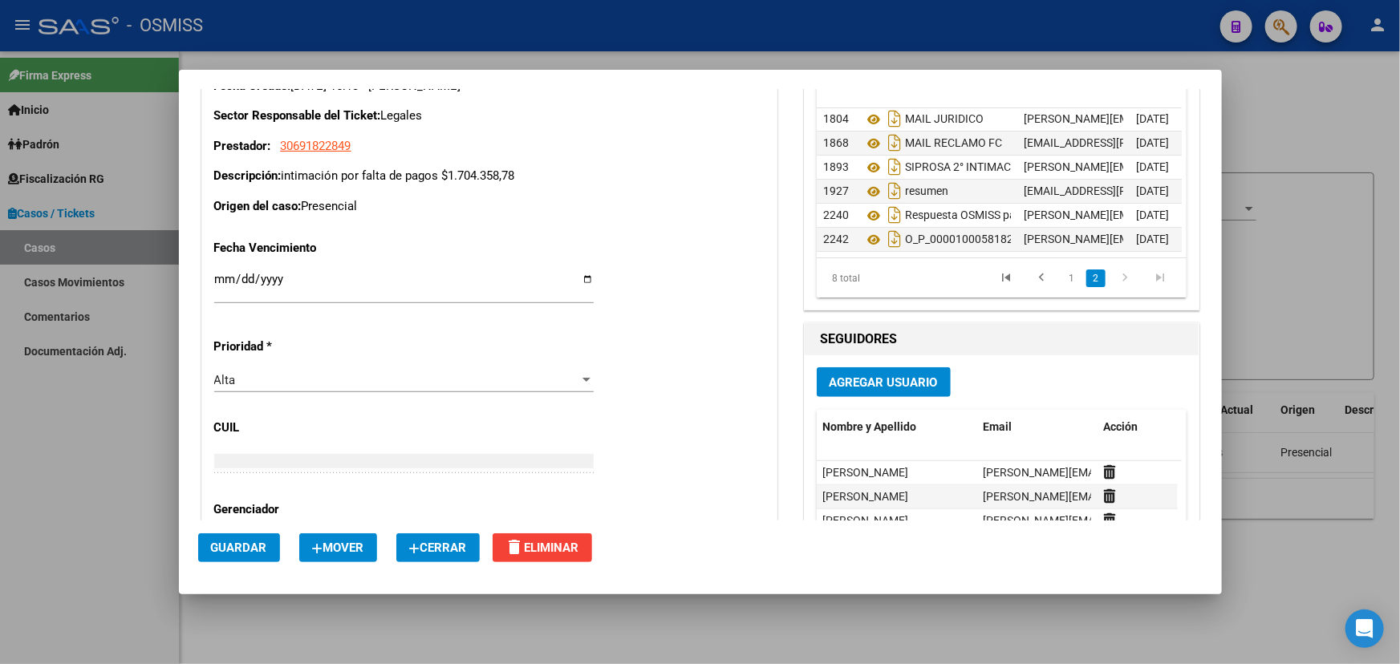
click at [370, 185] on p "Descripción: intimación por falta de pagos $1.704.358,78" at bounding box center [489, 176] width 550 height 18
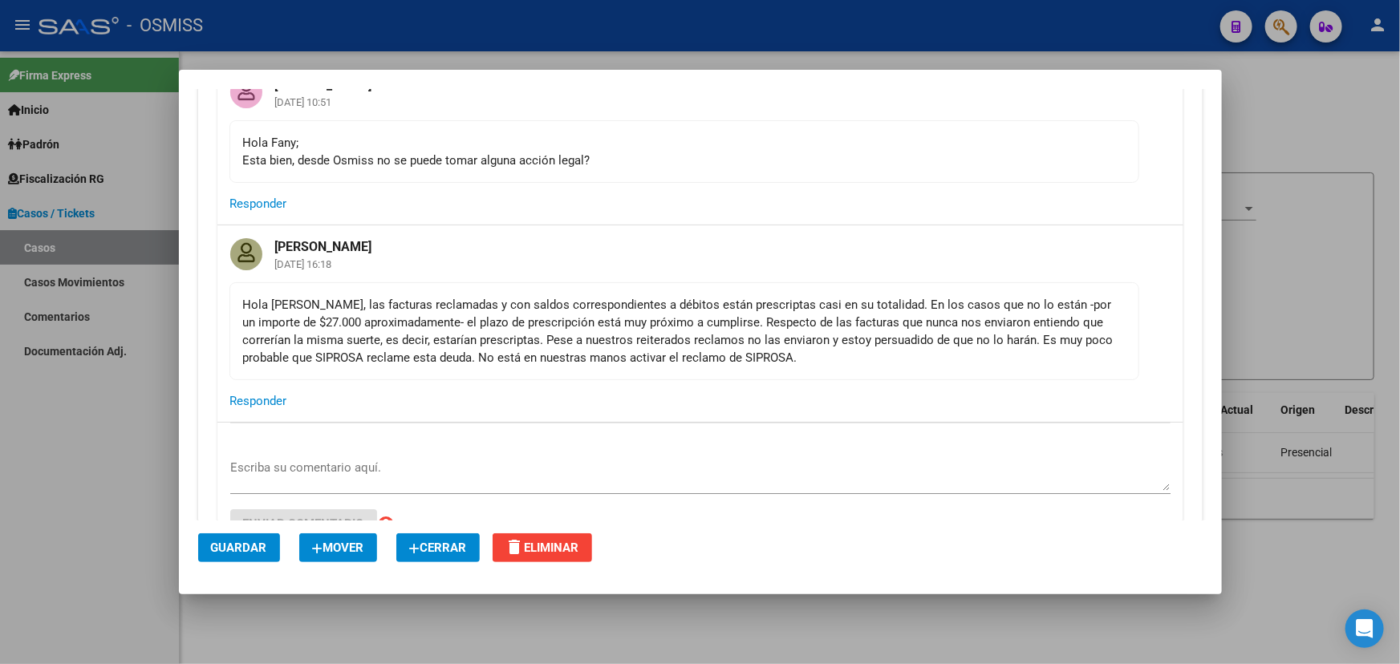
scroll to position [5905, 0]
drag, startPoint x: 306, startPoint y: 332, endPoint x: 444, endPoint y: 338, distance: 138.1
click at [423, 336] on div "Hola Florencia, las facturas reclamadas y con saldos correspondientes a débitos…" at bounding box center [684, 332] width 882 height 71
click at [676, 334] on div "Hola Florencia, las facturas reclamadas y con saldos correspondientes a débitos…" at bounding box center [684, 332] width 882 height 71
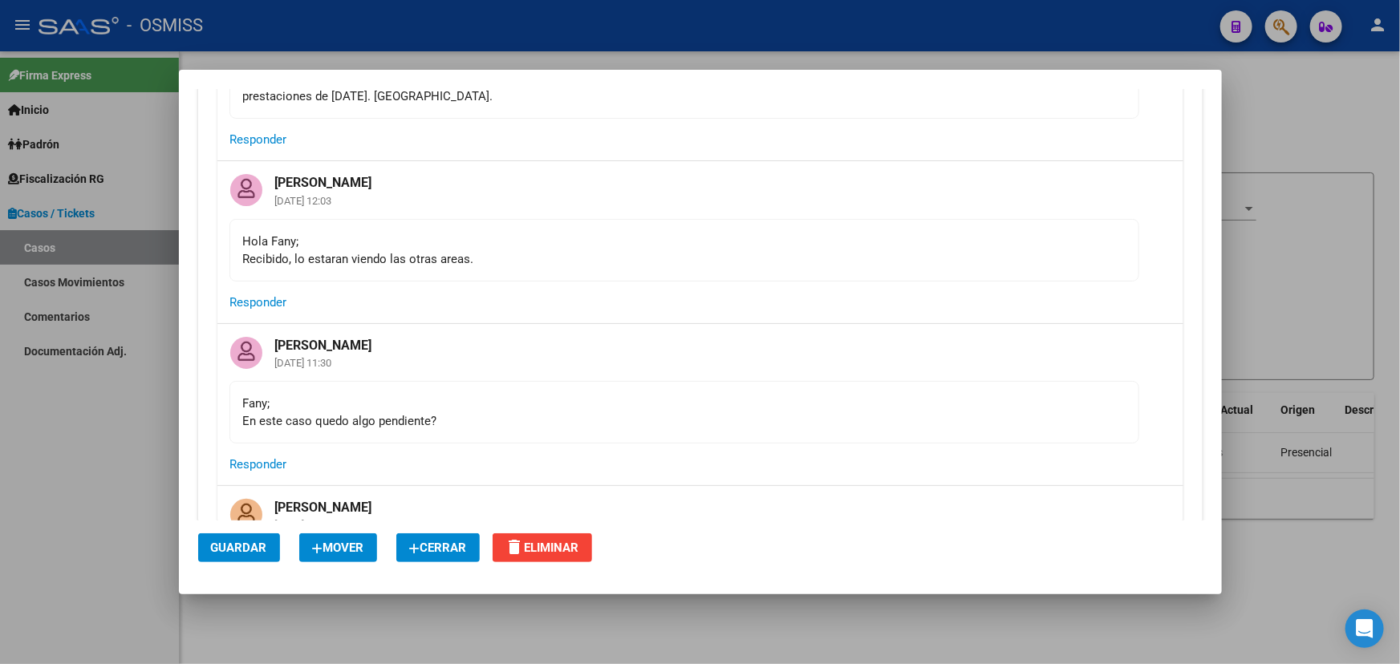
scroll to position [7129, 0]
